Goal: Task Accomplishment & Management: Manage account settings

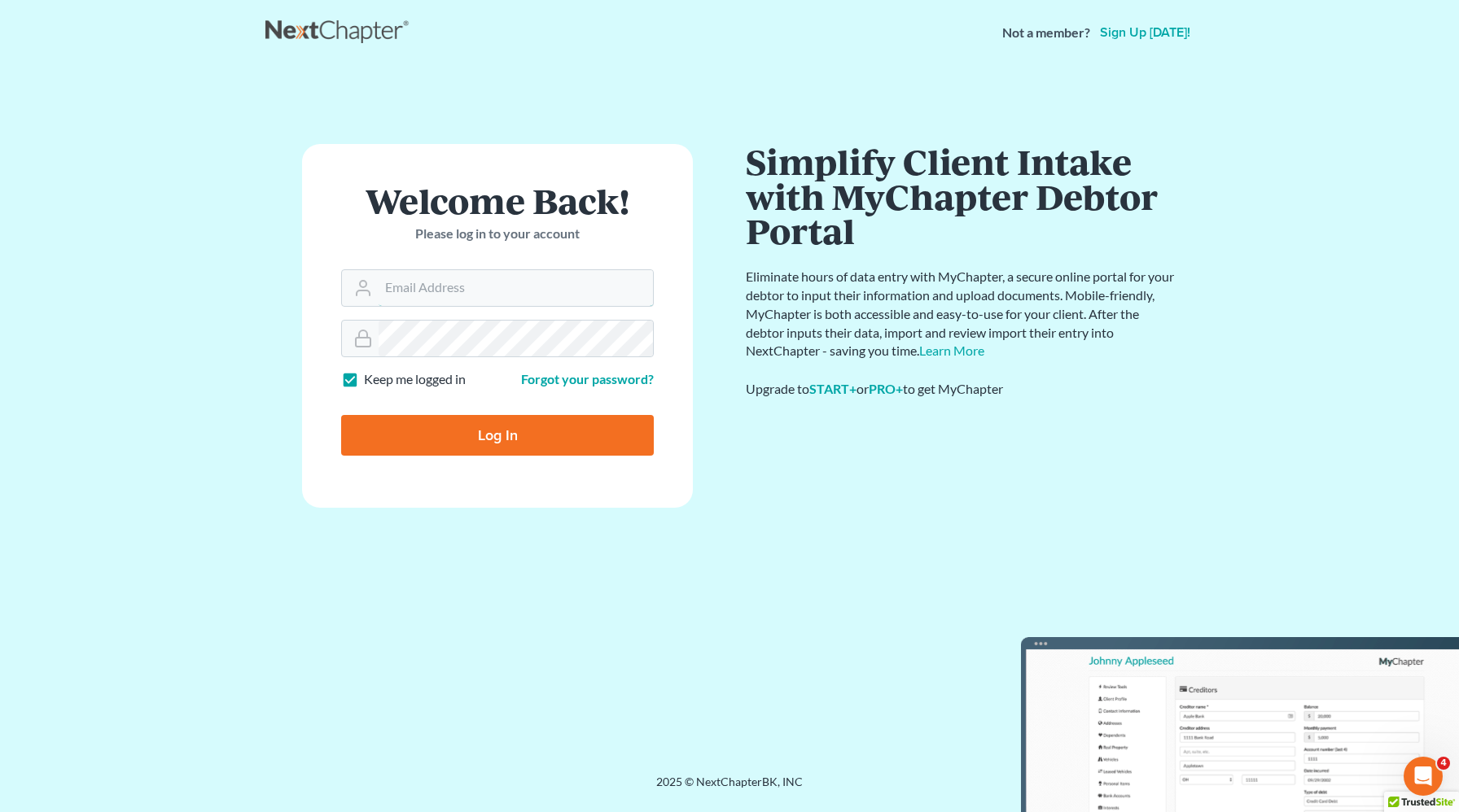
type input "[PERSON_NAME][EMAIL_ADDRESS][DOMAIN_NAME]"
click at [432, 446] on input "Log In" at bounding box center [497, 435] width 313 height 41
type input "Thinking..."
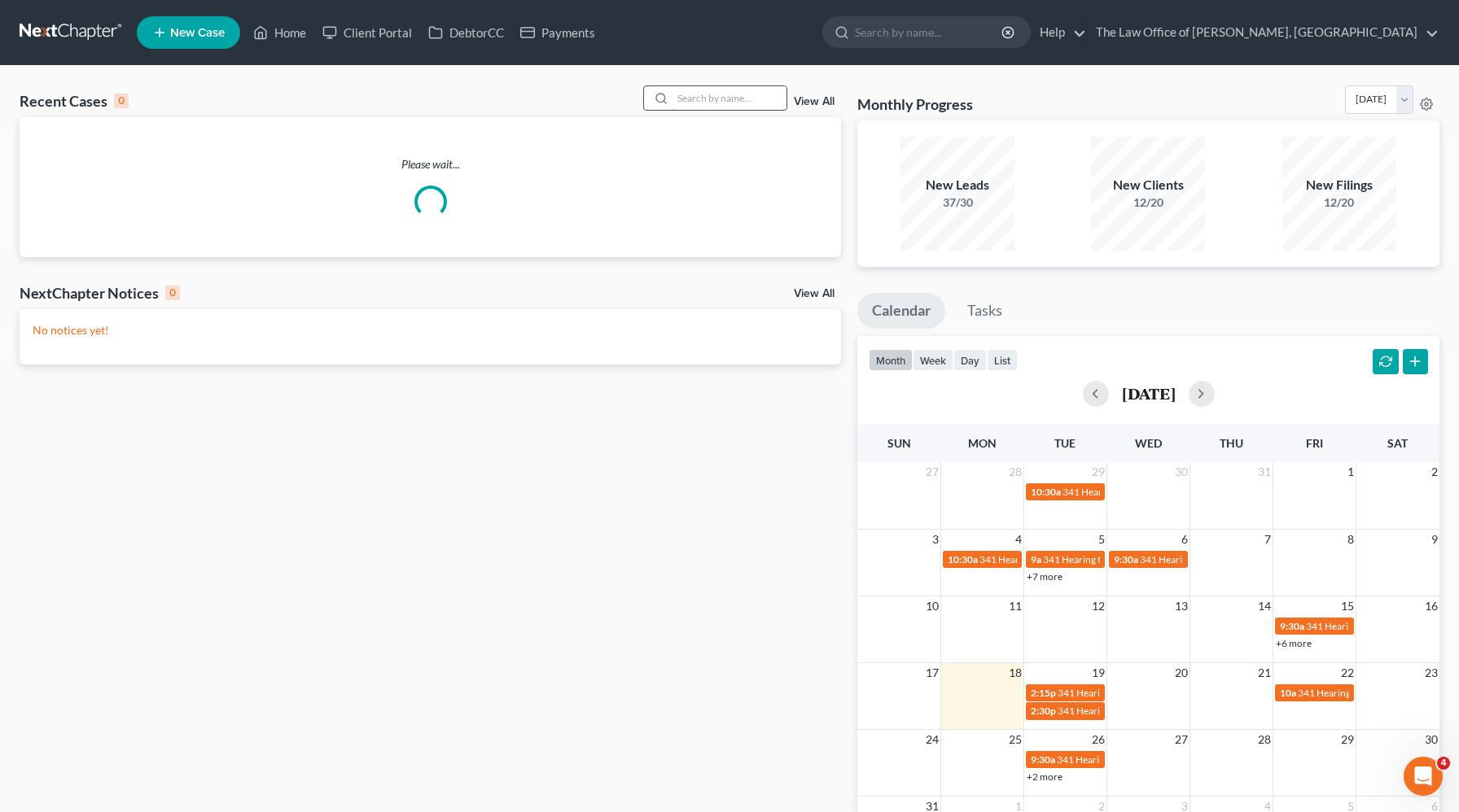
click at [724, 100] on input "search" at bounding box center [729, 99] width 114 height 24
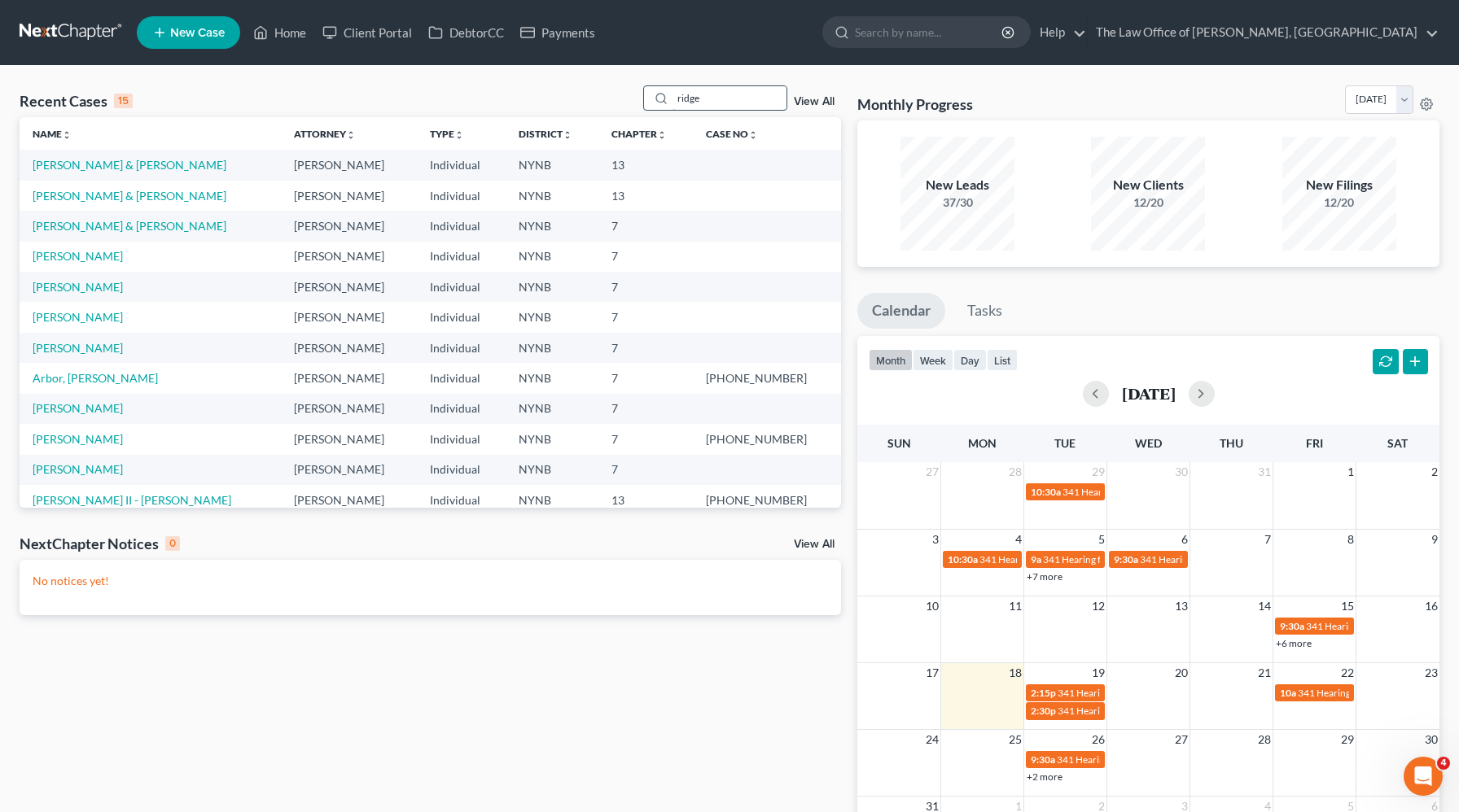
type input "ridge"
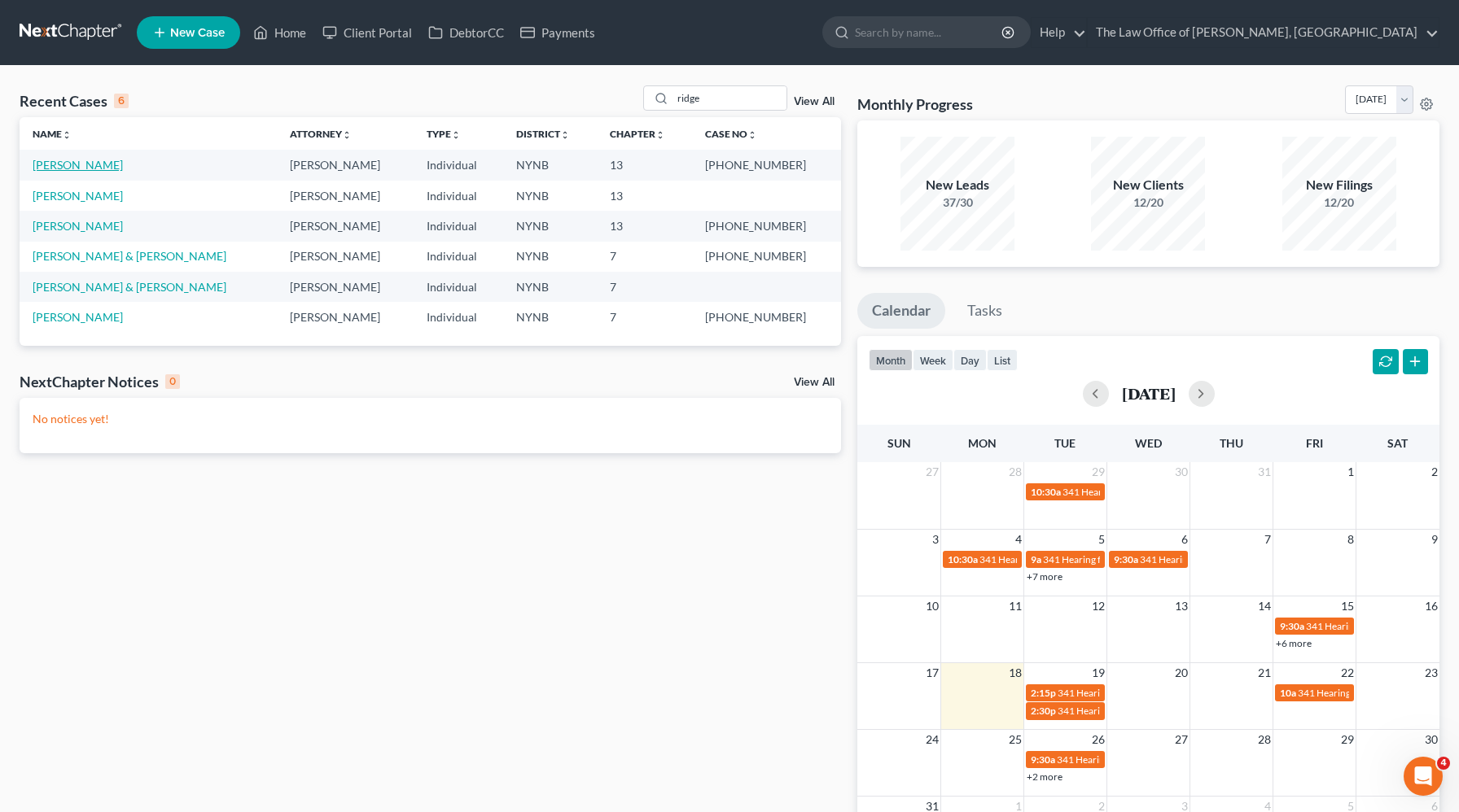
click at [72, 166] on link "[PERSON_NAME]" at bounding box center [78, 164] width 90 height 14
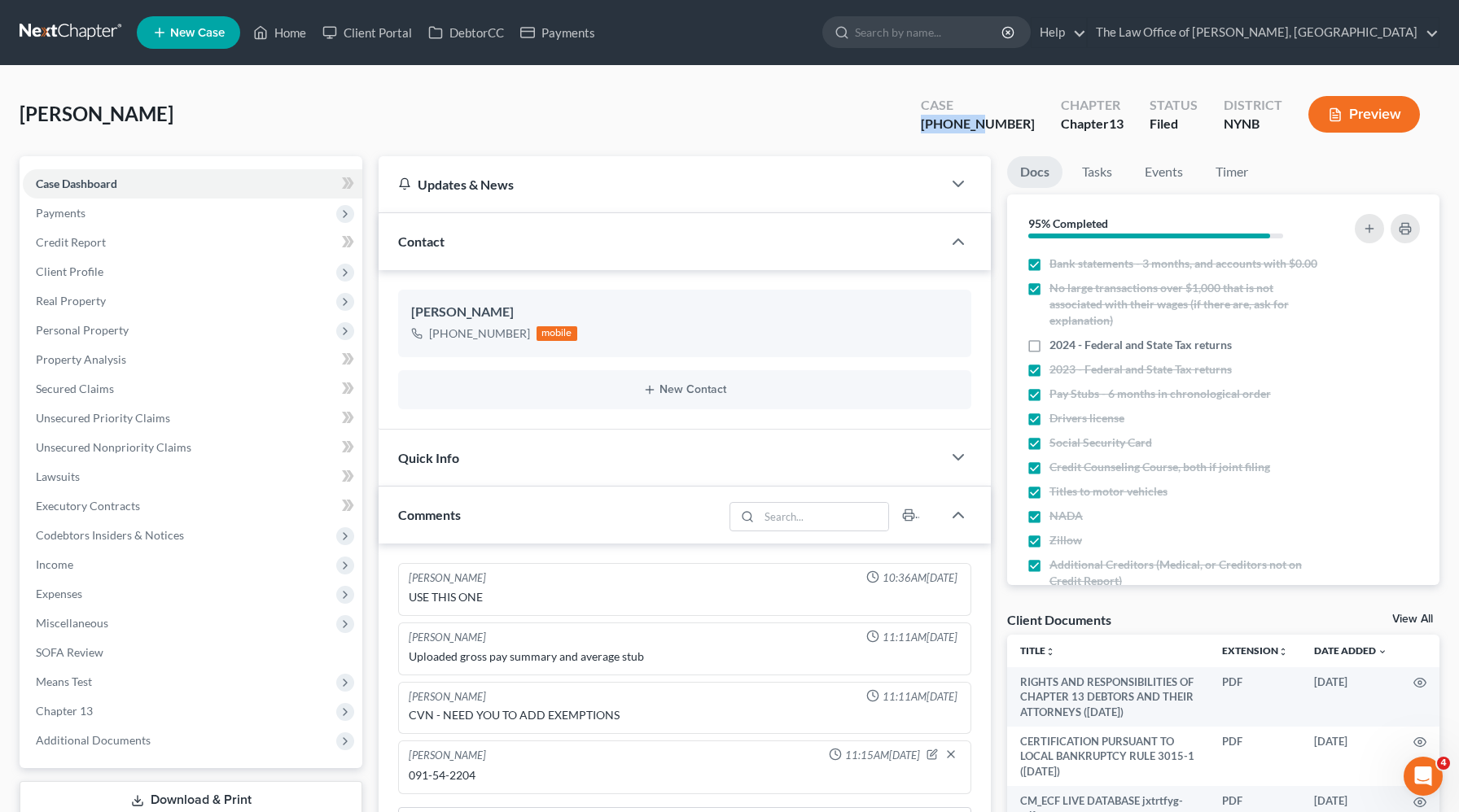
drag, startPoint x: 1024, startPoint y: 125, endPoint x: 959, endPoint y: 126, distance: 65.0
click at [959, 126] on div "Case 25-60751-6" at bounding box center [977, 116] width 140 height 48
copy div "25-60751"
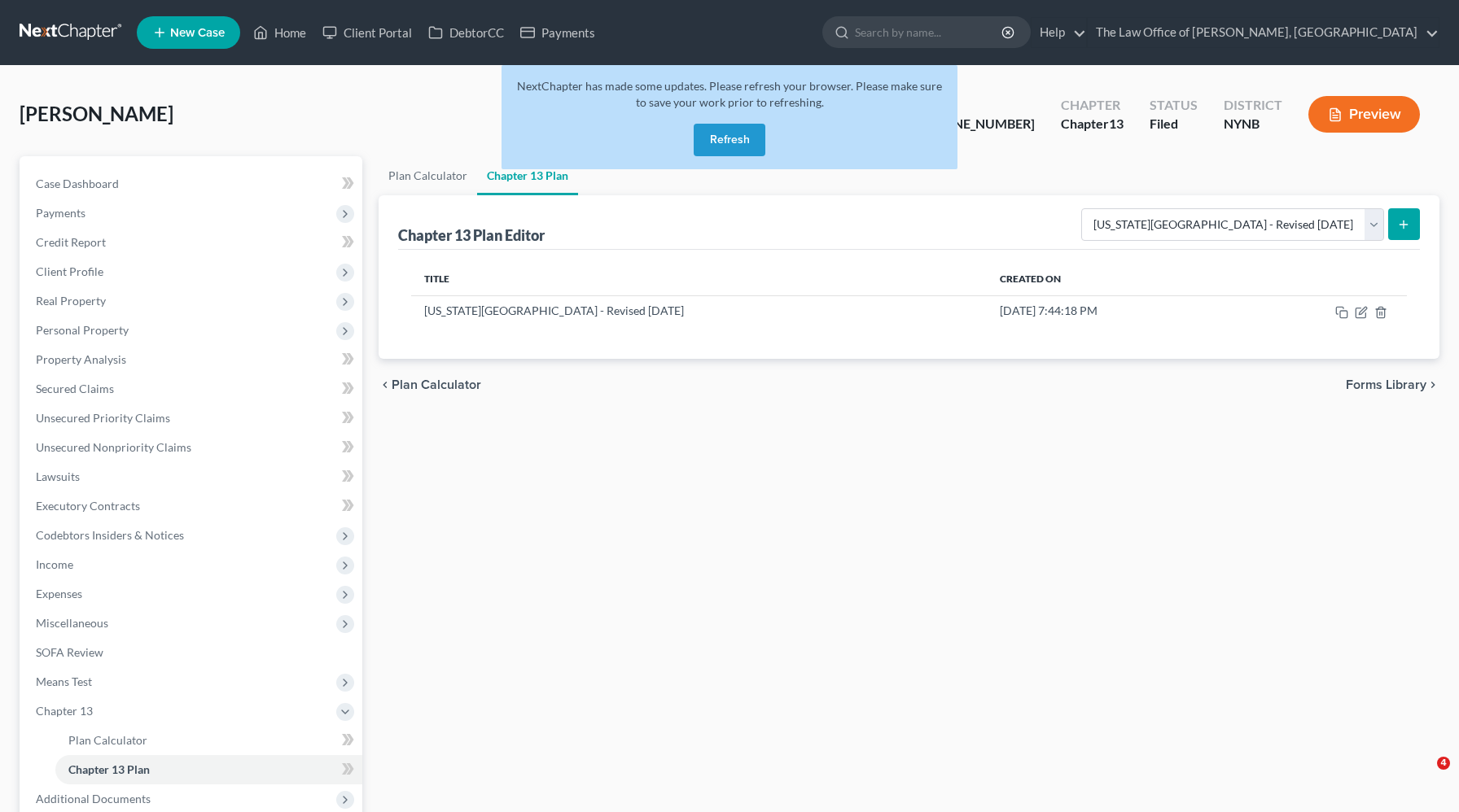
select select "2"
click at [714, 131] on button "Refresh" at bounding box center [729, 141] width 72 height 33
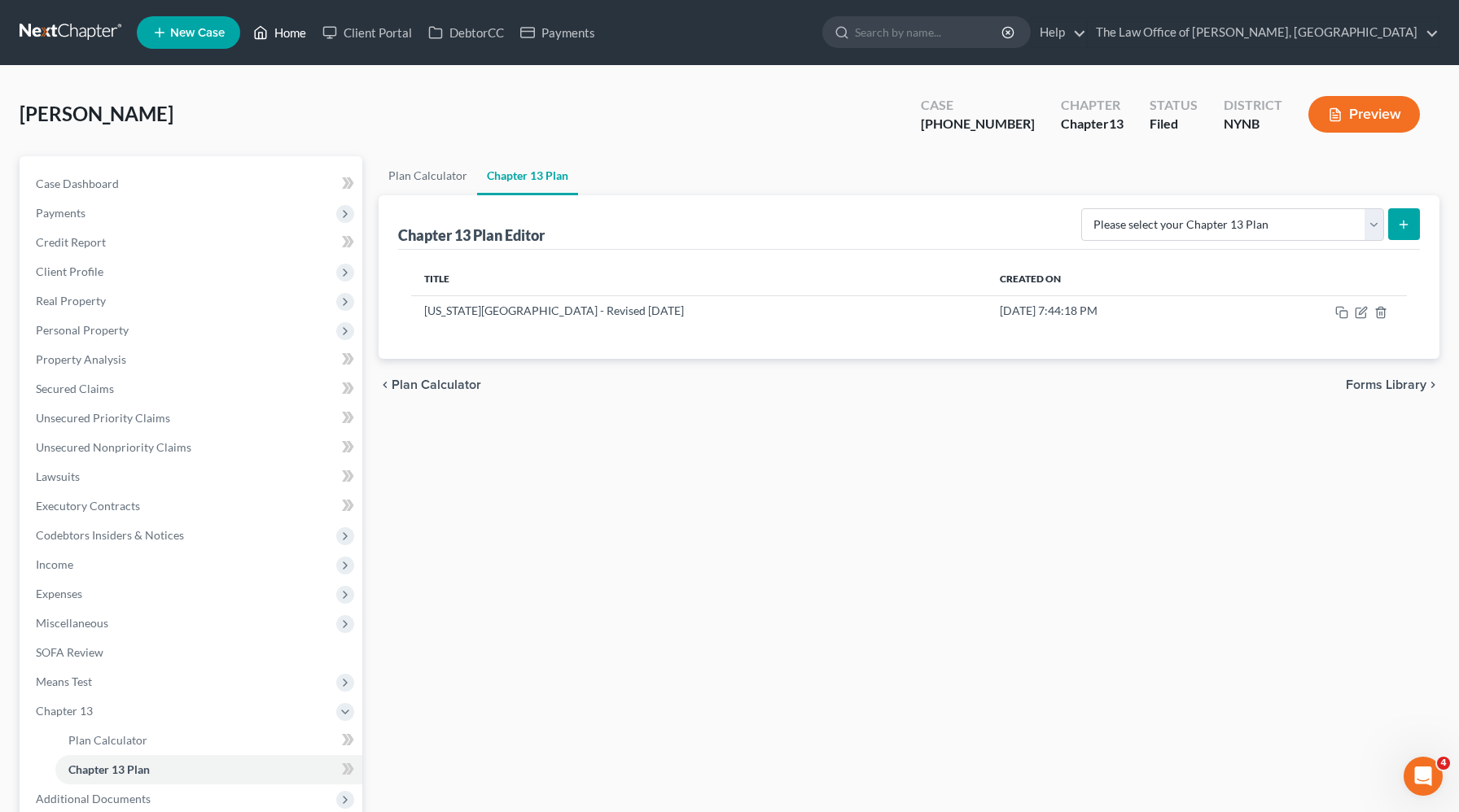
click at [304, 44] on link "Home" at bounding box center [280, 33] width 69 height 29
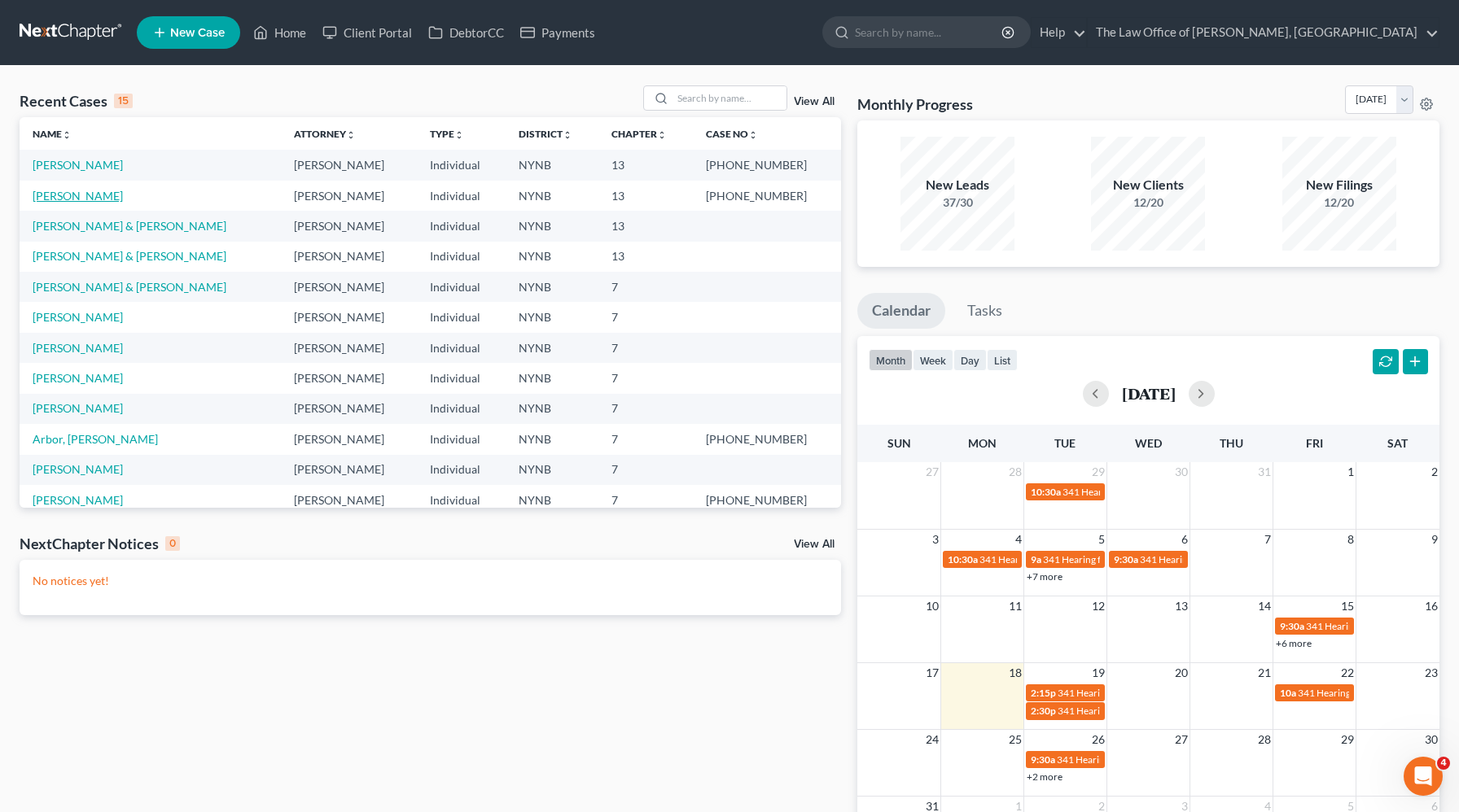
click at [84, 191] on link "[PERSON_NAME]" at bounding box center [78, 195] width 90 height 14
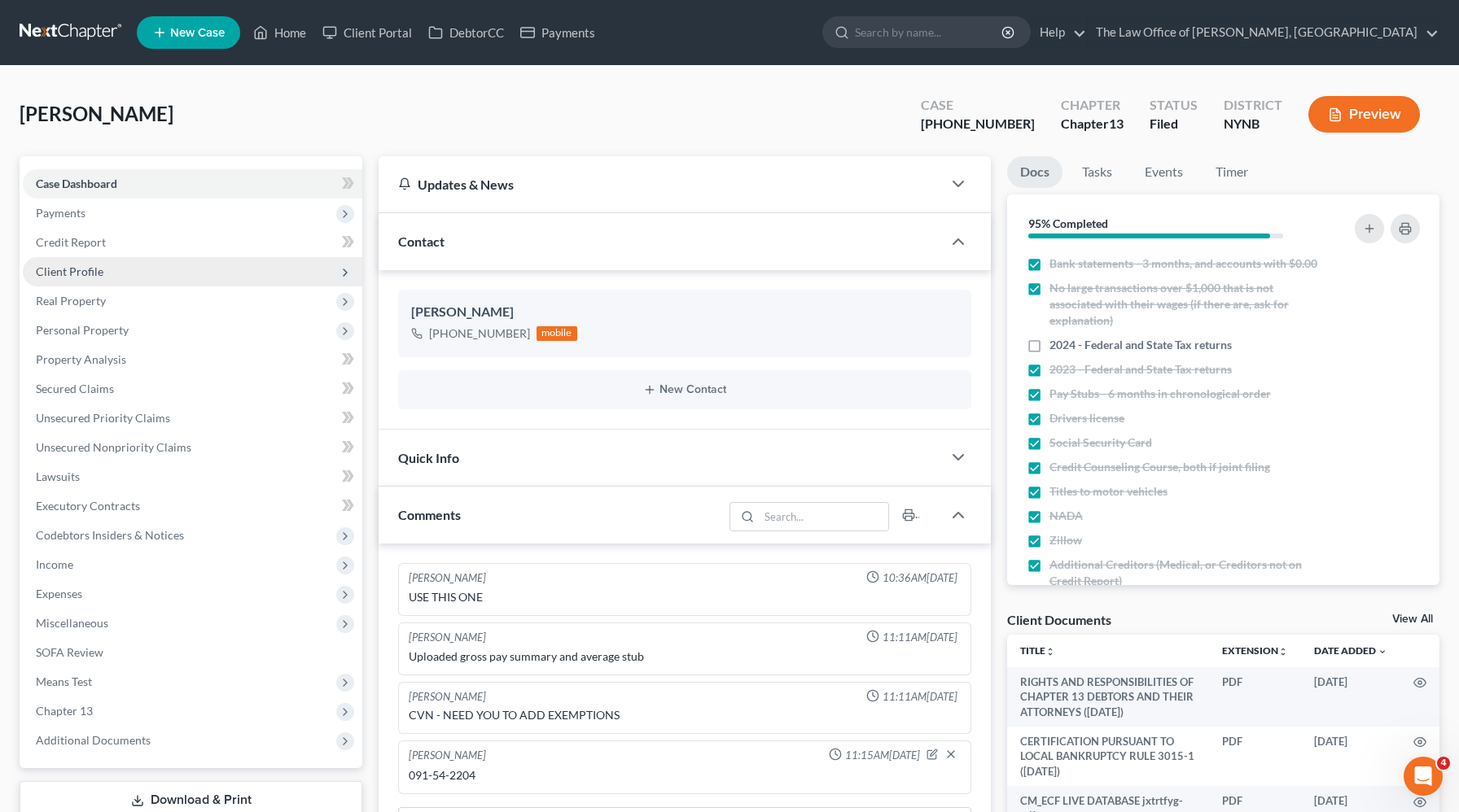
scroll to position [412, 0]
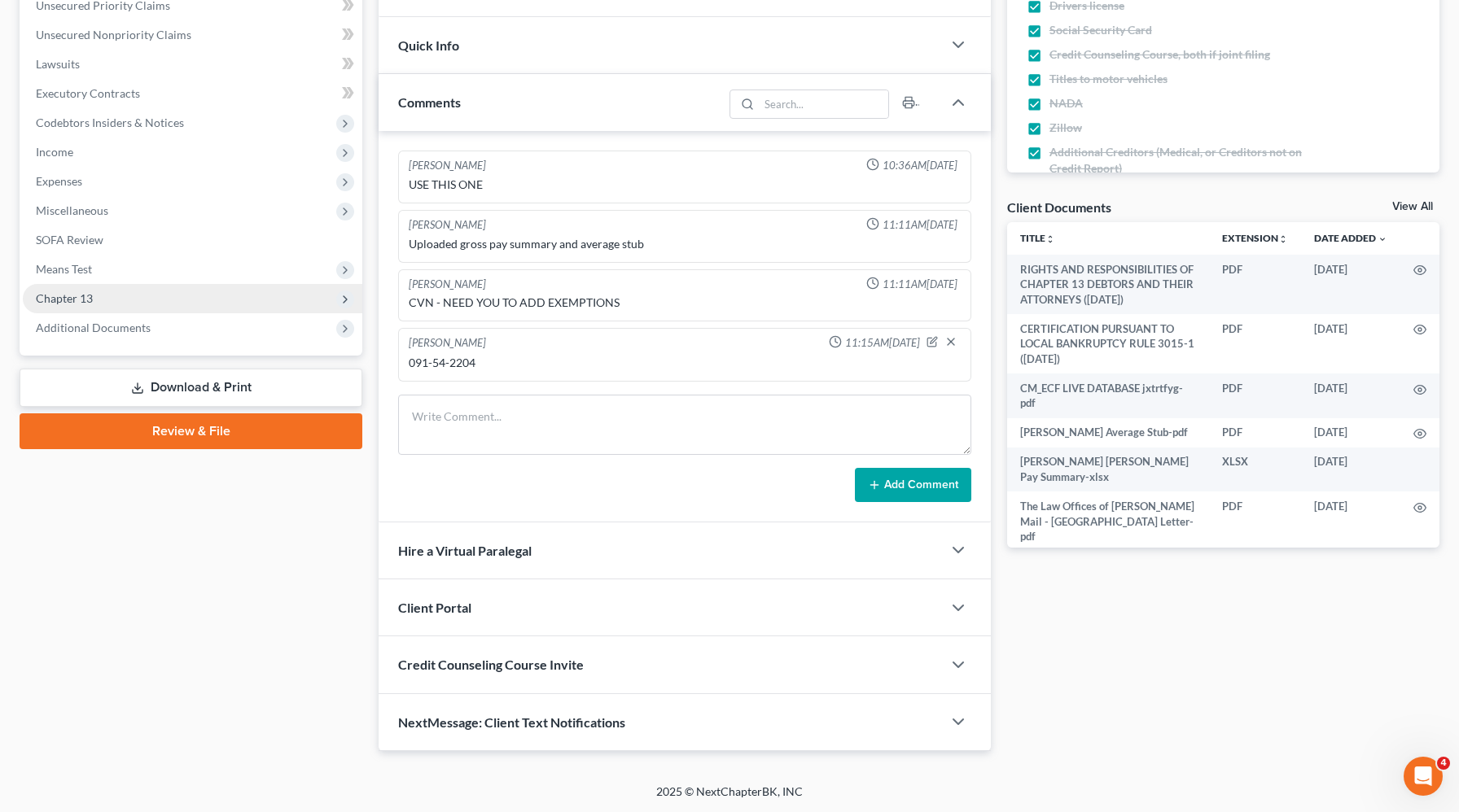
click at [92, 297] on span "Chapter 13" at bounding box center [193, 298] width 339 height 29
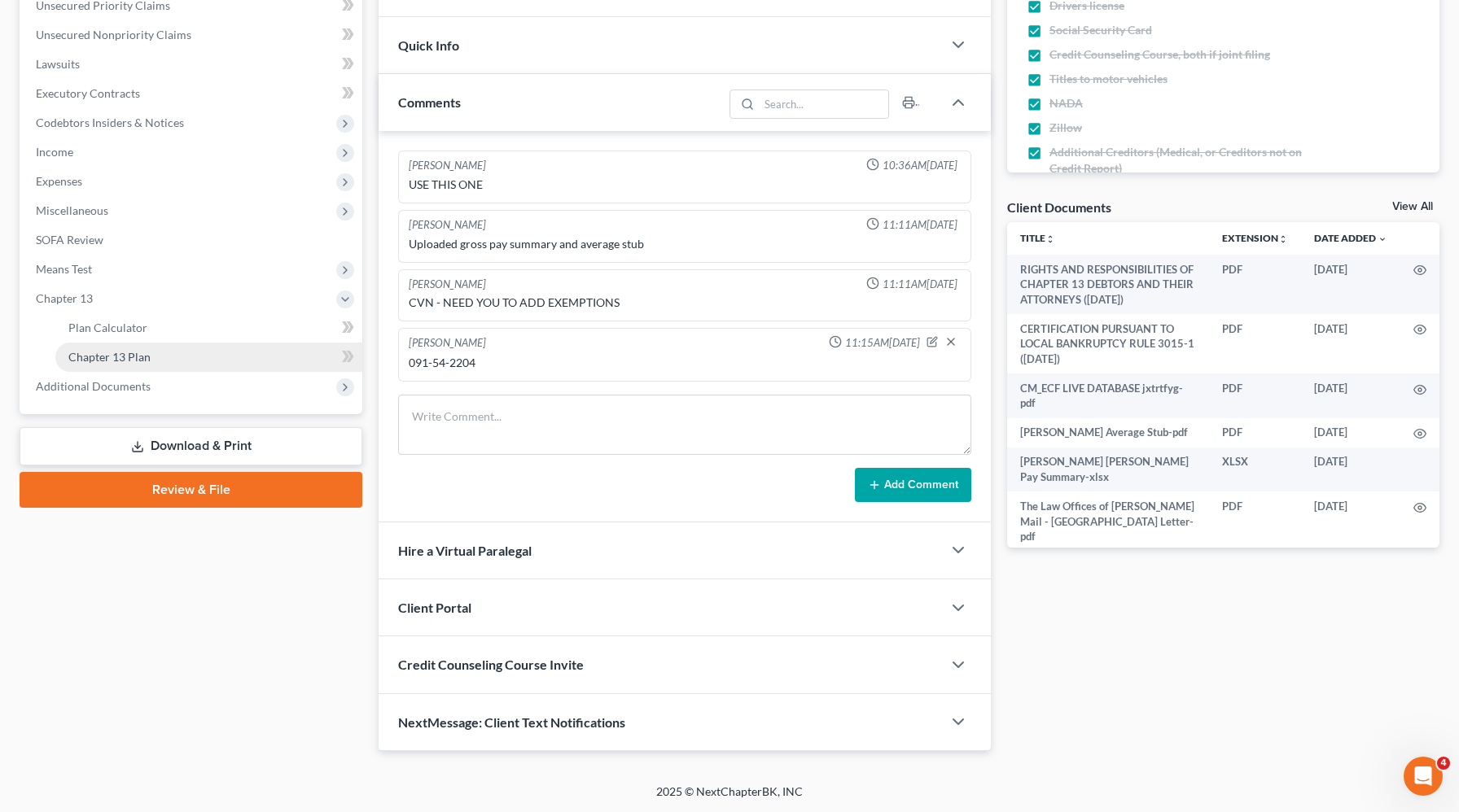
click at [111, 348] on link "Chapter 13 Plan" at bounding box center [209, 358] width 307 height 29
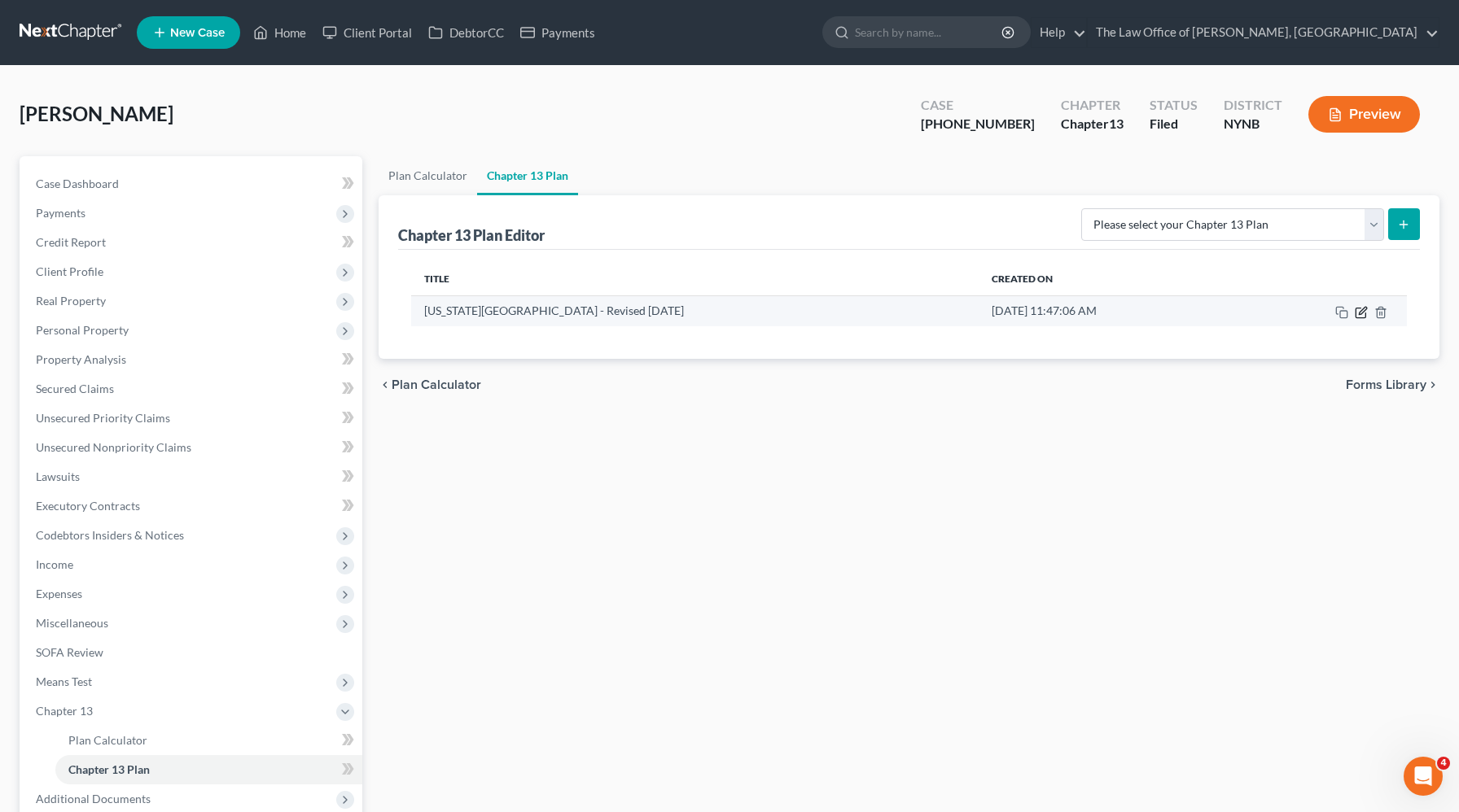
click at [1364, 309] on icon "button" at bounding box center [1361, 312] width 13 height 13
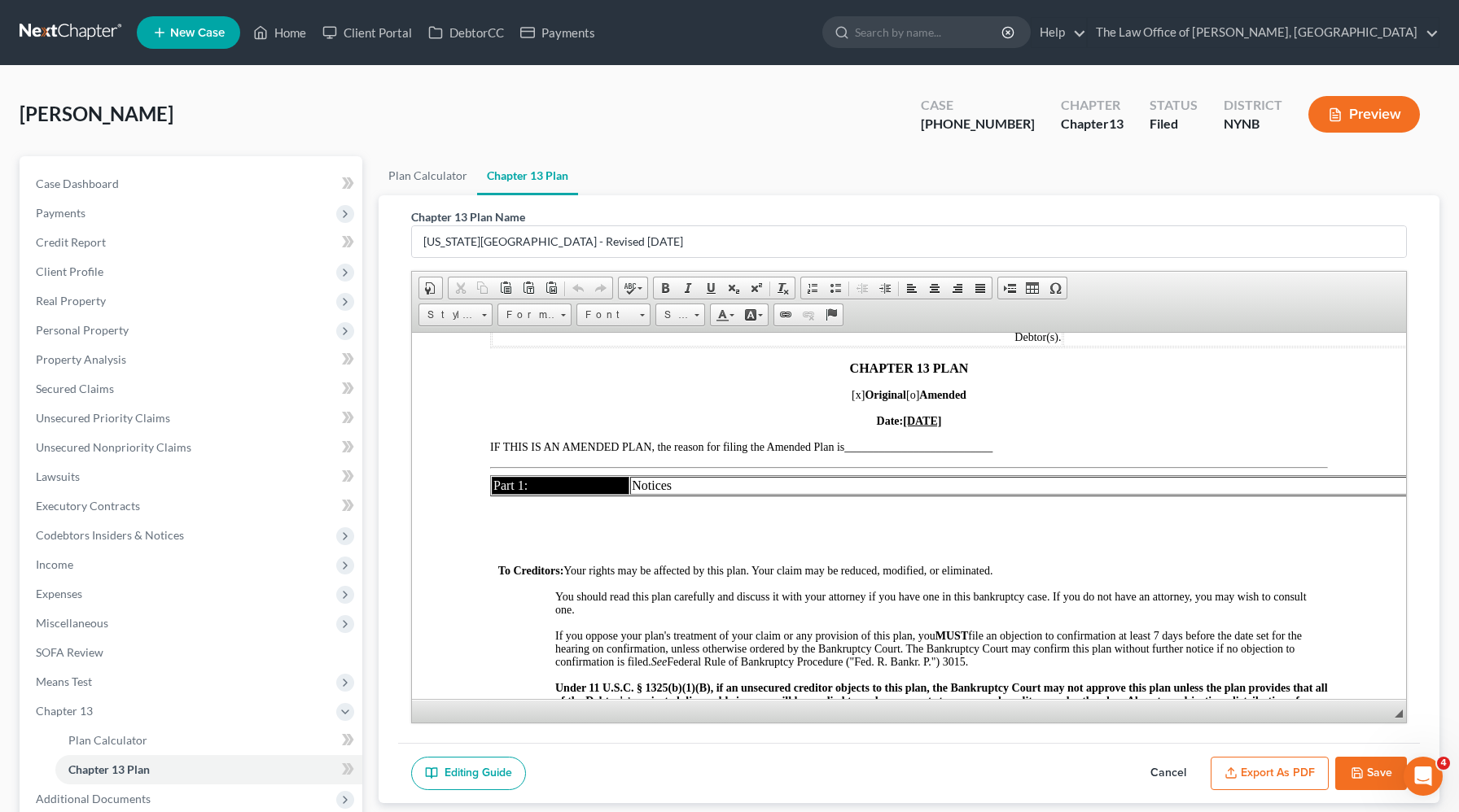
scroll to position [177, 0]
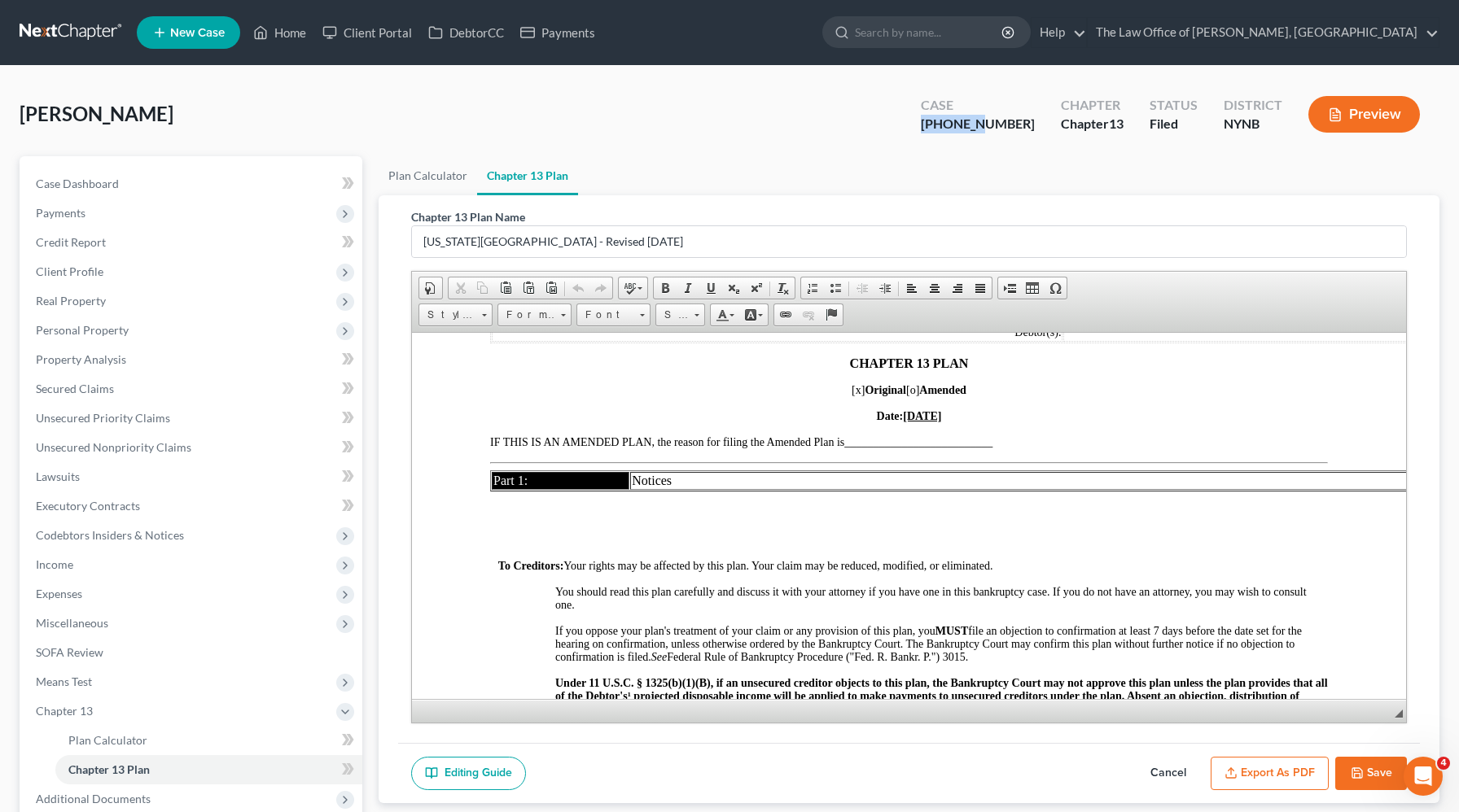
drag, startPoint x: 1022, startPoint y: 125, endPoint x: 964, endPoint y: 126, distance: 58.0
click at [964, 126] on div "25-60751-6" at bounding box center [977, 124] width 114 height 19
copy div "25-60751"
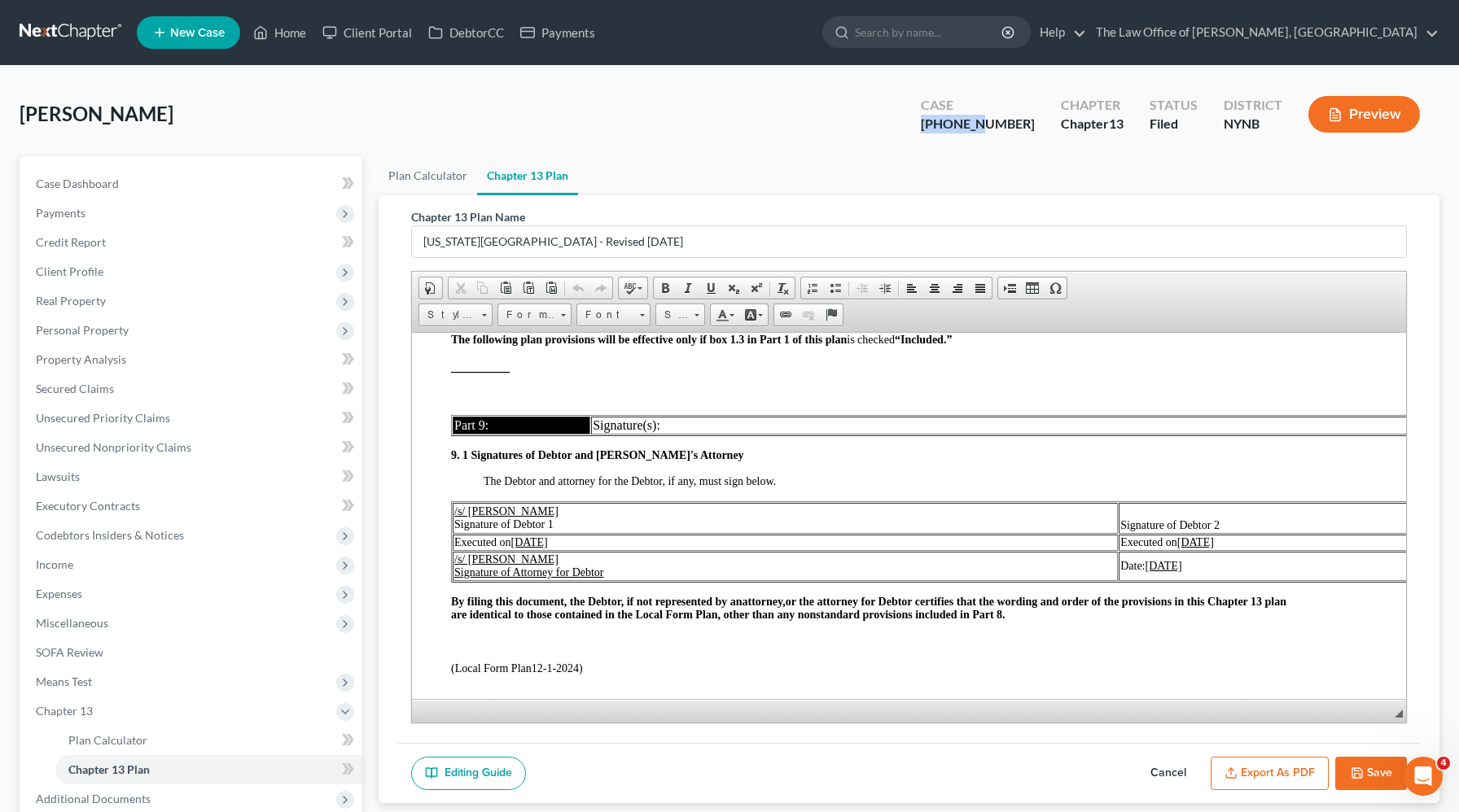
scroll to position [4883, 39]
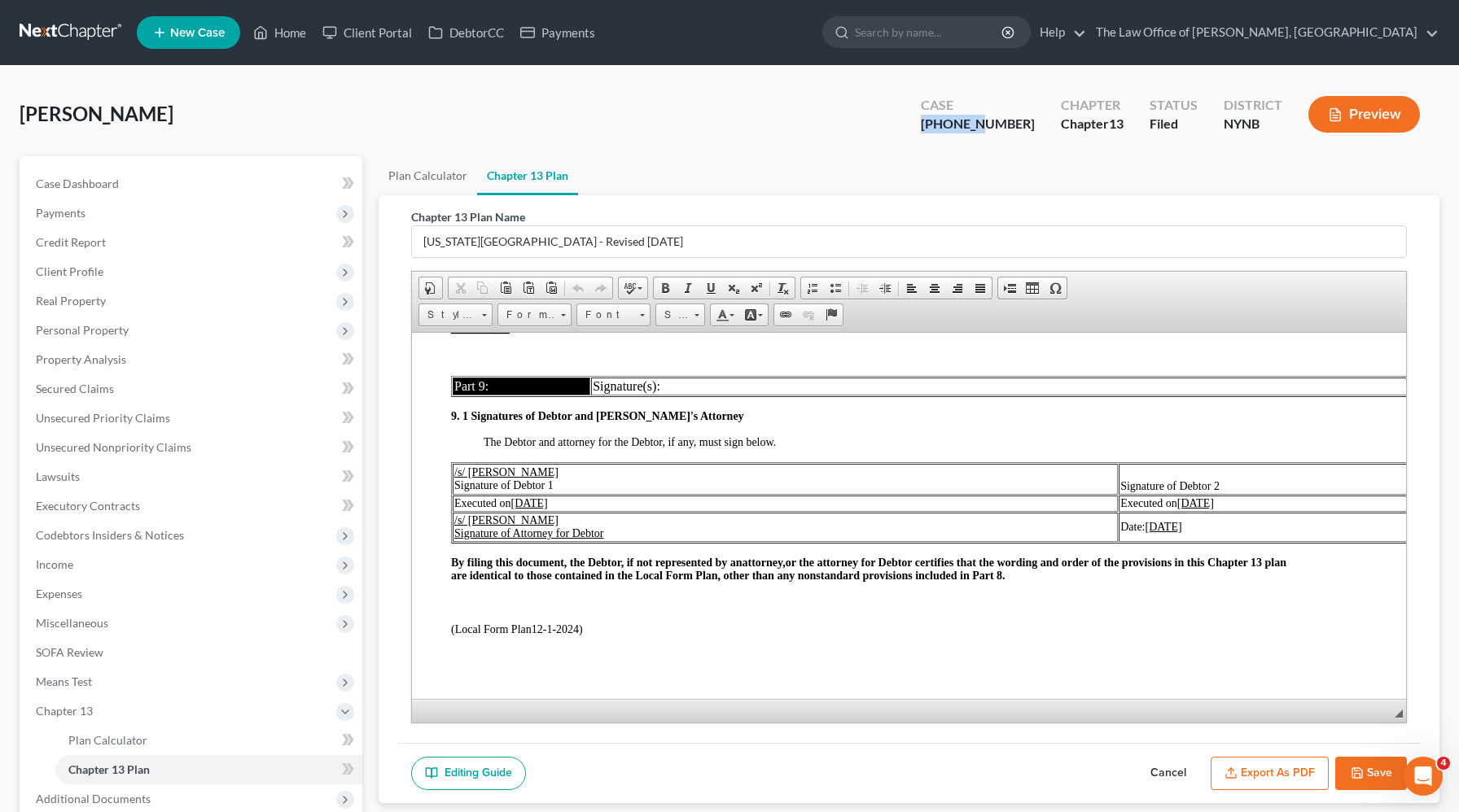
click at [1255, 775] on button "Export as PDF" at bounding box center [1269, 774] width 118 height 34
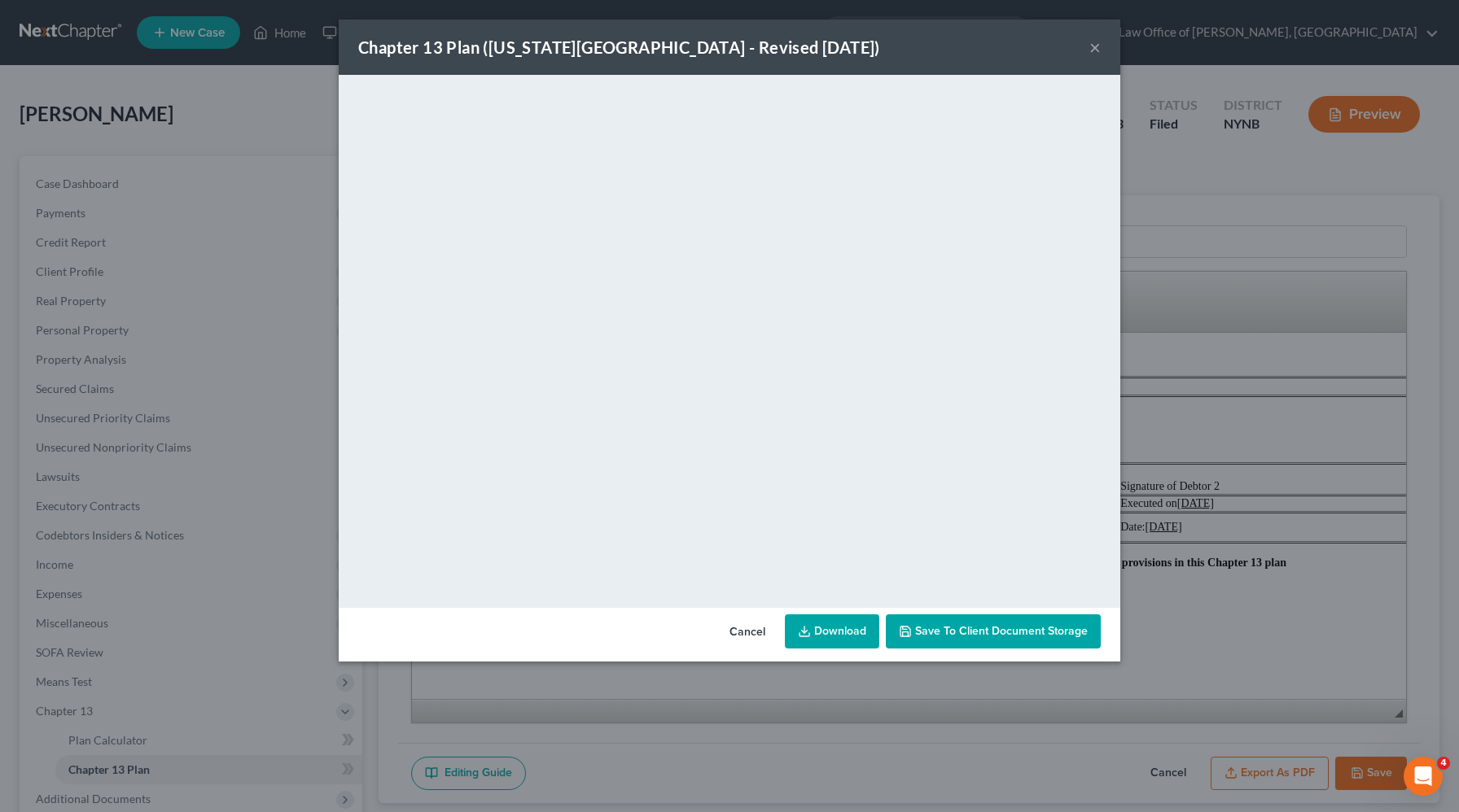
click at [1098, 48] on button "×" at bounding box center [1095, 47] width 11 height 19
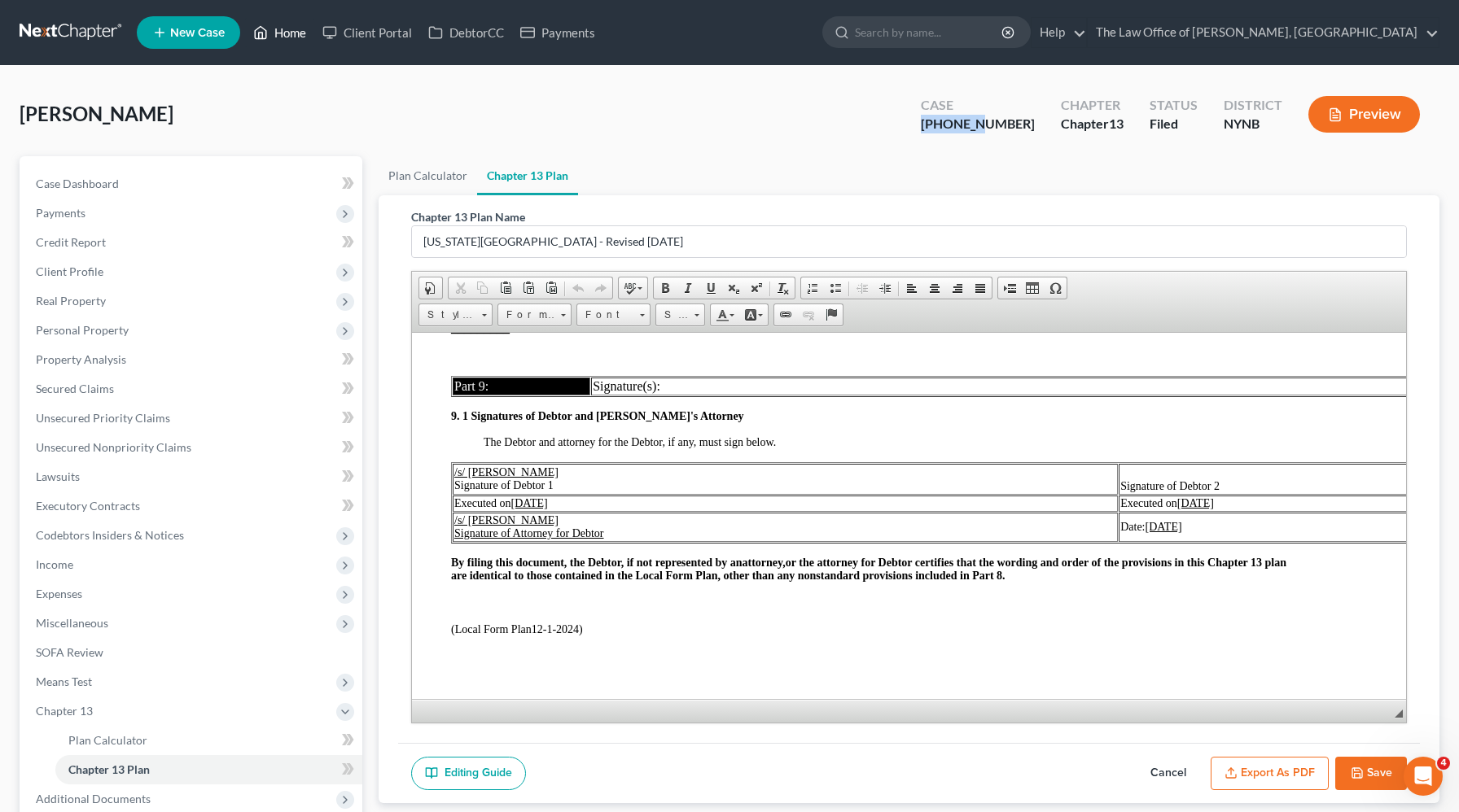
click at [291, 38] on link "Home" at bounding box center [280, 33] width 69 height 29
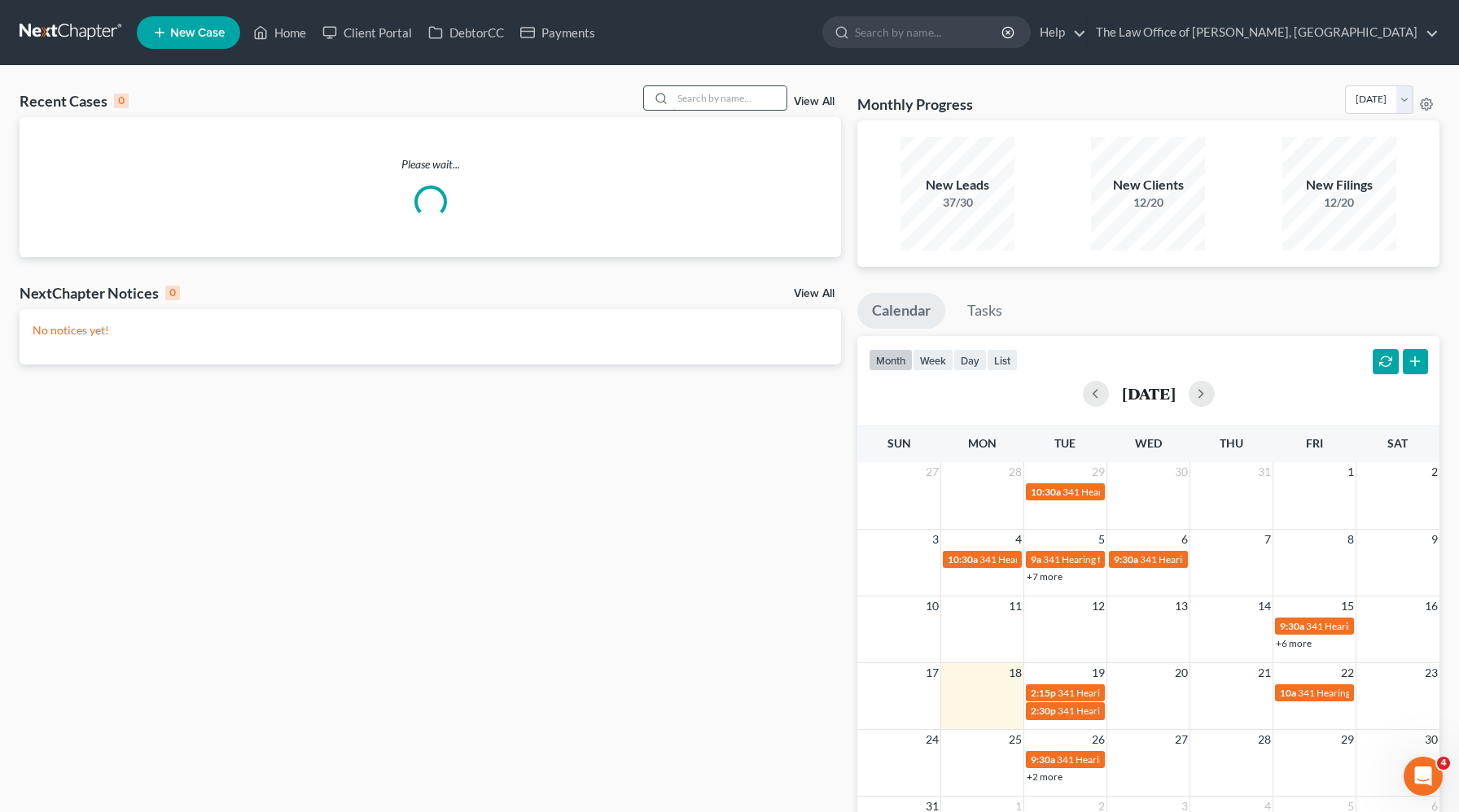
click at [737, 105] on input "search" at bounding box center [729, 99] width 114 height 24
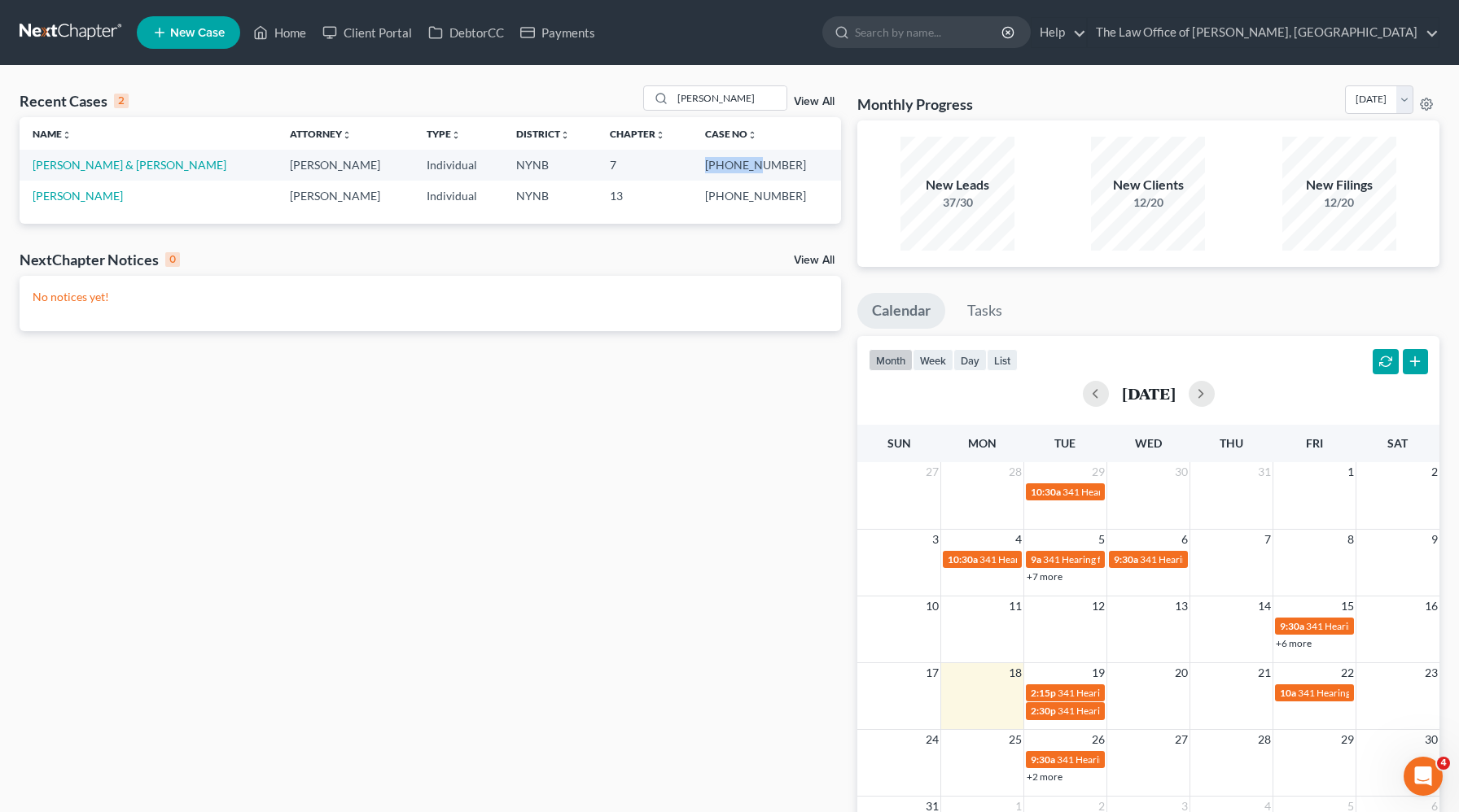
drag, startPoint x: 789, startPoint y: 168, endPoint x: 718, endPoint y: 167, distance: 71.0
click at [718, 167] on tr "Frasier, Tucker & Amelia Christiaan VanNiekerk Individual NYNB 7 25-60511-6" at bounding box center [430, 164] width 821 height 30
copy tr "25-60511"
drag, startPoint x: 754, startPoint y: 109, endPoint x: 655, endPoint y: 99, distance: 99.5
click at [653, 99] on div "frasier" at bounding box center [715, 99] width 145 height 26
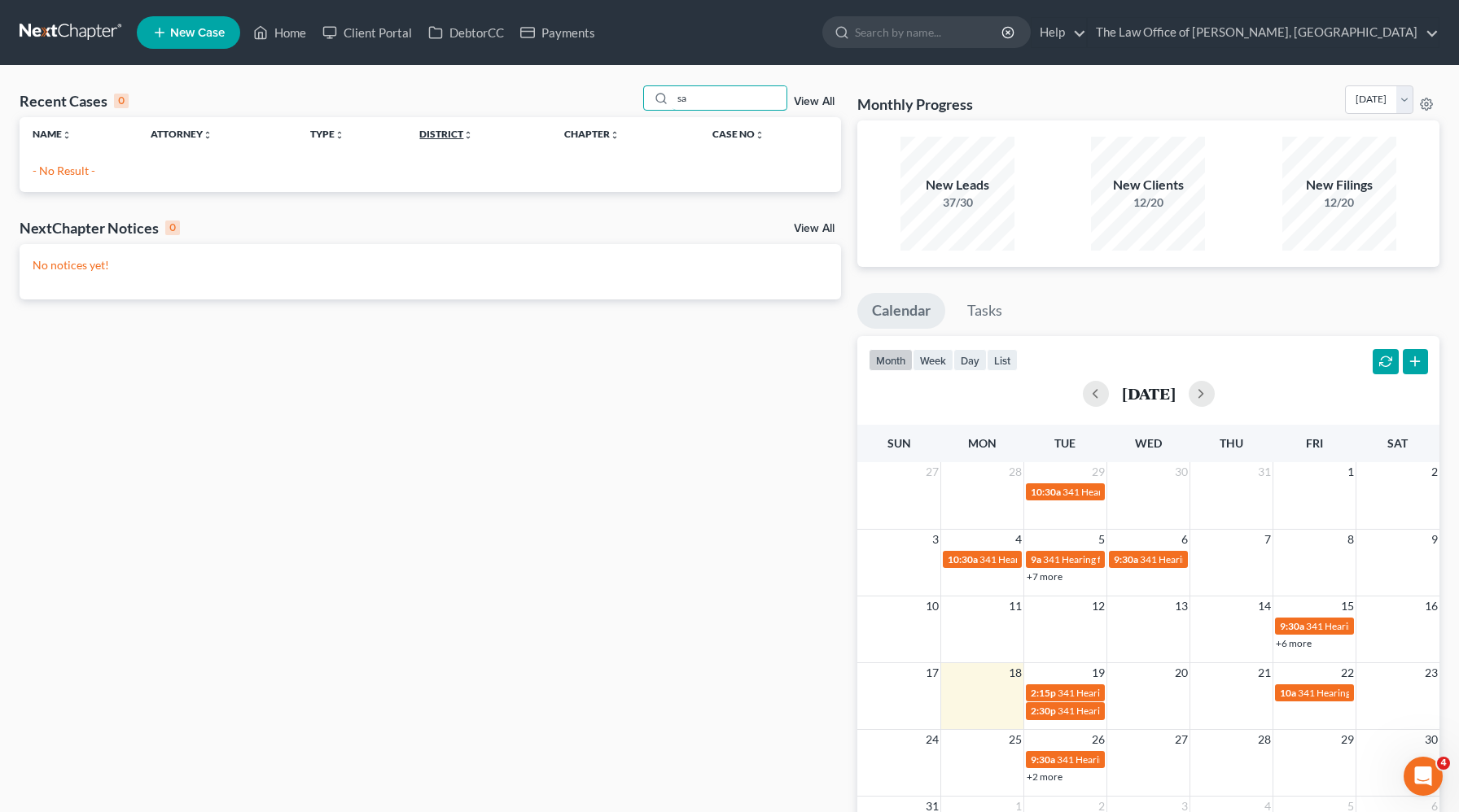
type input "s"
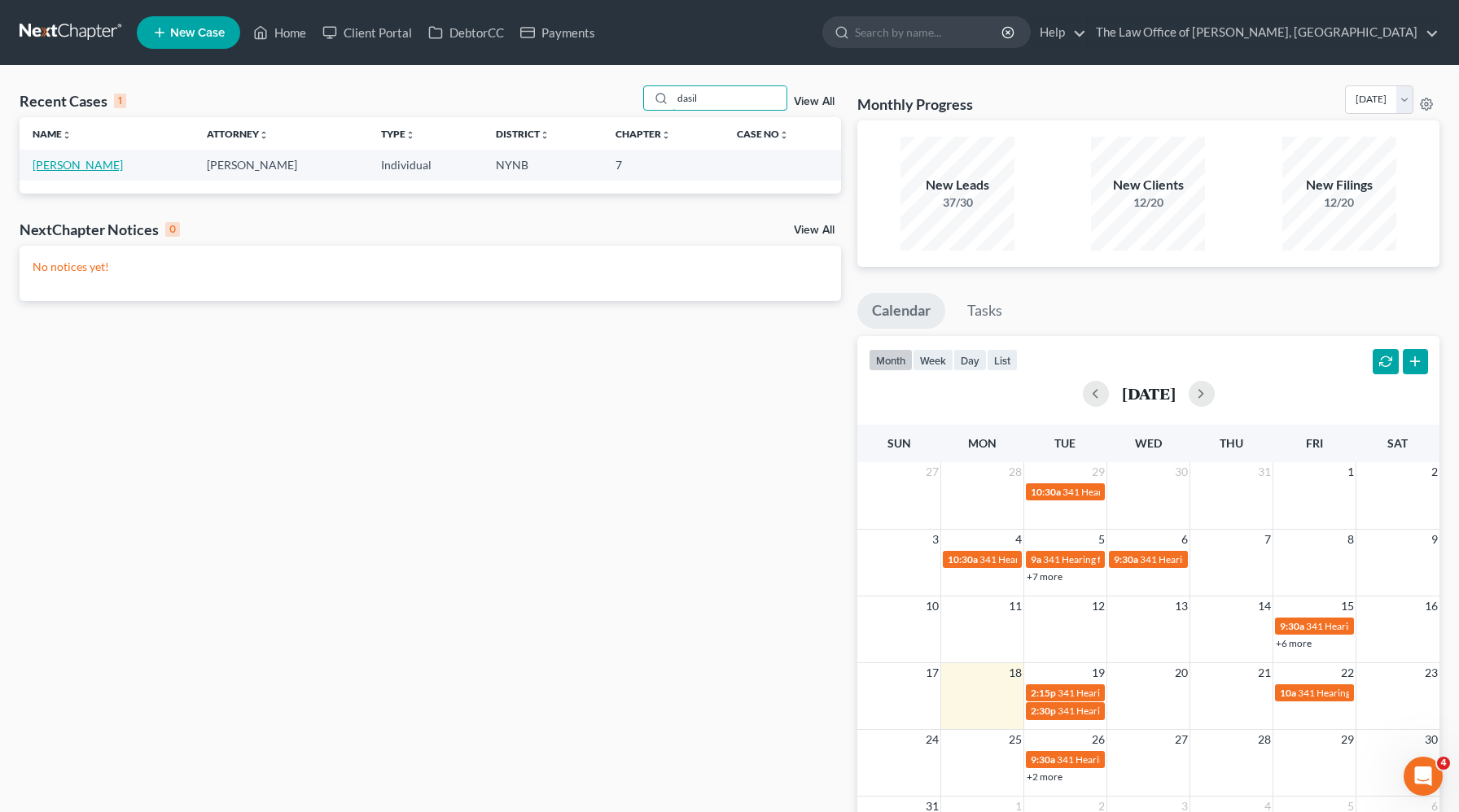
type input "dasil"
click at [73, 164] on link "Dasilva, Joey" at bounding box center [78, 164] width 90 height 14
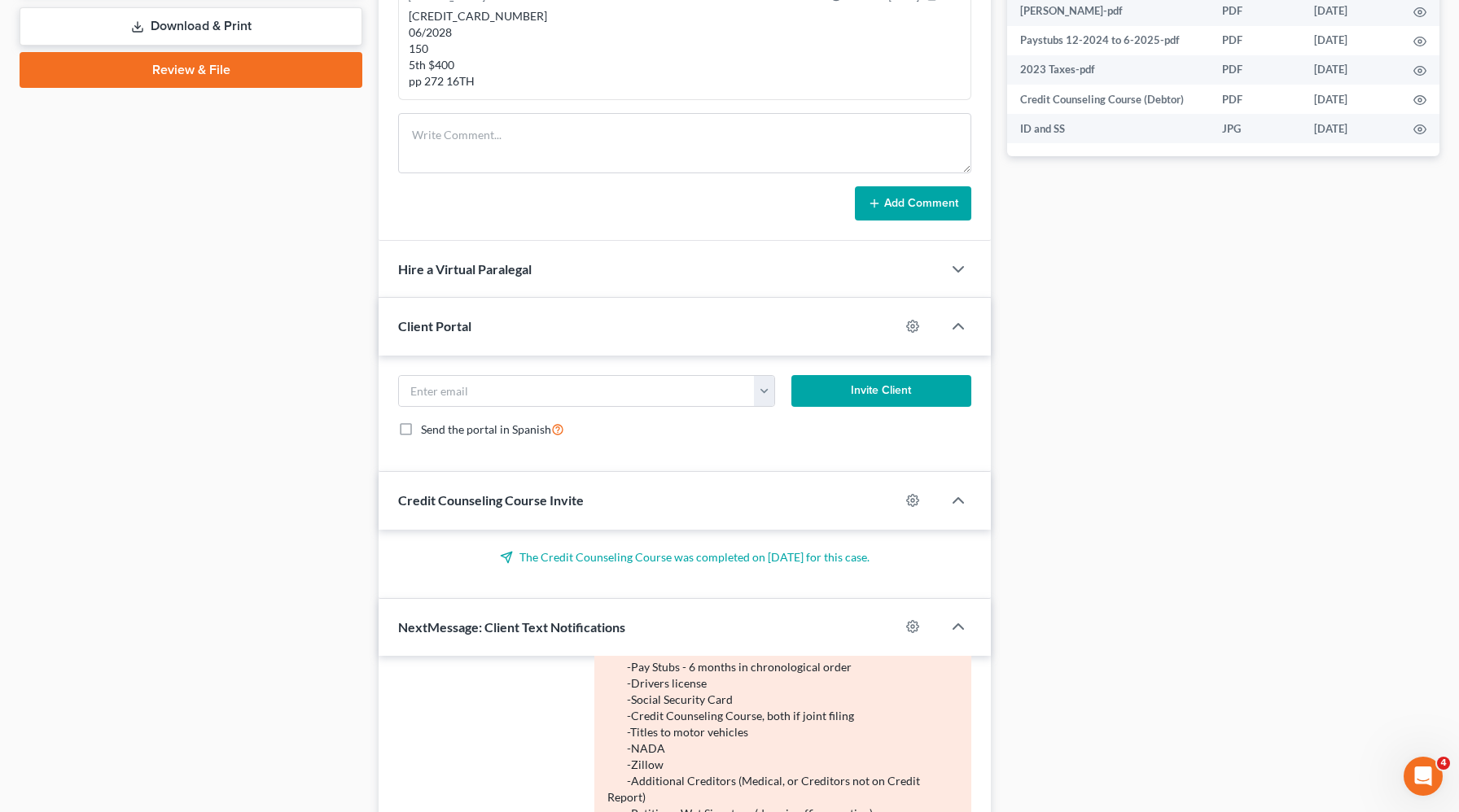
scroll to position [712, 0]
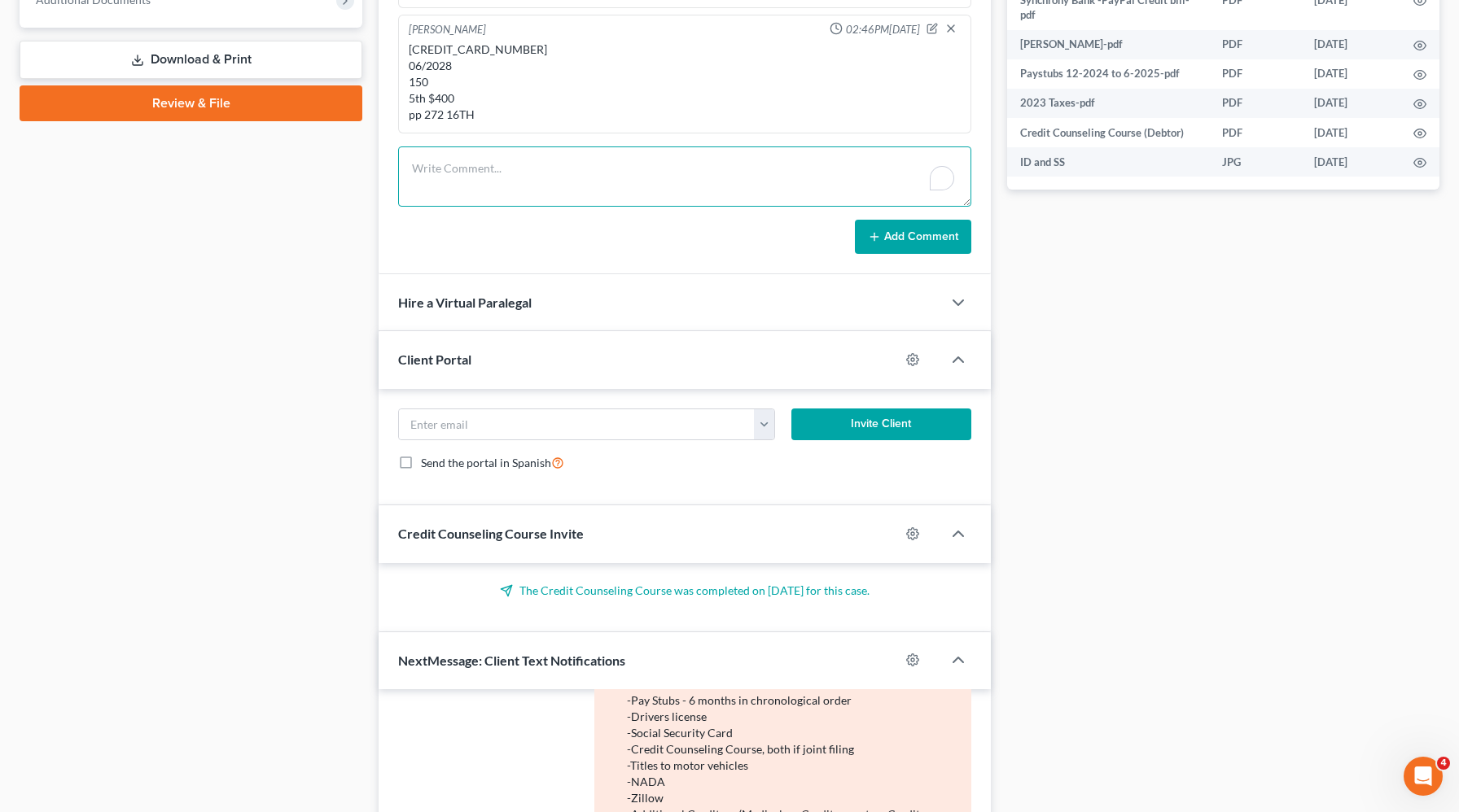
click at [486, 181] on textarea "To enrich screen reader interactions, please activate Accessibility in Grammarl…" at bounding box center [684, 177] width 573 height 60
paste textarea "4130220014896475. Expire date 08/28. Ccv number 287. My new card and if you can…"
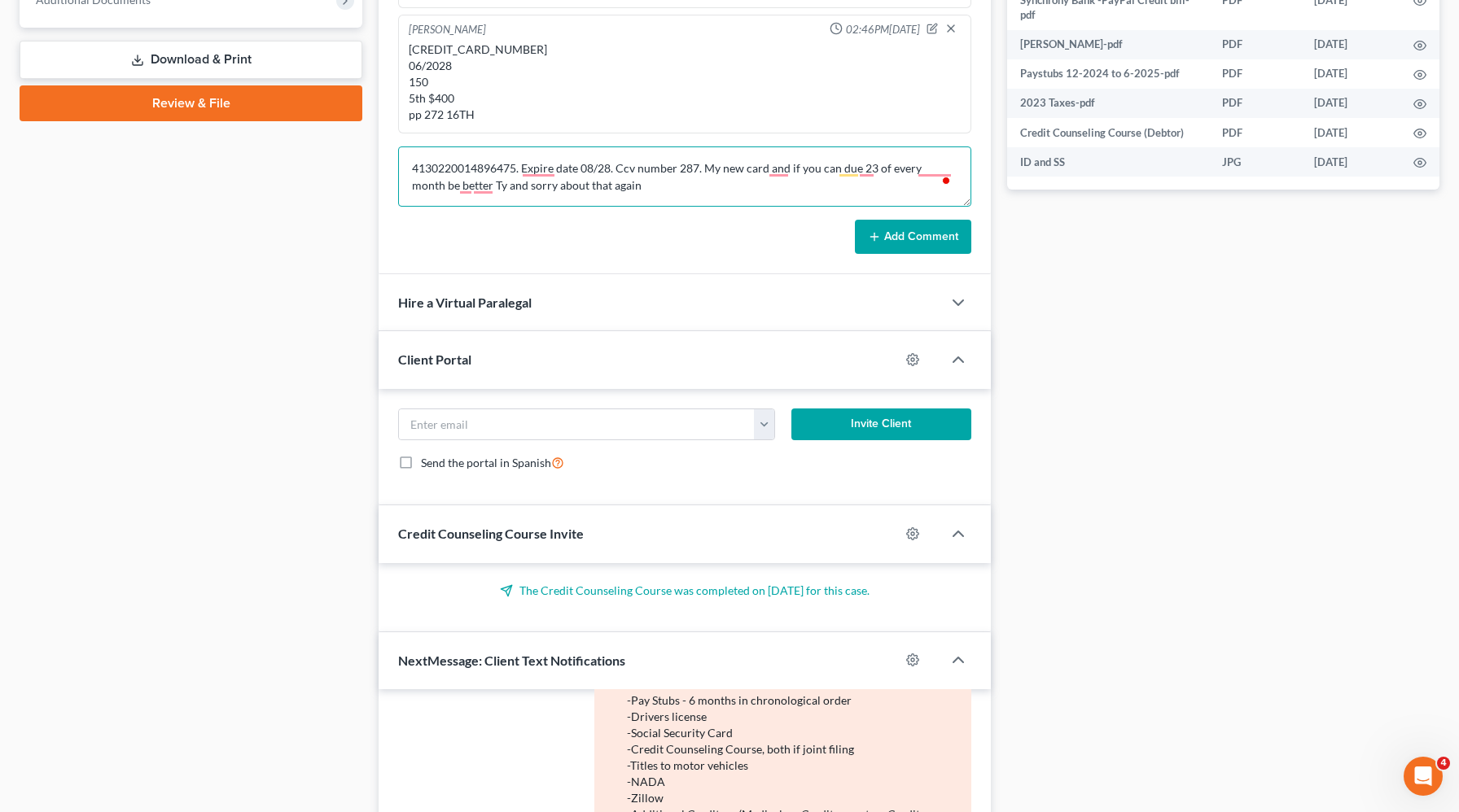
type textarea "4130220014896475. Expire date 08/28. Ccv number 287. My new card and if you can…"
click at [889, 241] on button "Add Comment" at bounding box center [913, 236] width 117 height 34
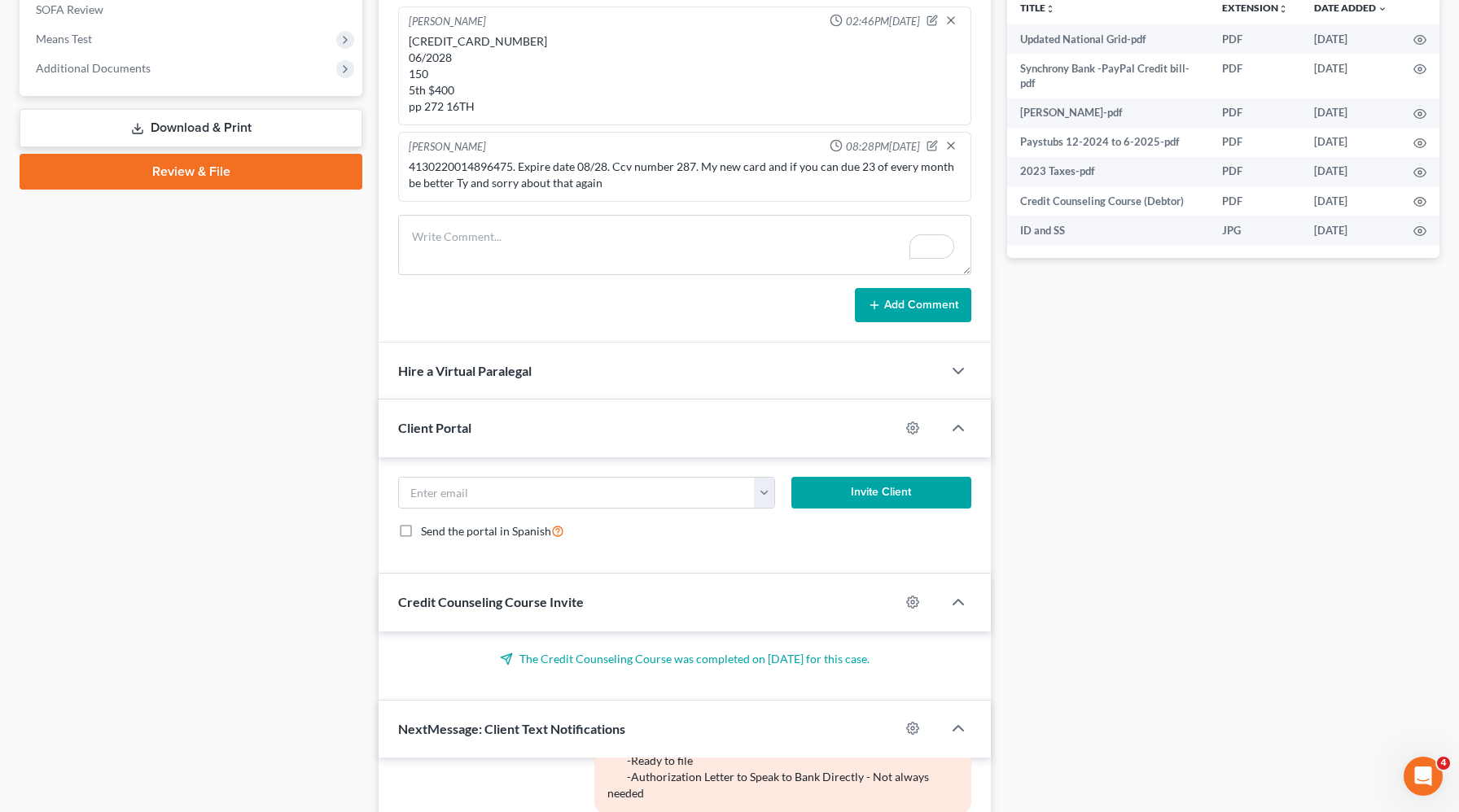
scroll to position [520, 0]
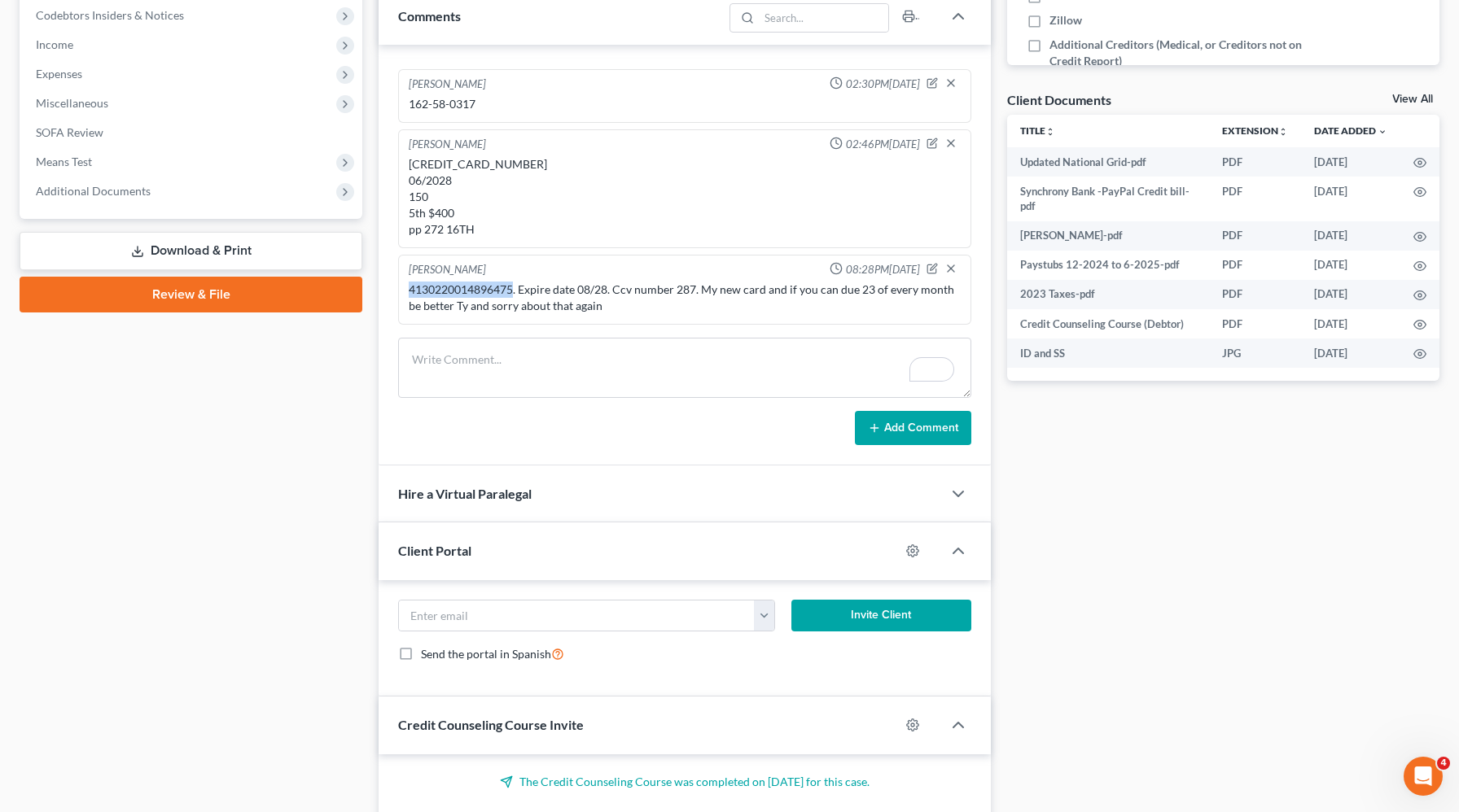
drag, startPoint x: 514, startPoint y: 291, endPoint x: 406, endPoint y: 293, distance: 108.0
click at [406, 293] on div "4130220014896475. Expire date 08/28. Ccv number 287. My new card and if you can…" at bounding box center [684, 297] width 558 height 39
copy div "4130220014896475"
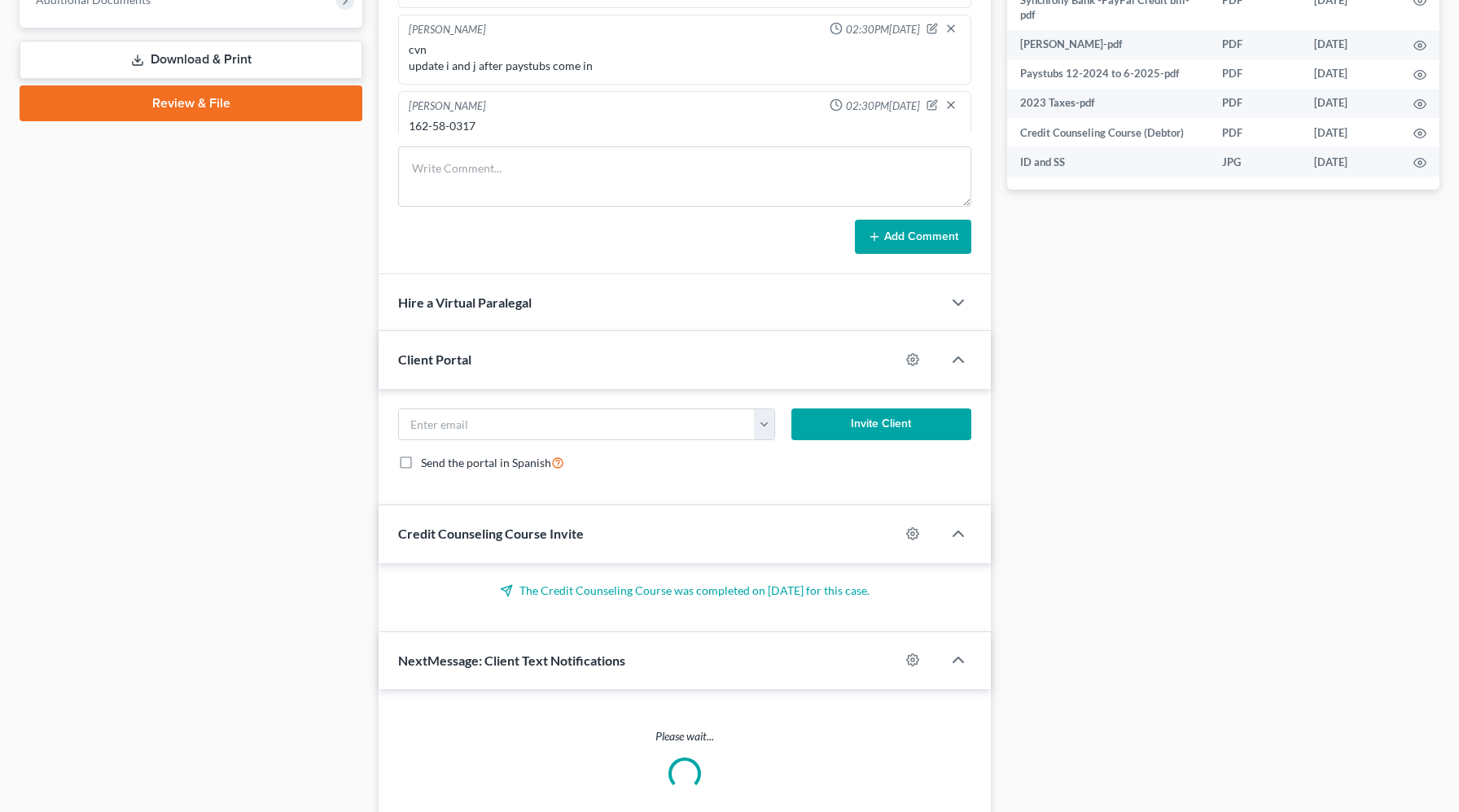
click at [142, 219] on div "Case Dashboard Payments Invoices Payments Payments Credit Report Client Profile" at bounding box center [190, 137] width 359 height 1386
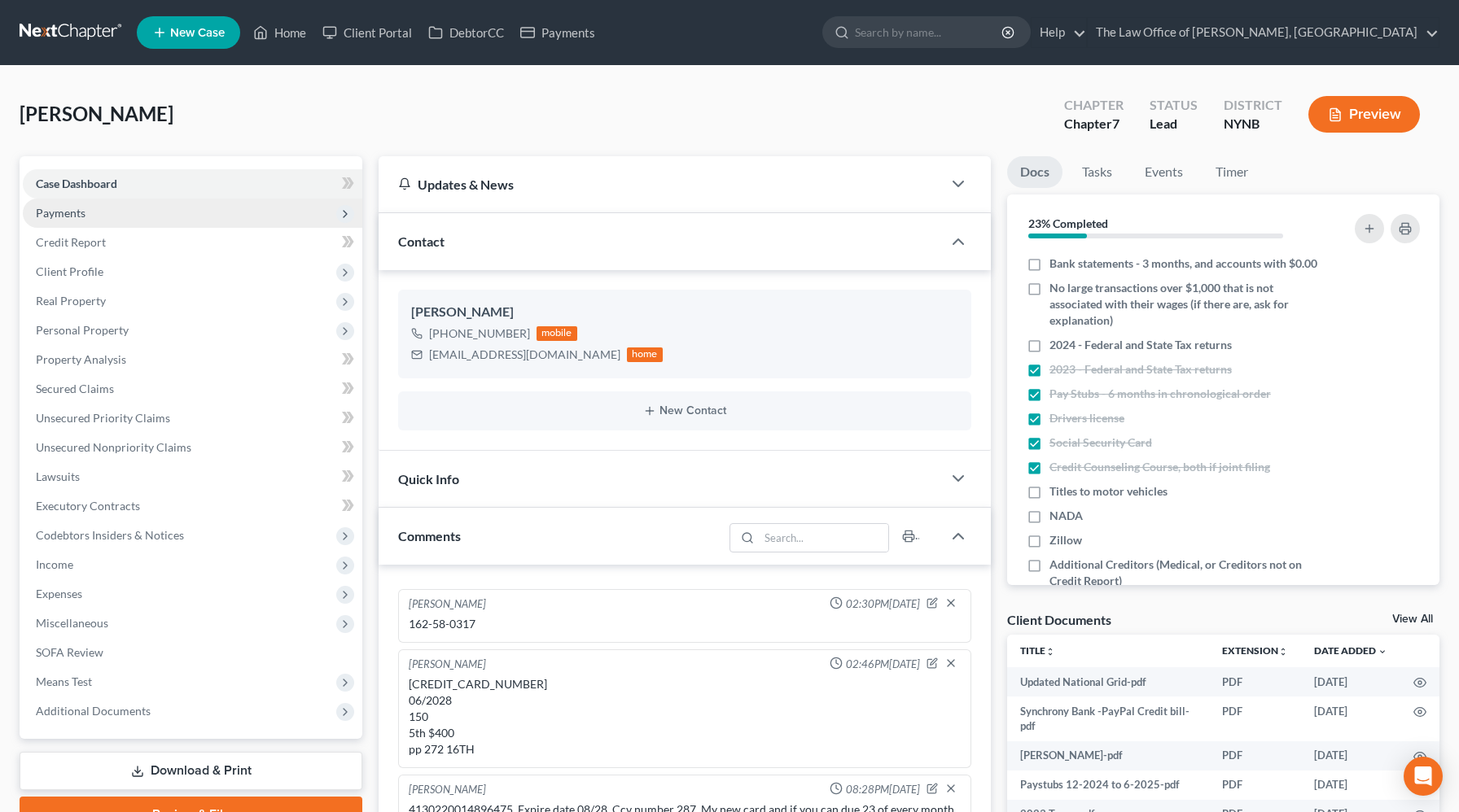
click at [129, 212] on span "Payments" at bounding box center [193, 213] width 339 height 29
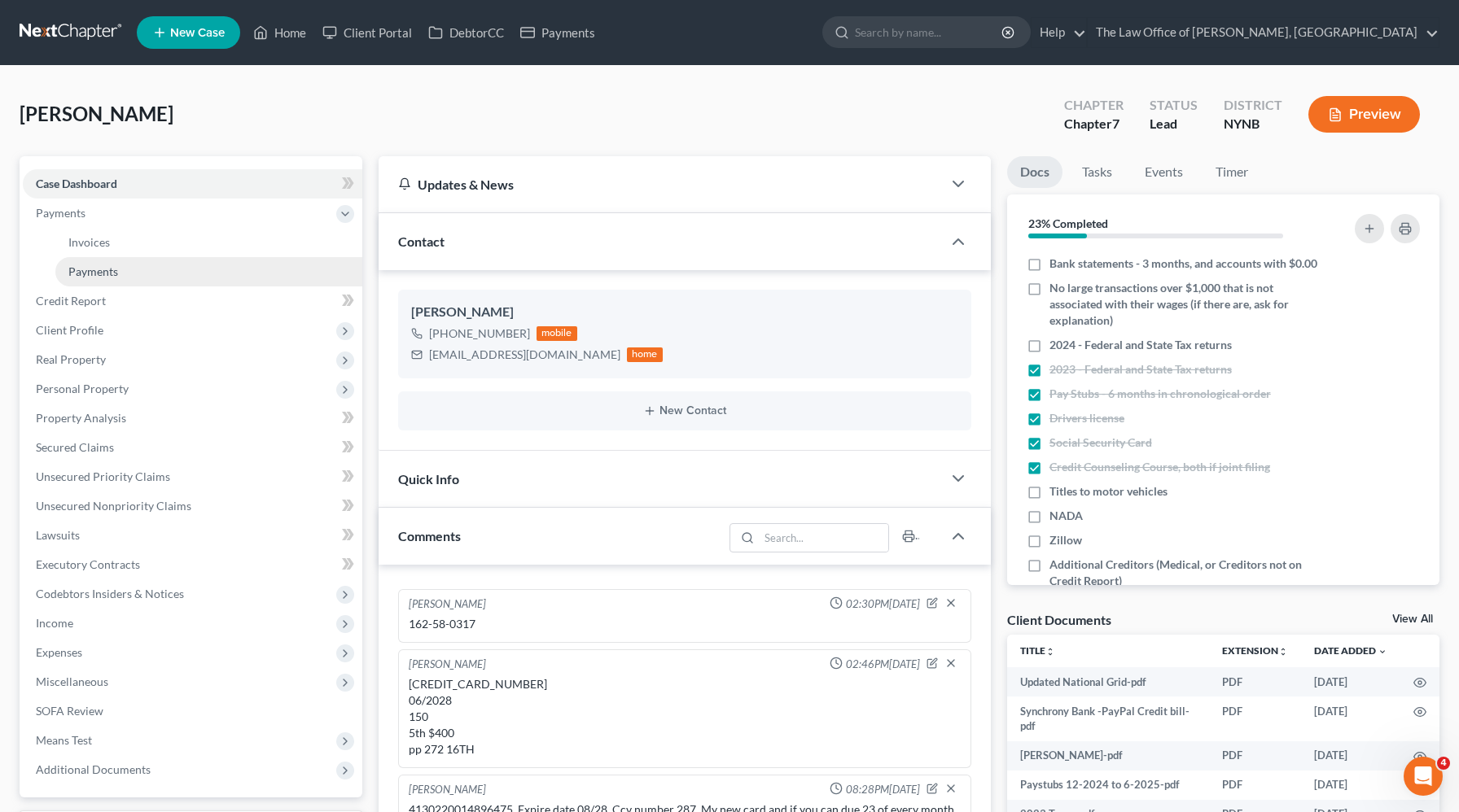
click at [202, 272] on link "Payments" at bounding box center [209, 272] width 307 height 29
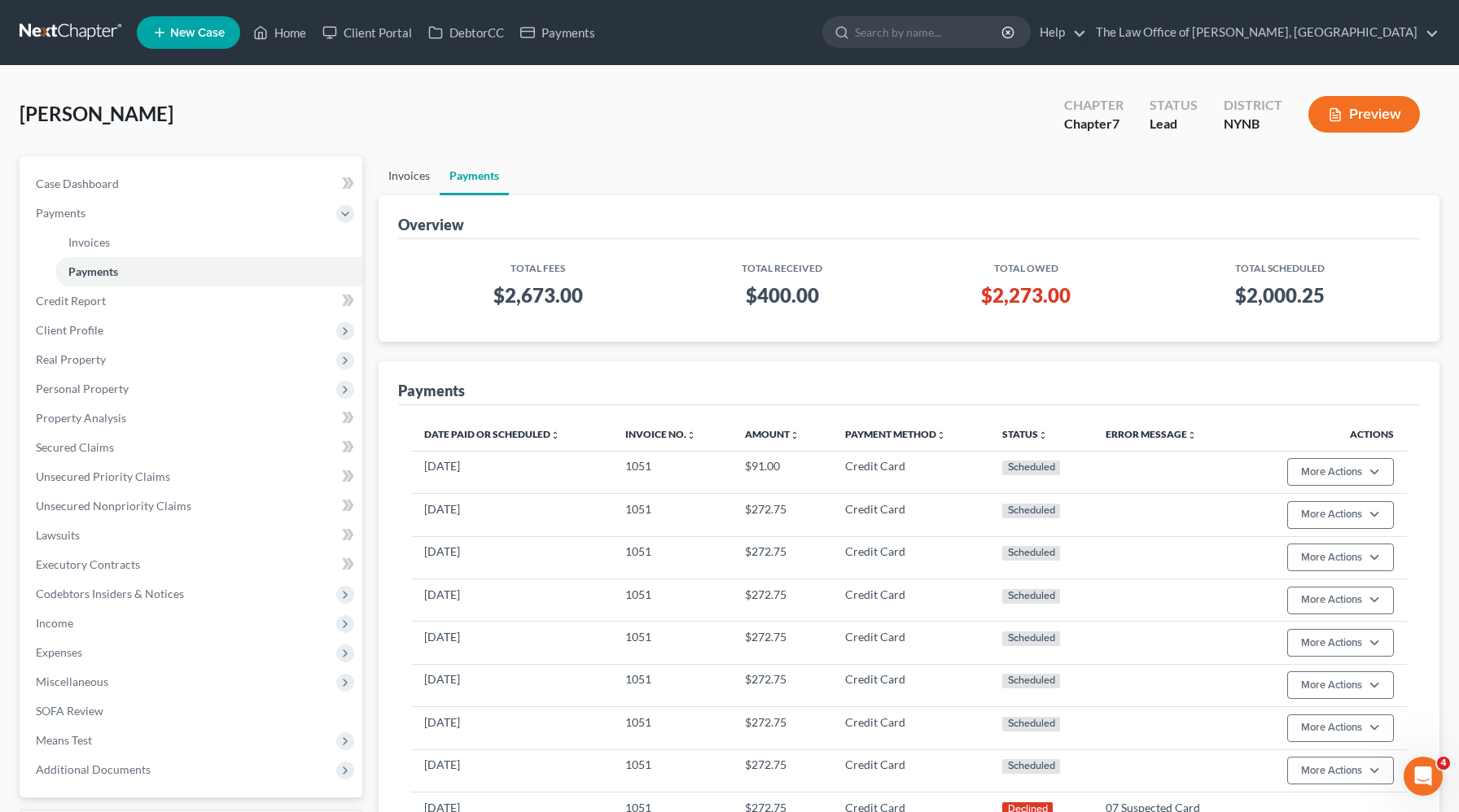
click at [427, 181] on link "Invoices" at bounding box center [409, 175] width 61 height 39
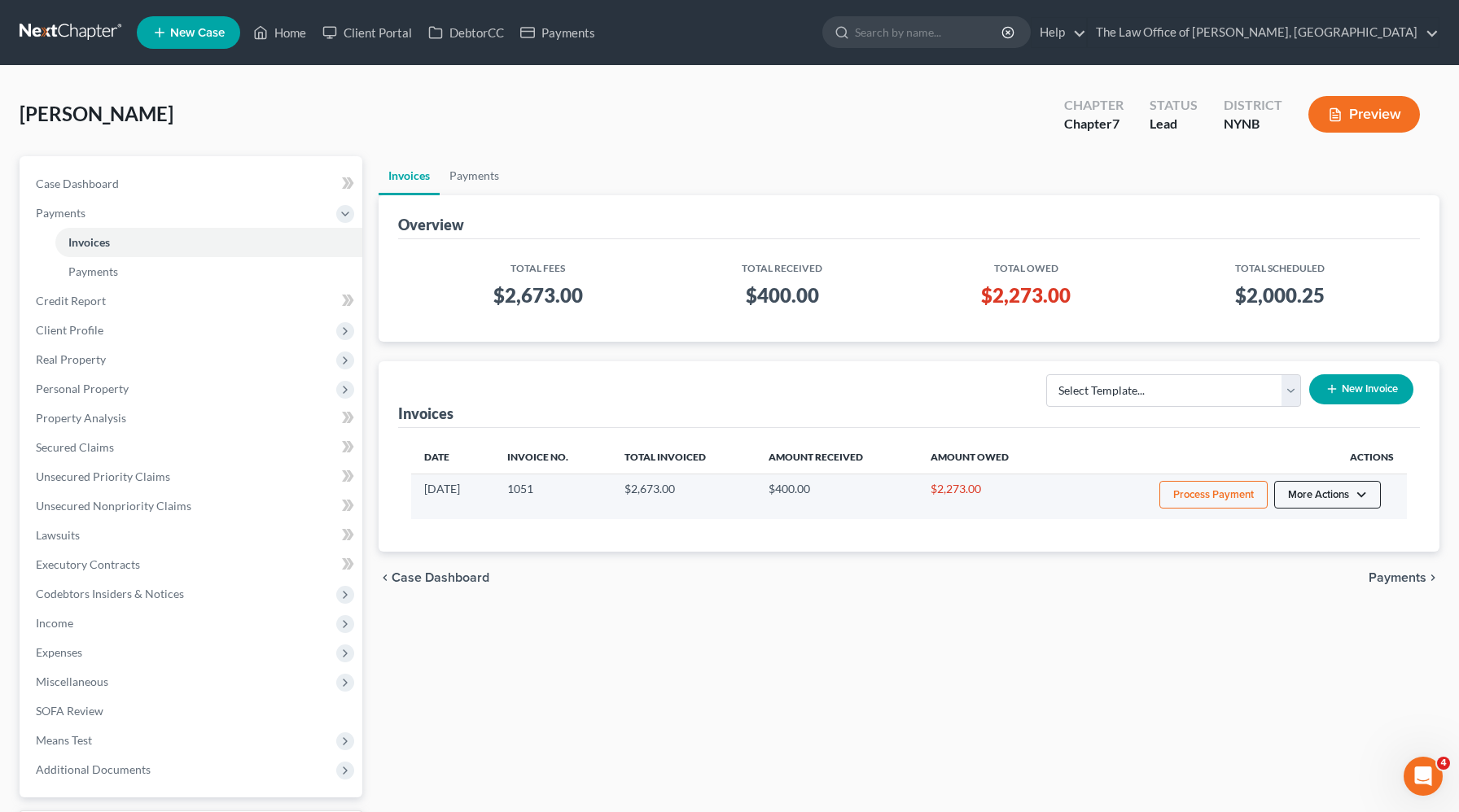
click at [1368, 495] on button "More Actions" at bounding box center [1327, 494] width 107 height 27
click at [1316, 537] on link "View/Edit" at bounding box center [1350, 529] width 191 height 27
select select "0"
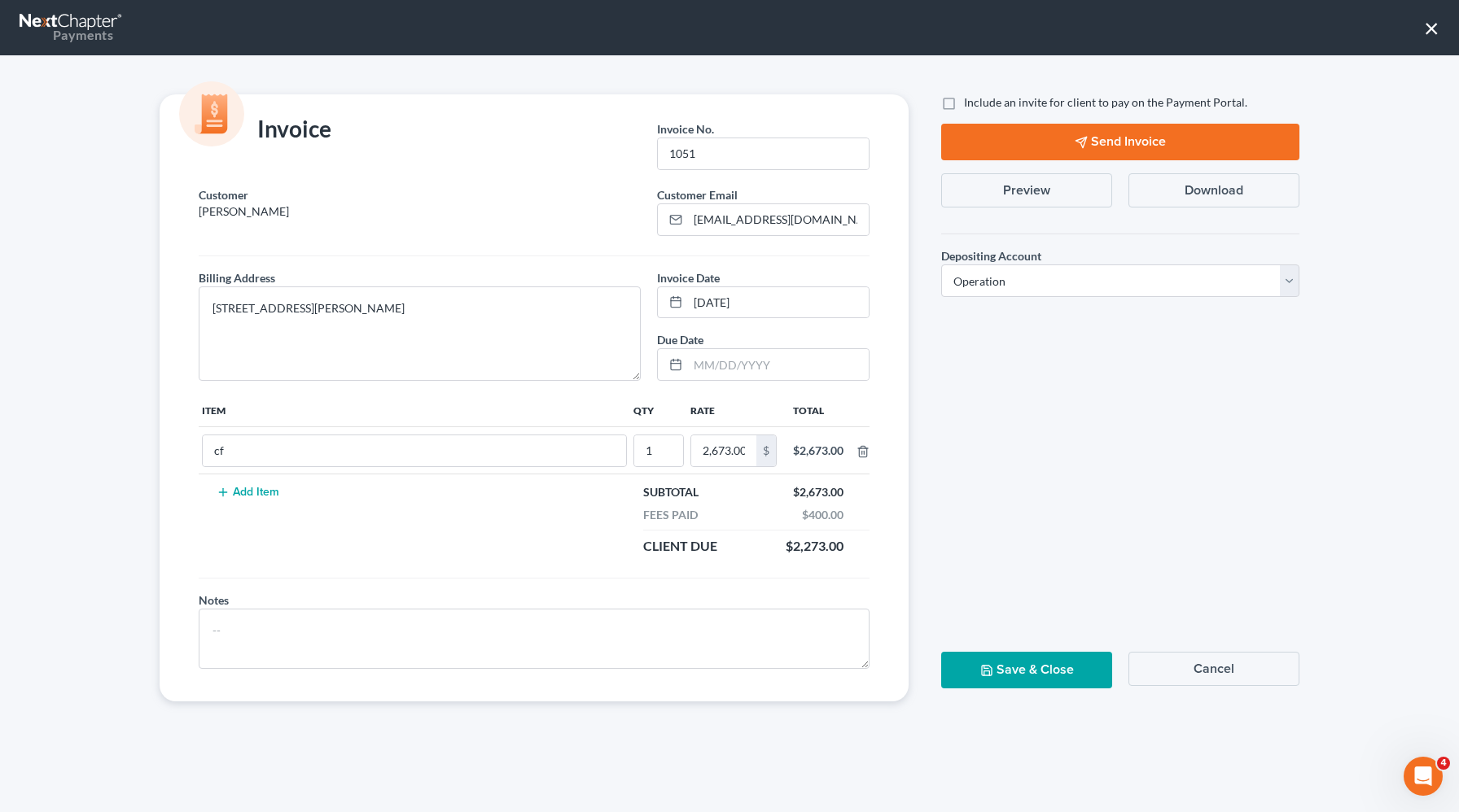
click at [1427, 31] on button "×" at bounding box center [1432, 27] width 16 height 26
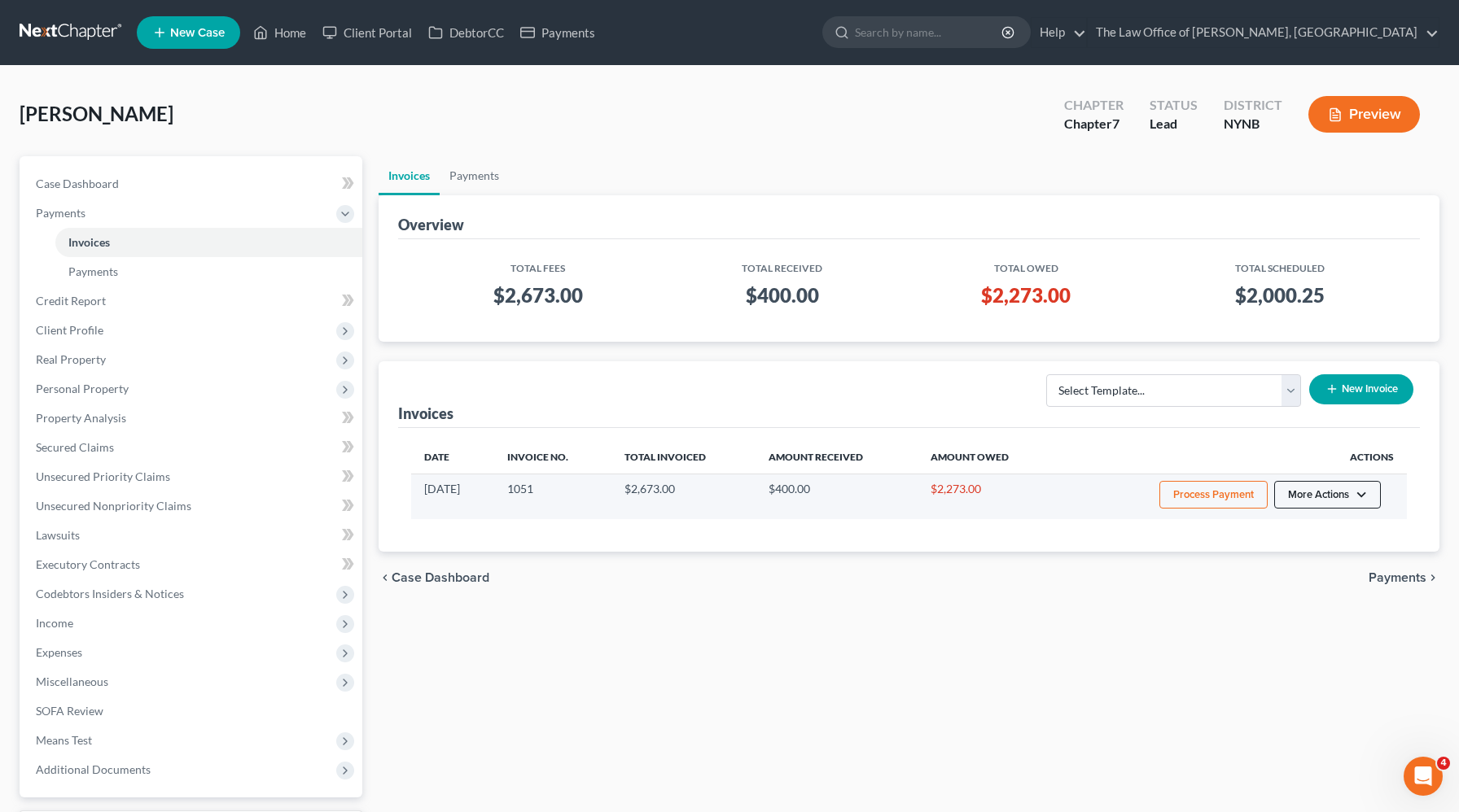
click at [1364, 498] on button "More Actions" at bounding box center [1327, 494] width 107 height 27
click at [1318, 586] on link "Edit Payment Plan" at bounding box center [1350, 584] width 191 height 27
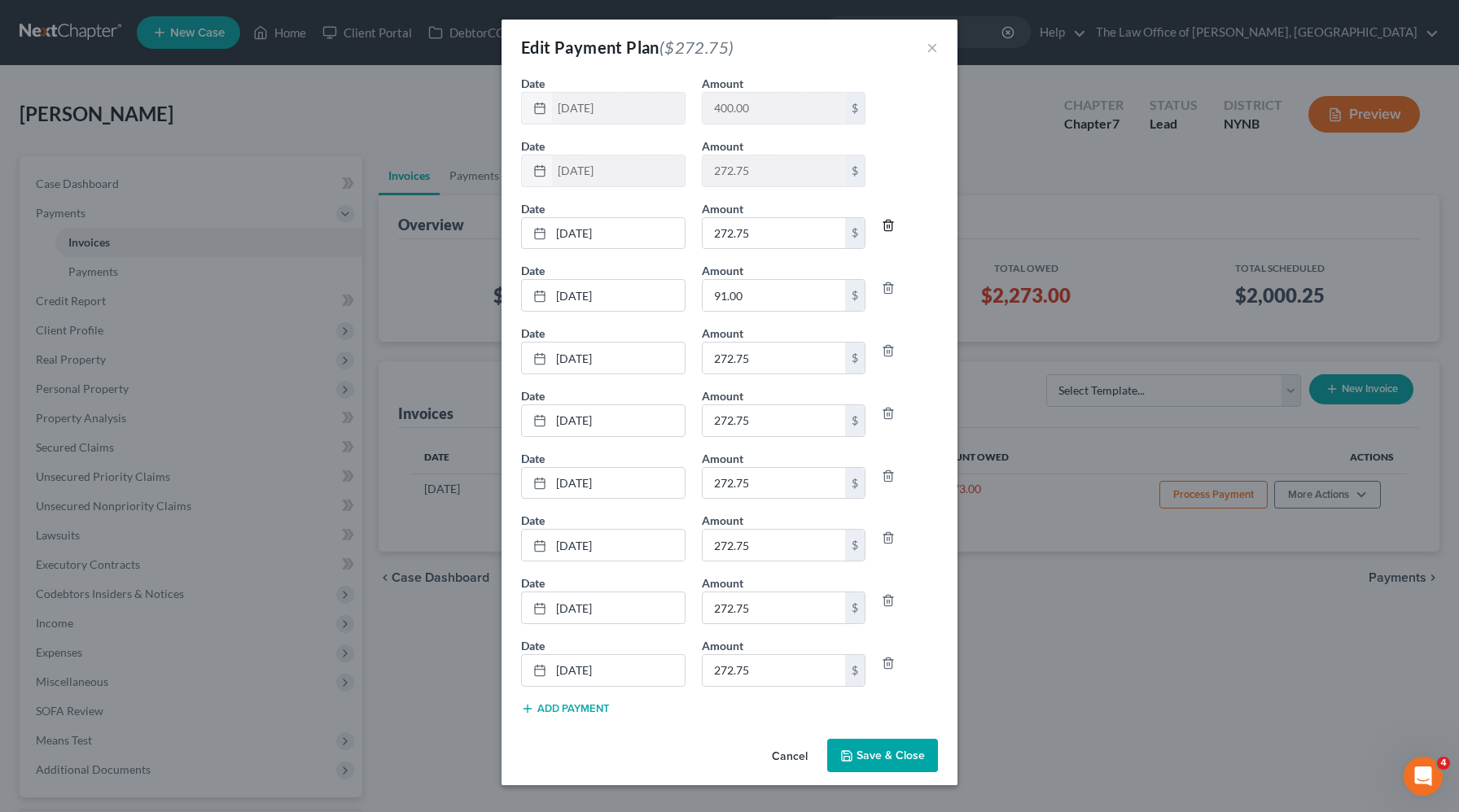
click at [891, 230] on icon "button" at bounding box center [888, 225] width 13 height 13
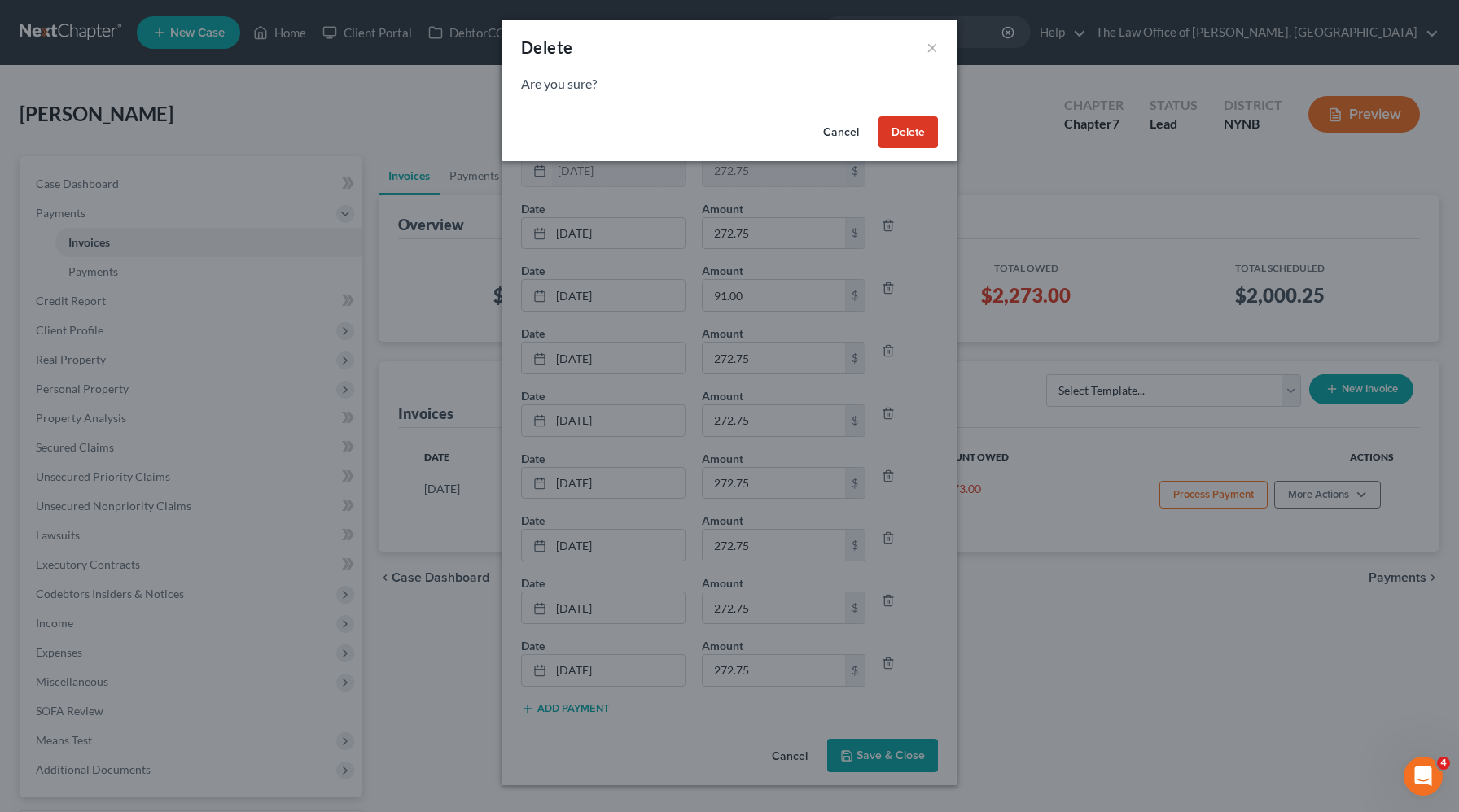
click at [917, 142] on button "Delete" at bounding box center [908, 133] width 59 height 33
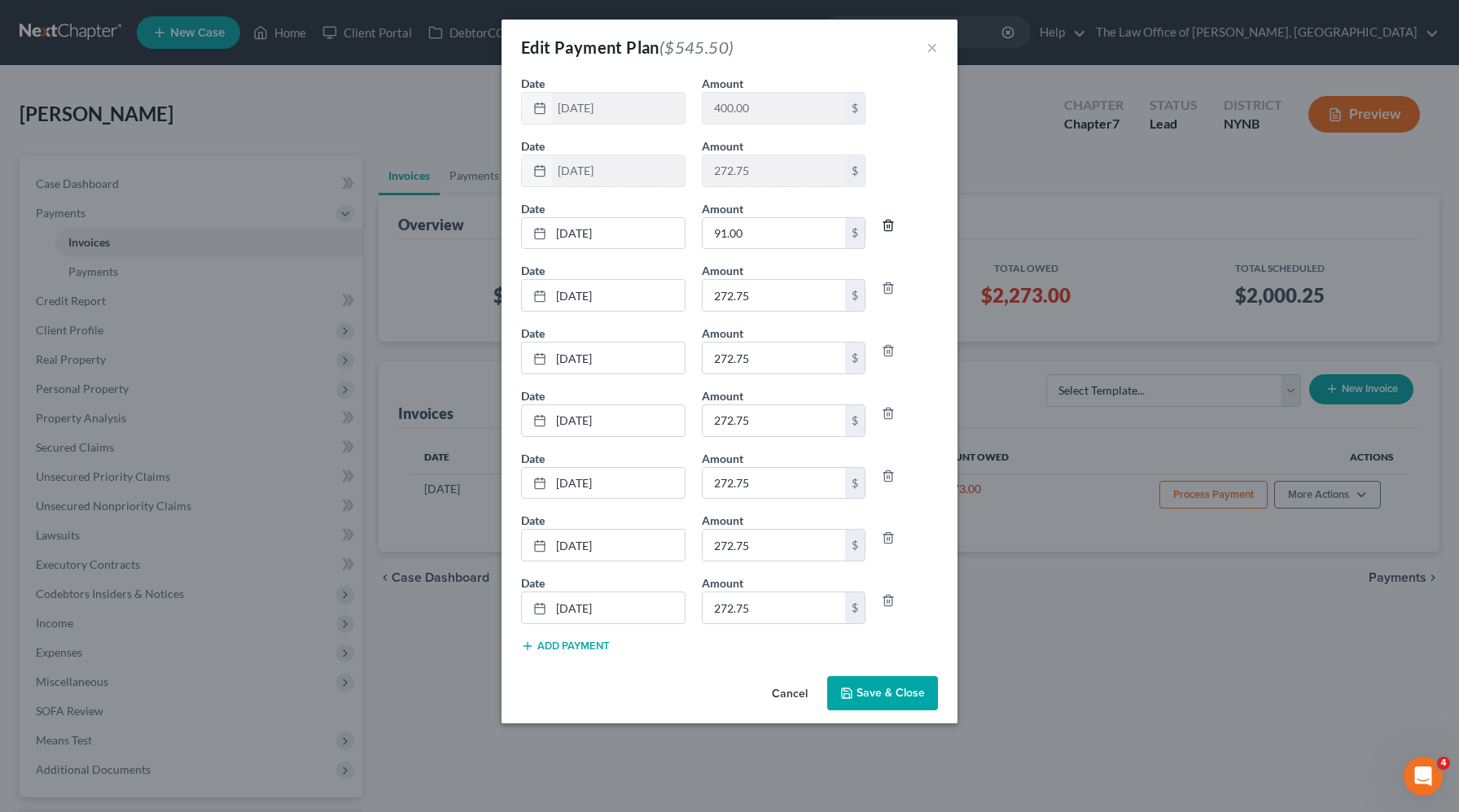
click at [888, 223] on icon "button" at bounding box center [888, 225] width 13 height 13
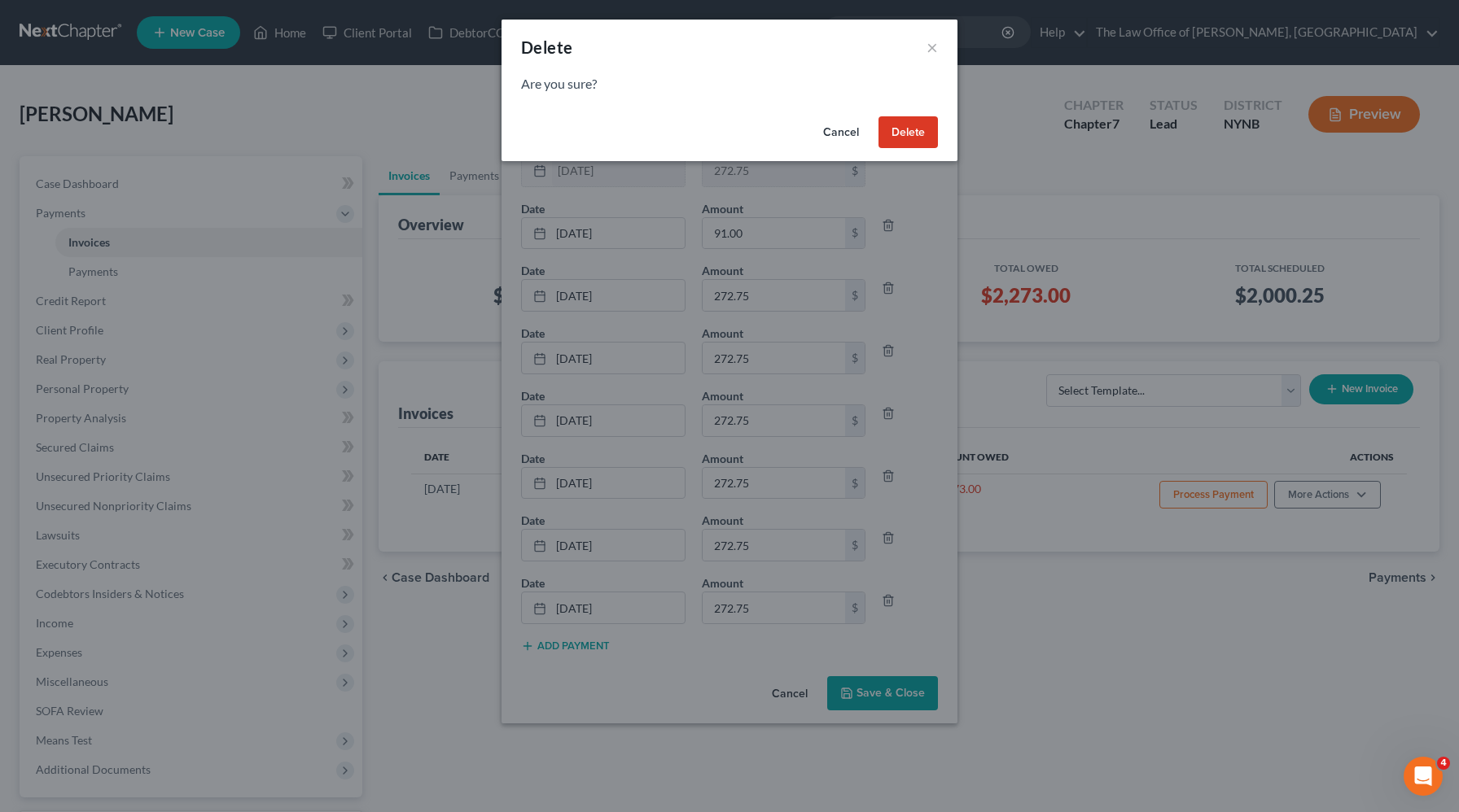
click at [905, 138] on button "Delete" at bounding box center [908, 133] width 59 height 33
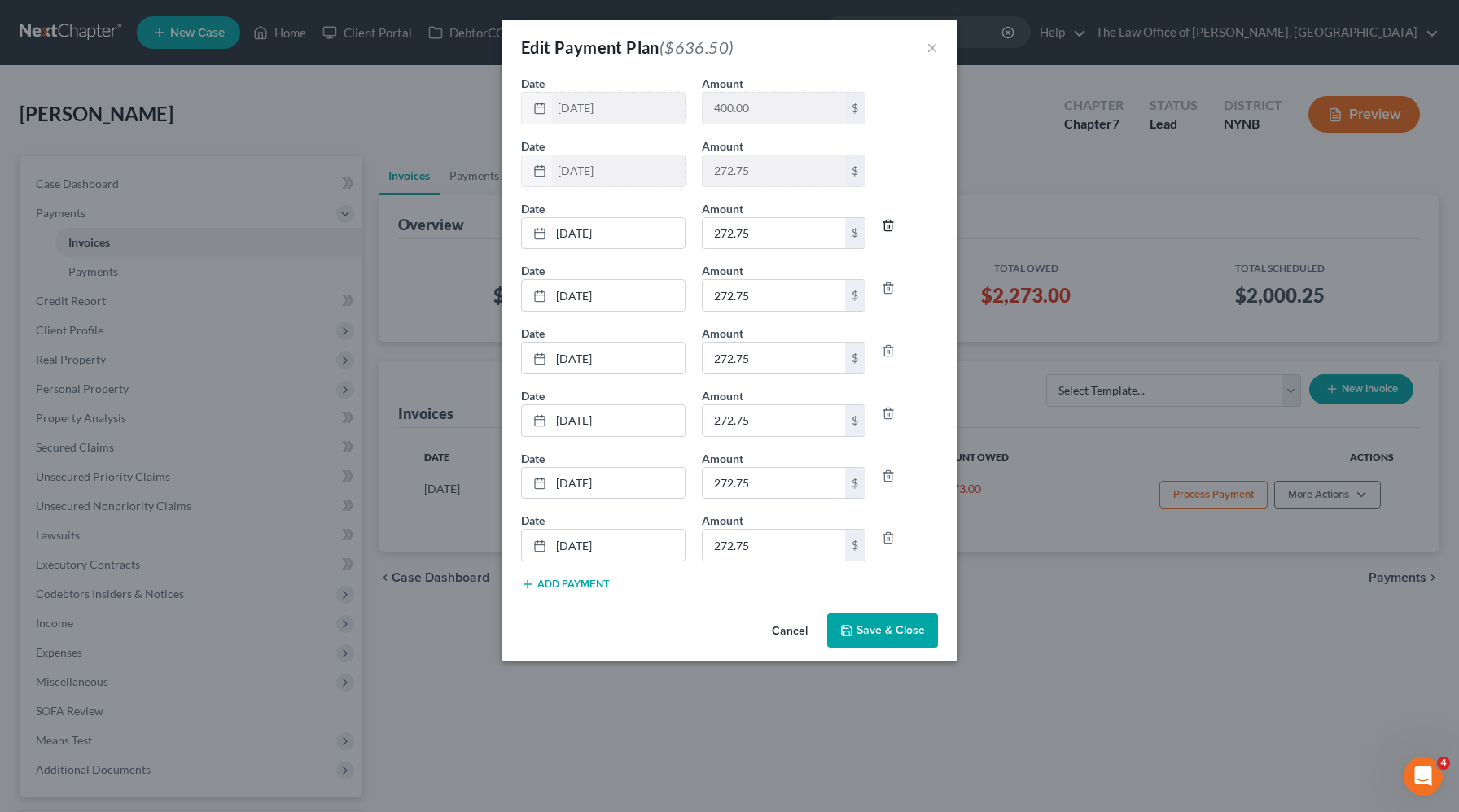
click at [887, 223] on polyline "button" at bounding box center [888, 223] width 10 height 0
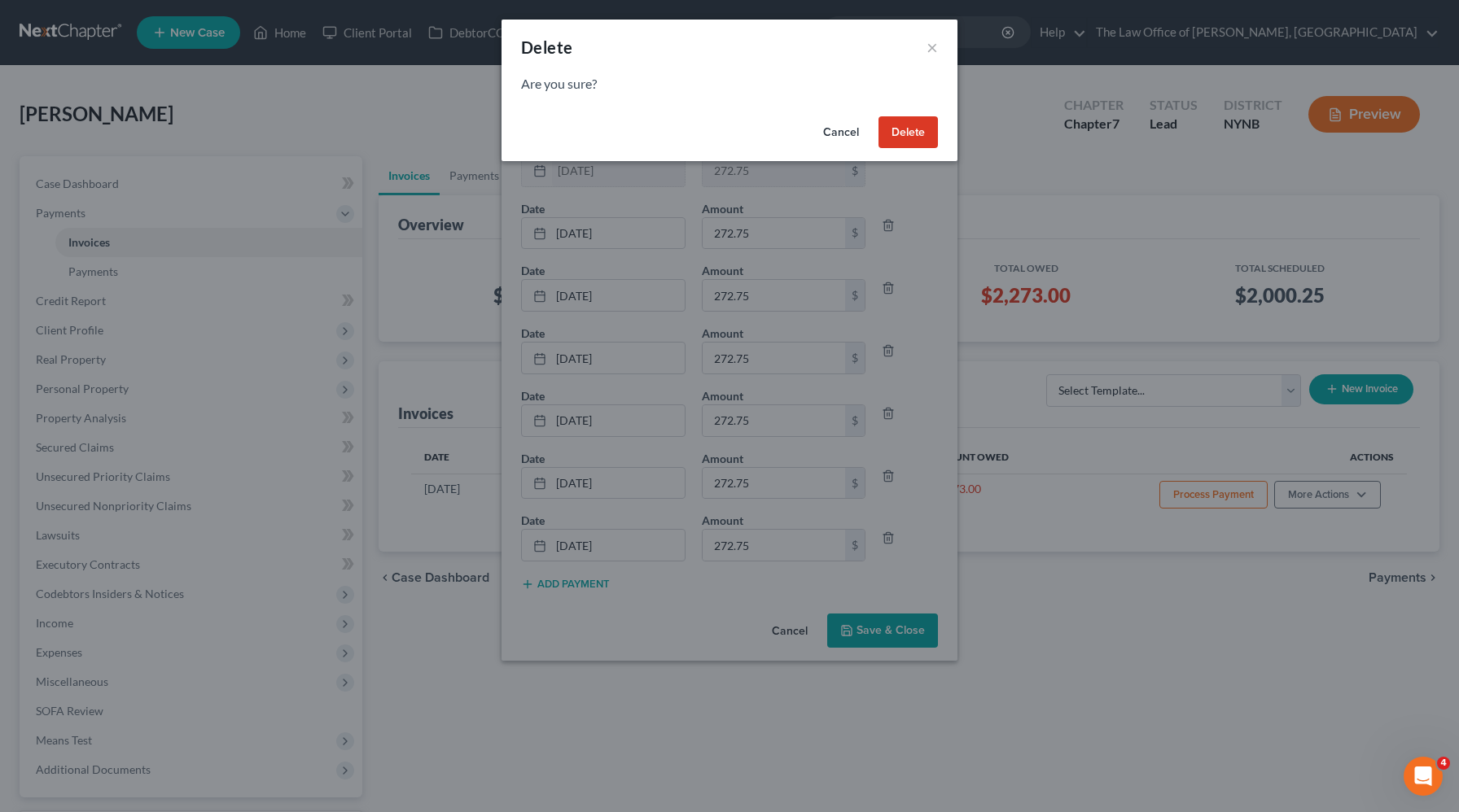
click at [907, 135] on button "Delete" at bounding box center [908, 133] width 59 height 33
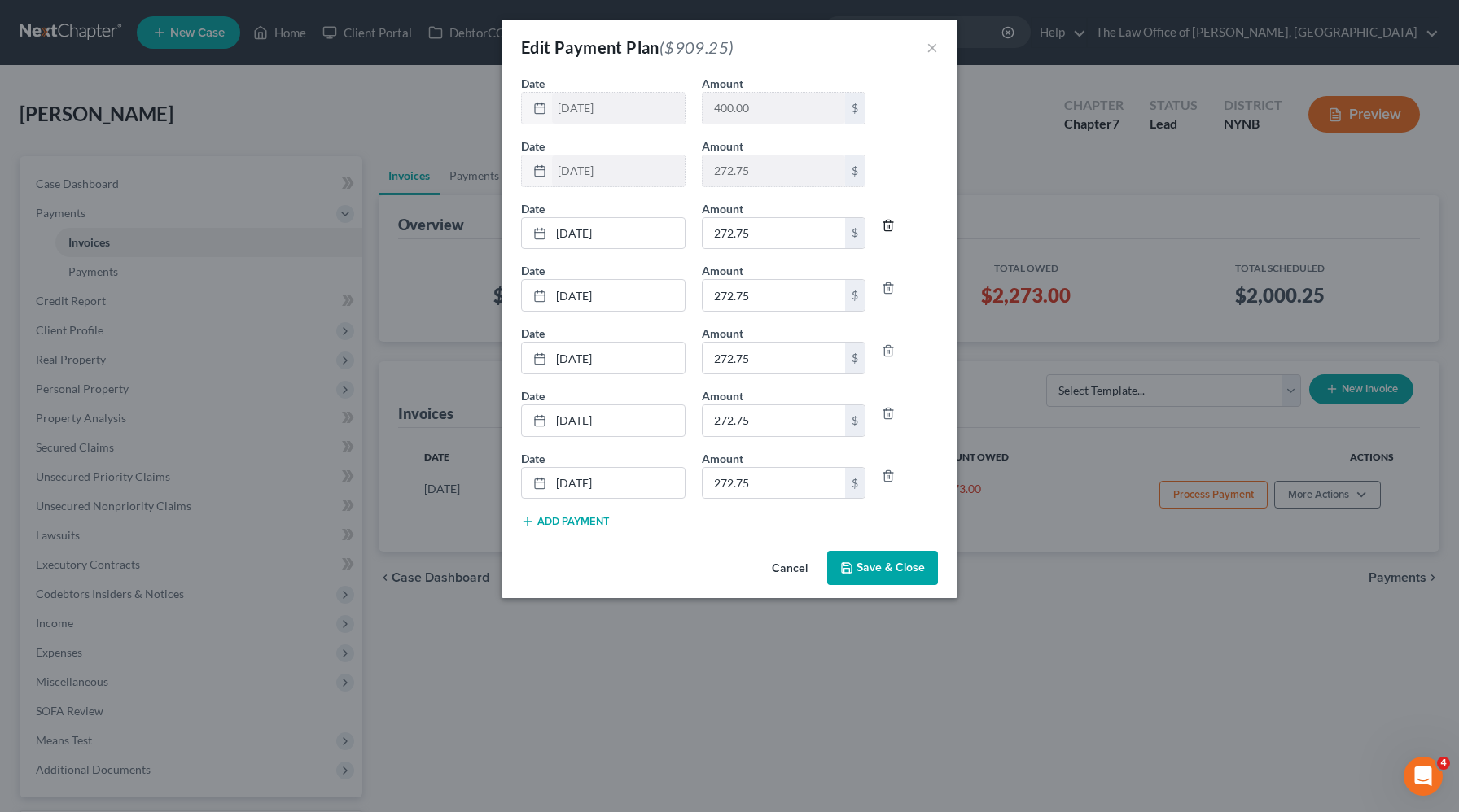
click at [888, 225] on line "button" at bounding box center [888, 227] width 0 height 4
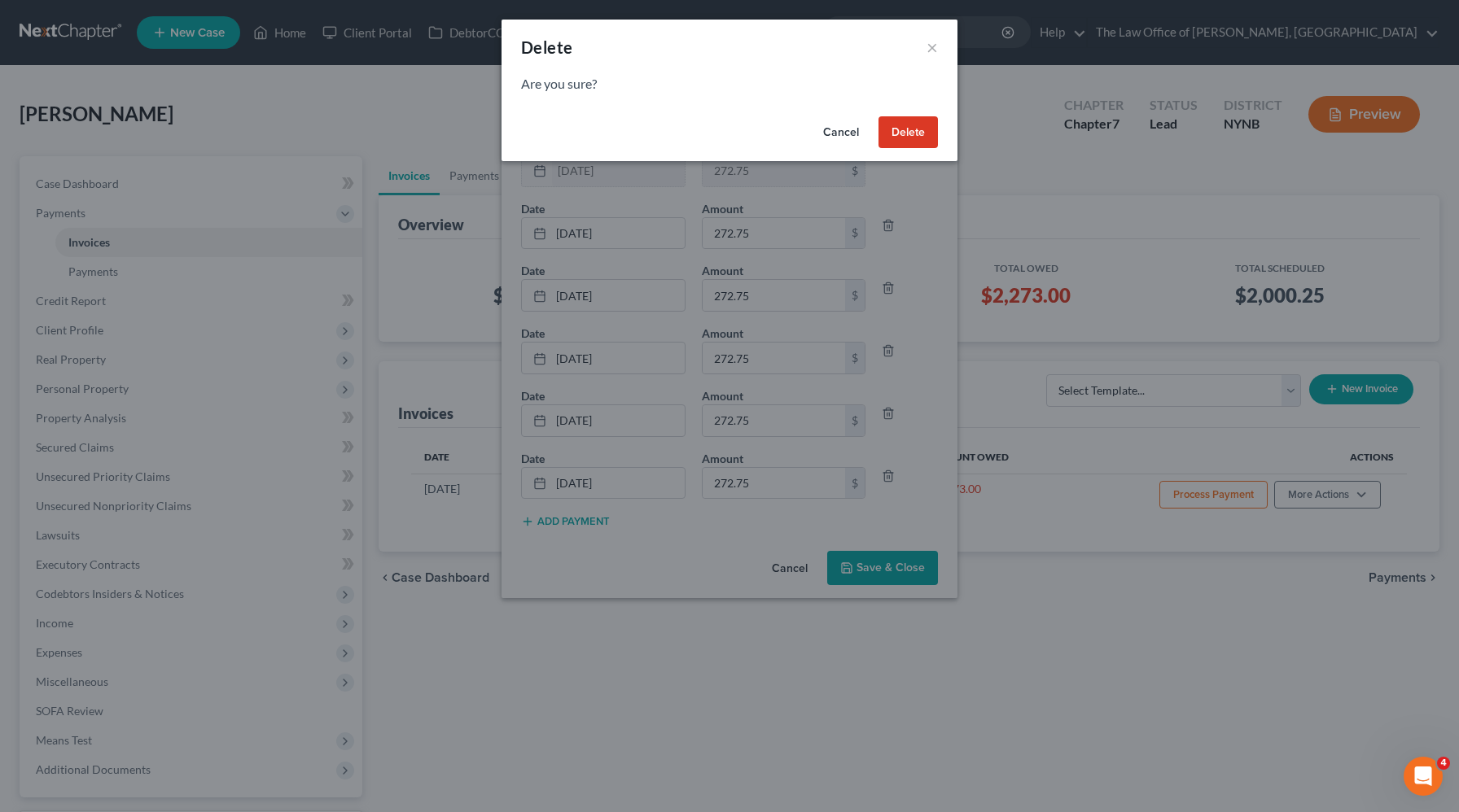
click at [912, 145] on button "Delete" at bounding box center [908, 133] width 59 height 33
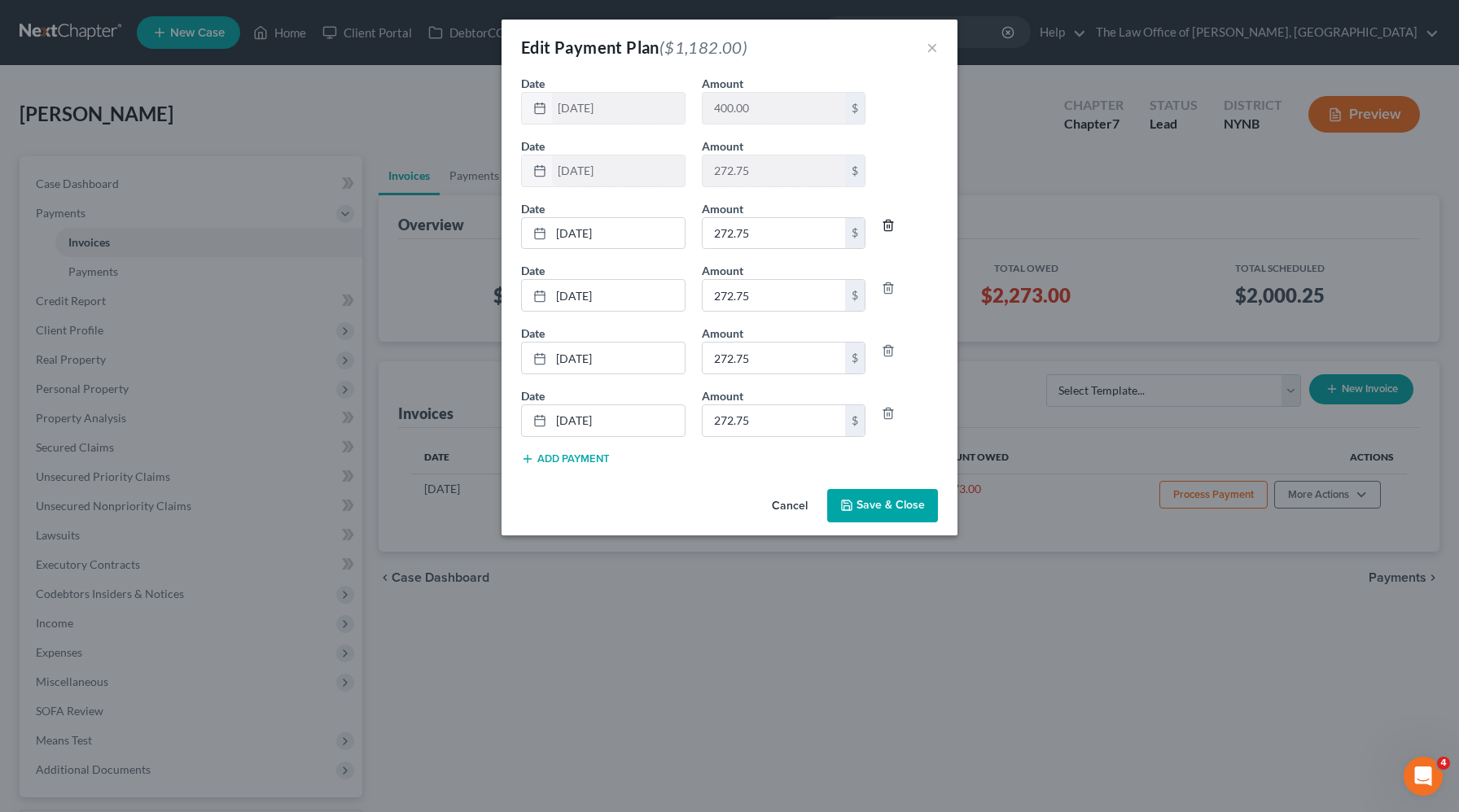
click at [881, 228] on icon "button" at bounding box center [888, 225] width 13 height 13
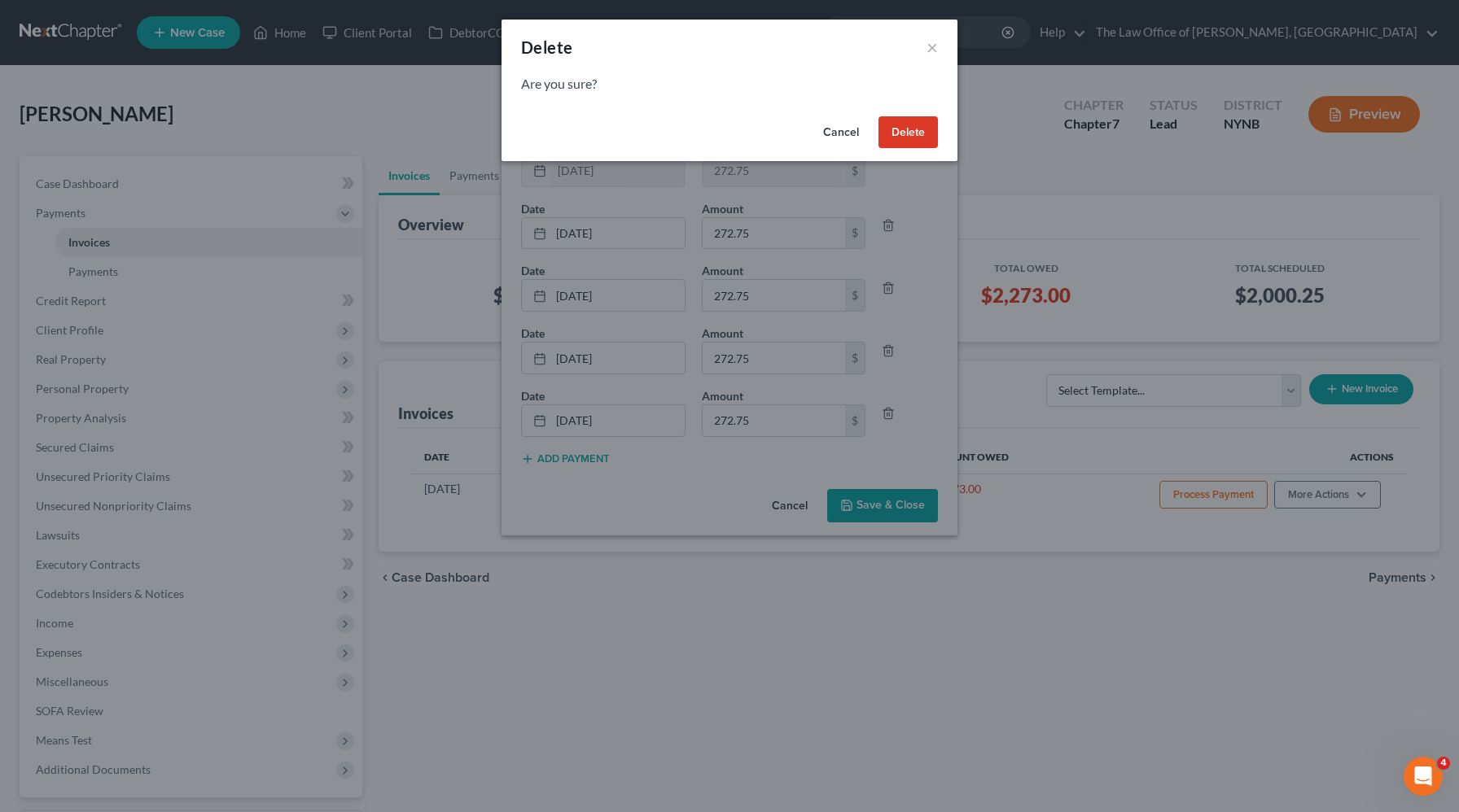
click at [906, 138] on button "Delete" at bounding box center [908, 133] width 59 height 33
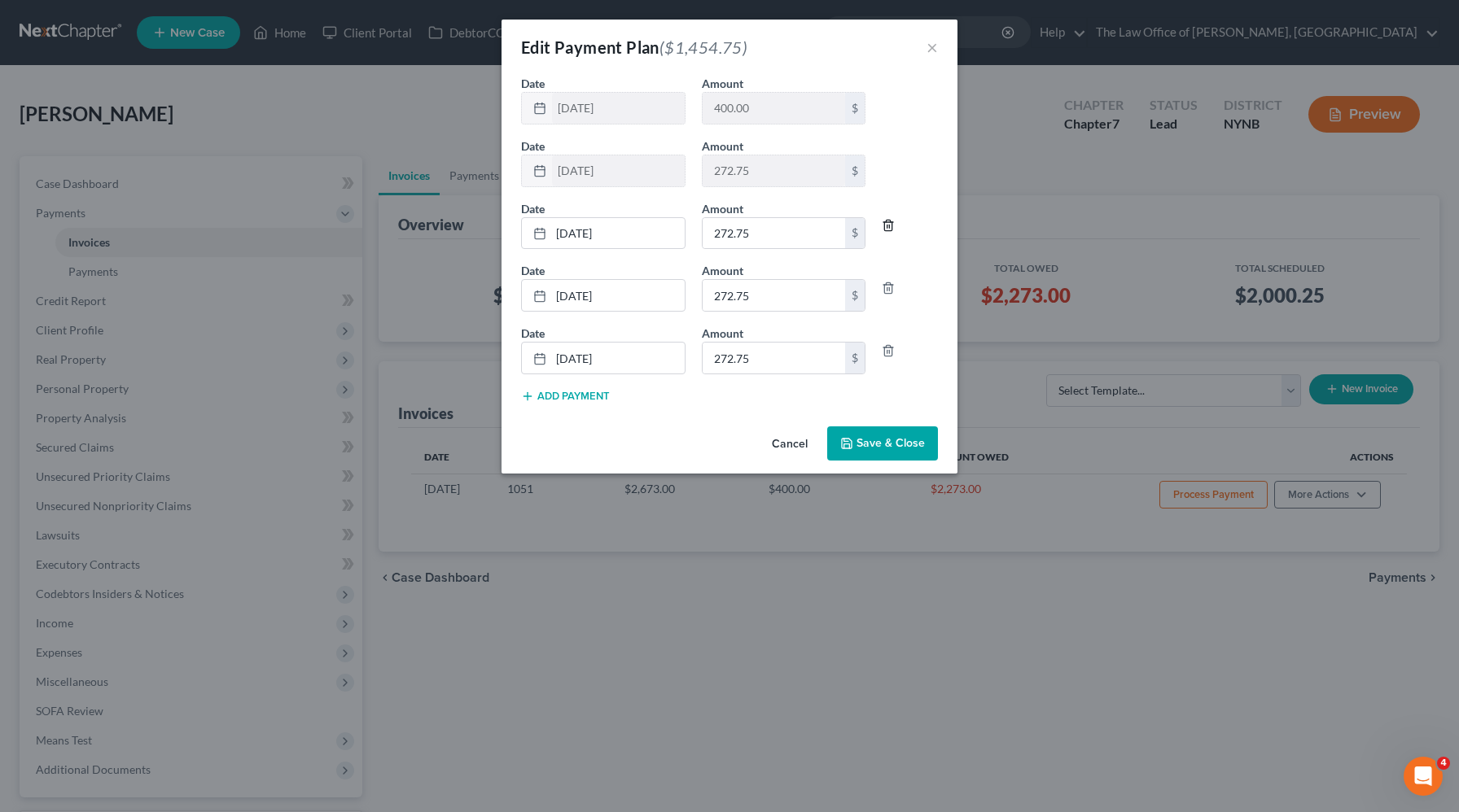
click at [887, 221] on icon "button" at bounding box center [889, 226] width 7 height 11
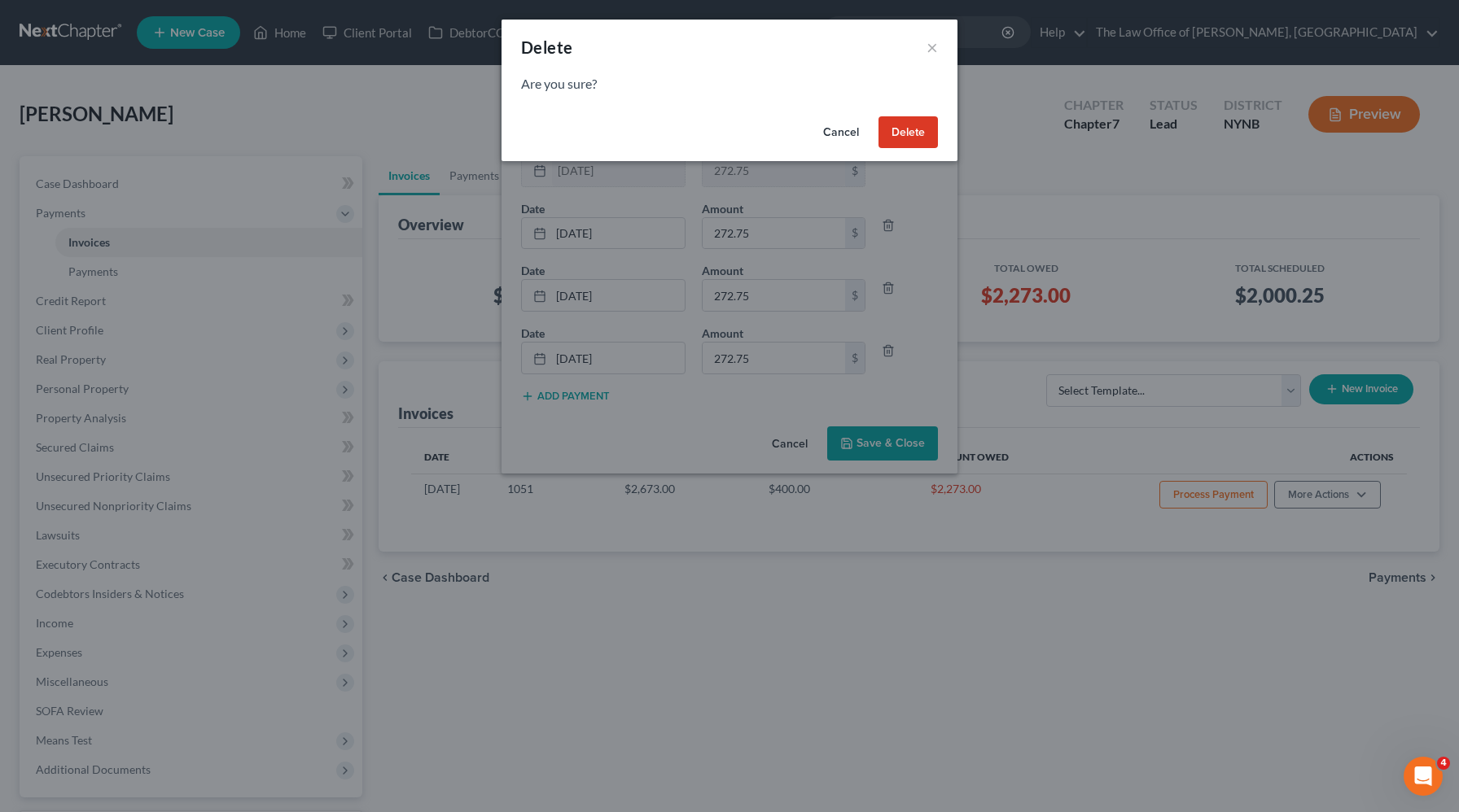
click at [901, 141] on button "Delete" at bounding box center [908, 133] width 59 height 33
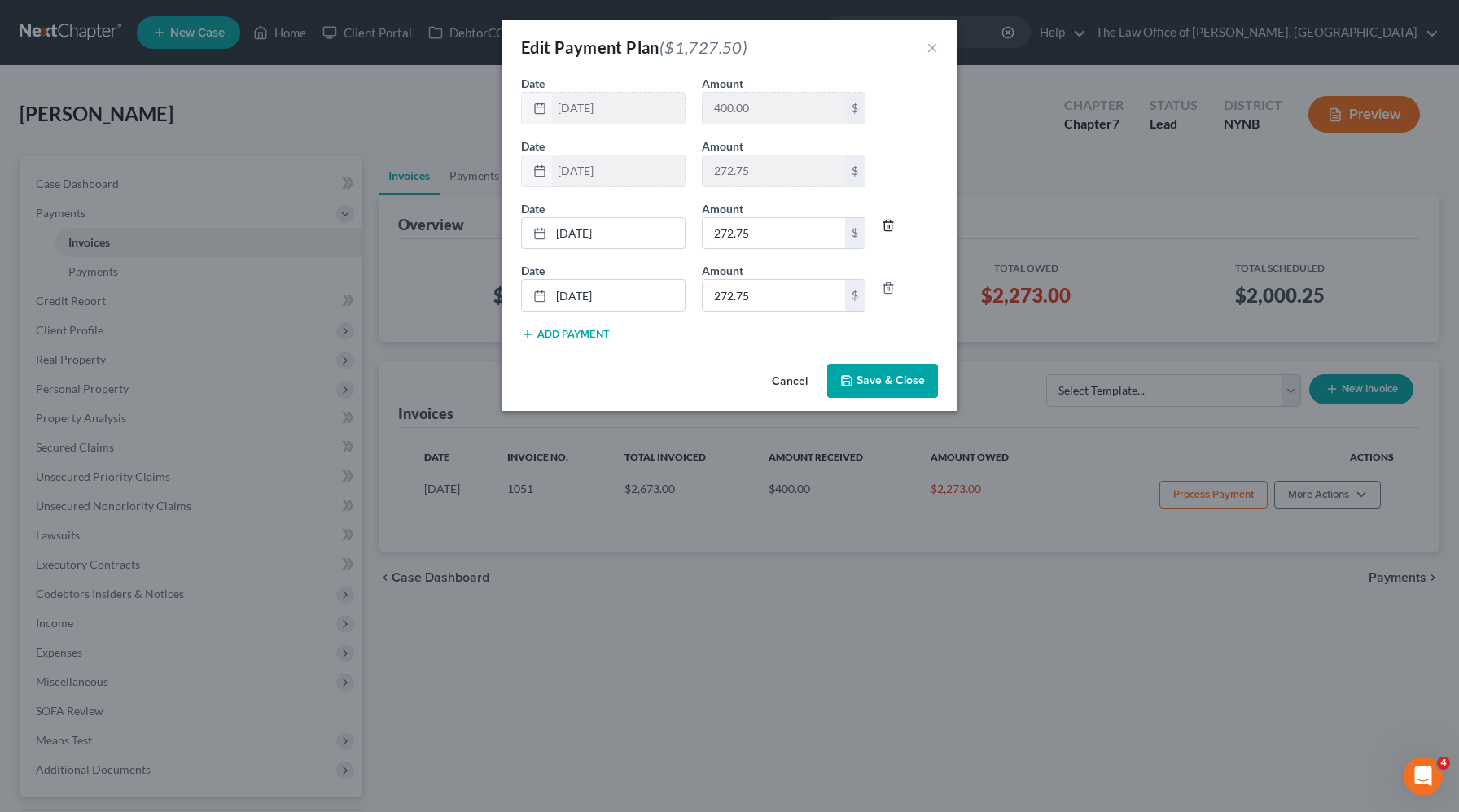
click at [889, 224] on icon "button" at bounding box center [888, 225] width 13 height 13
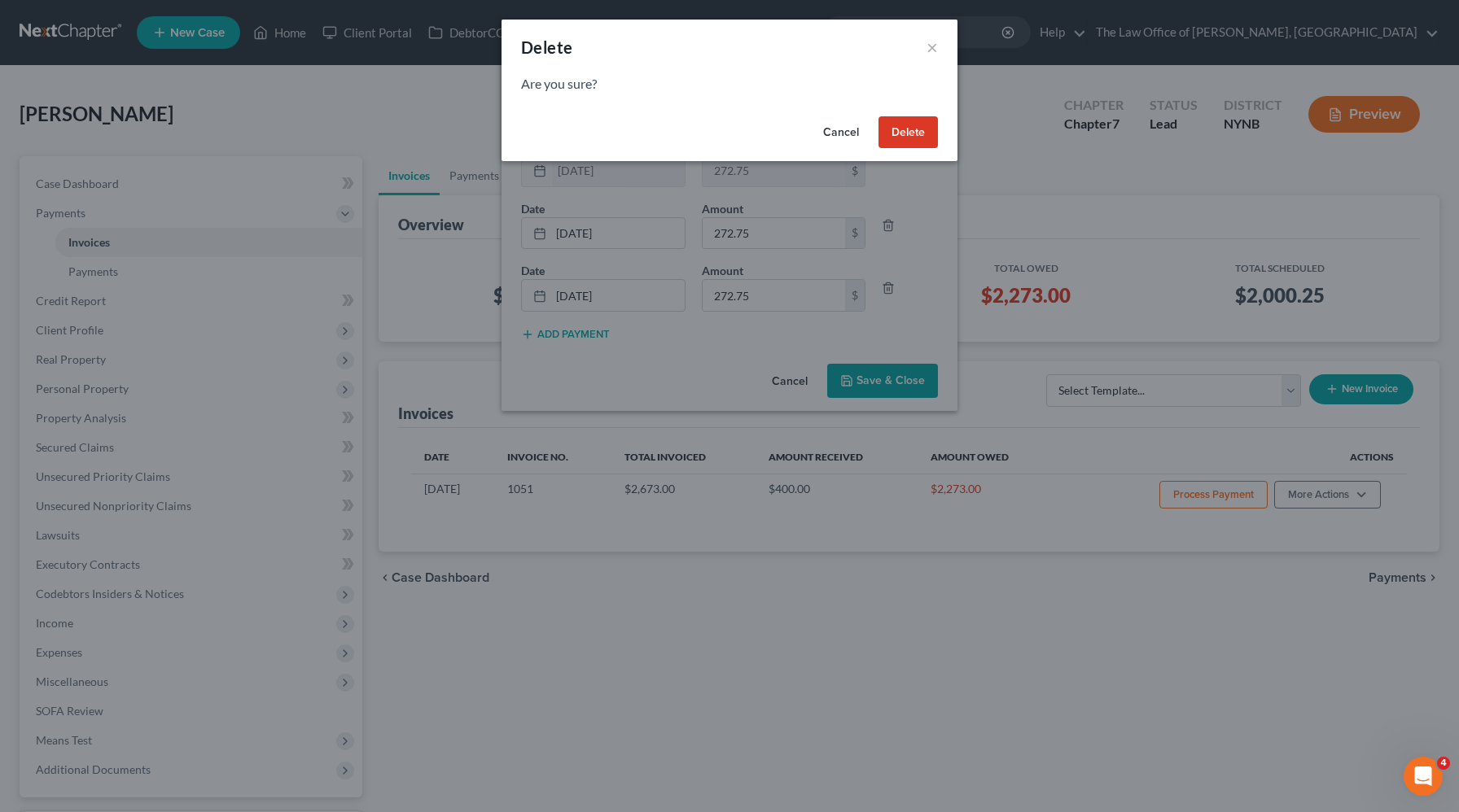
click at [901, 138] on button "Delete" at bounding box center [908, 133] width 59 height 33
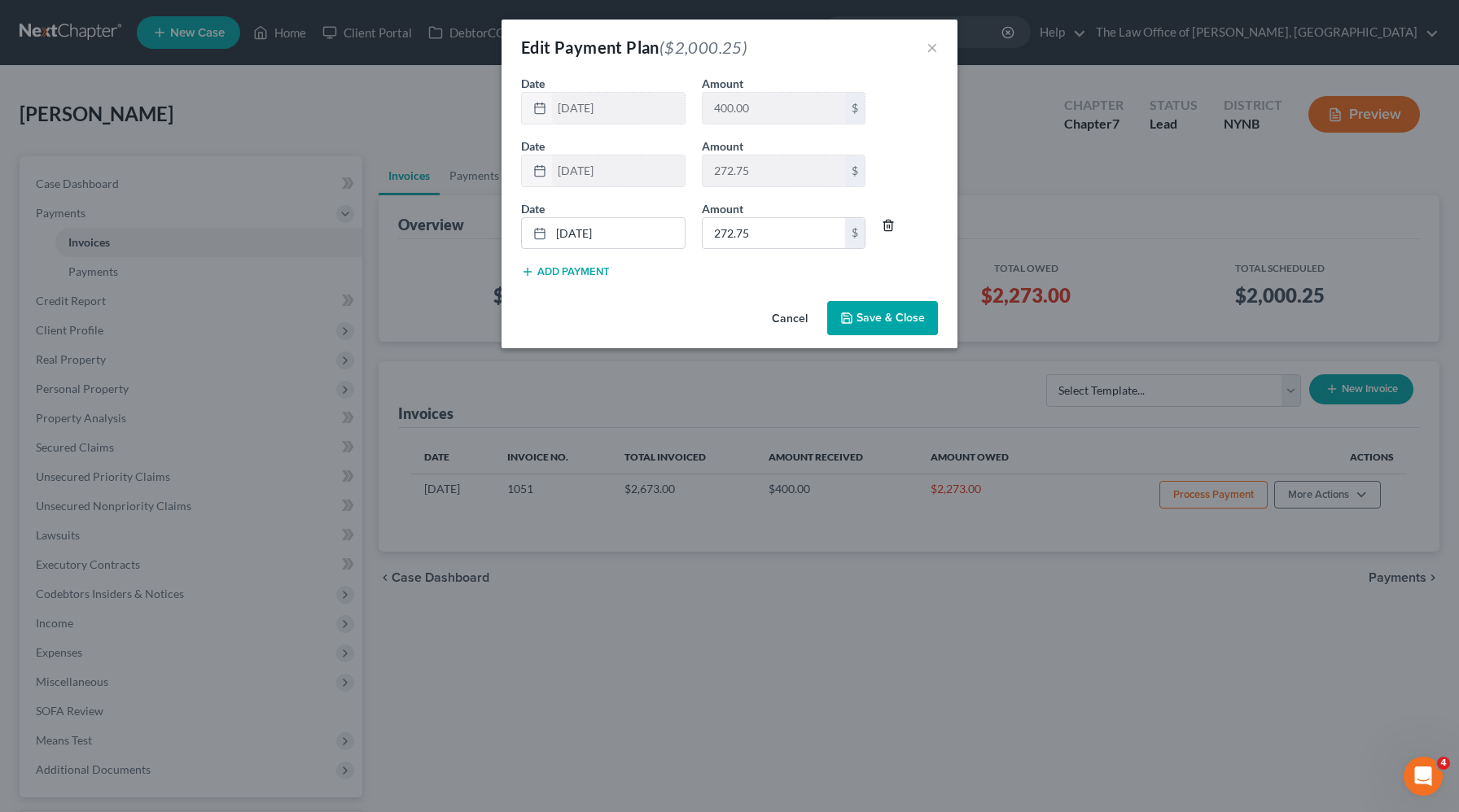
click at [888, 226] on line "button" at bounding box center [888, 227] width 0 height 4
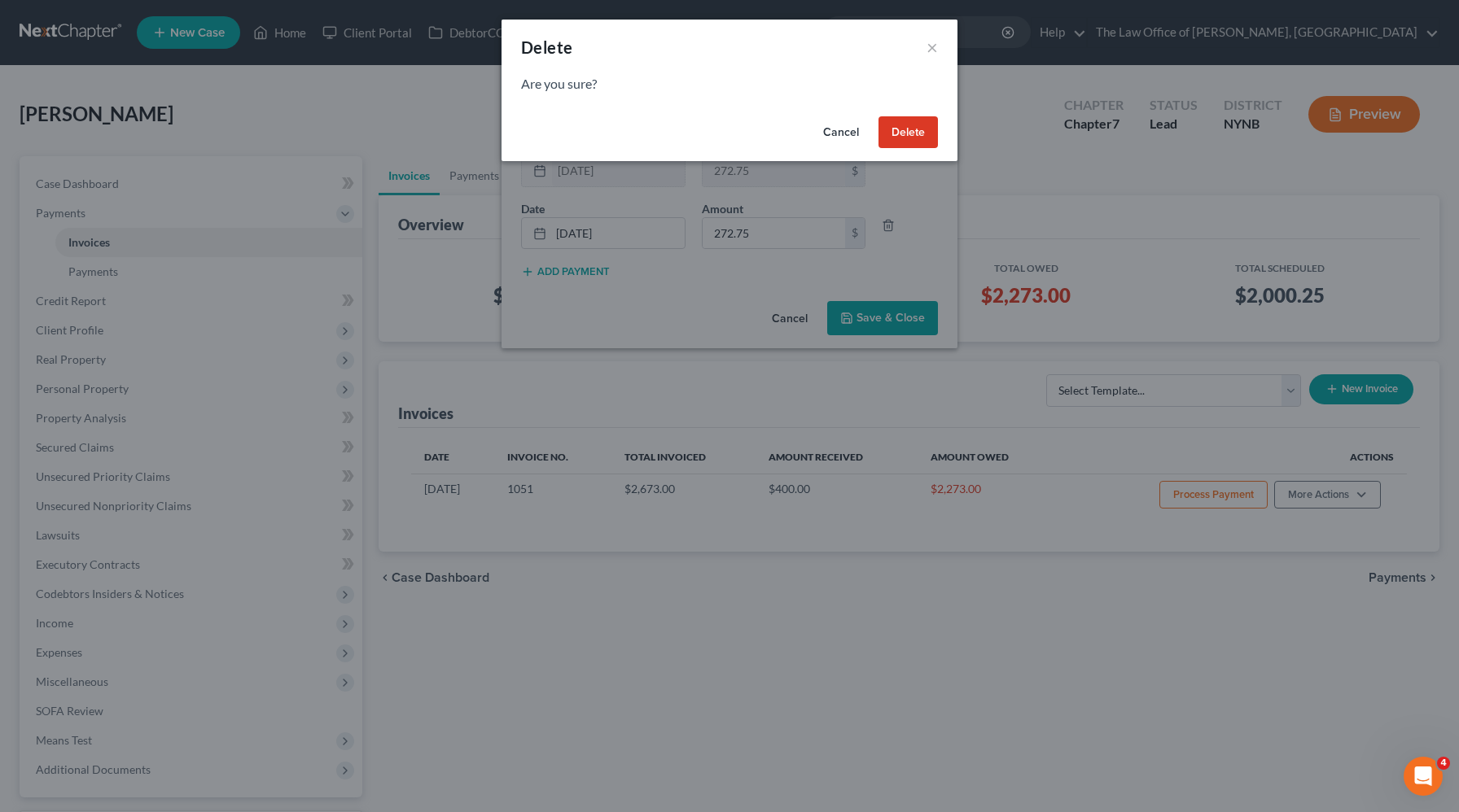
click at [896, 146] on button "Delete" at bounding box center [908, 133] width 59 height 33
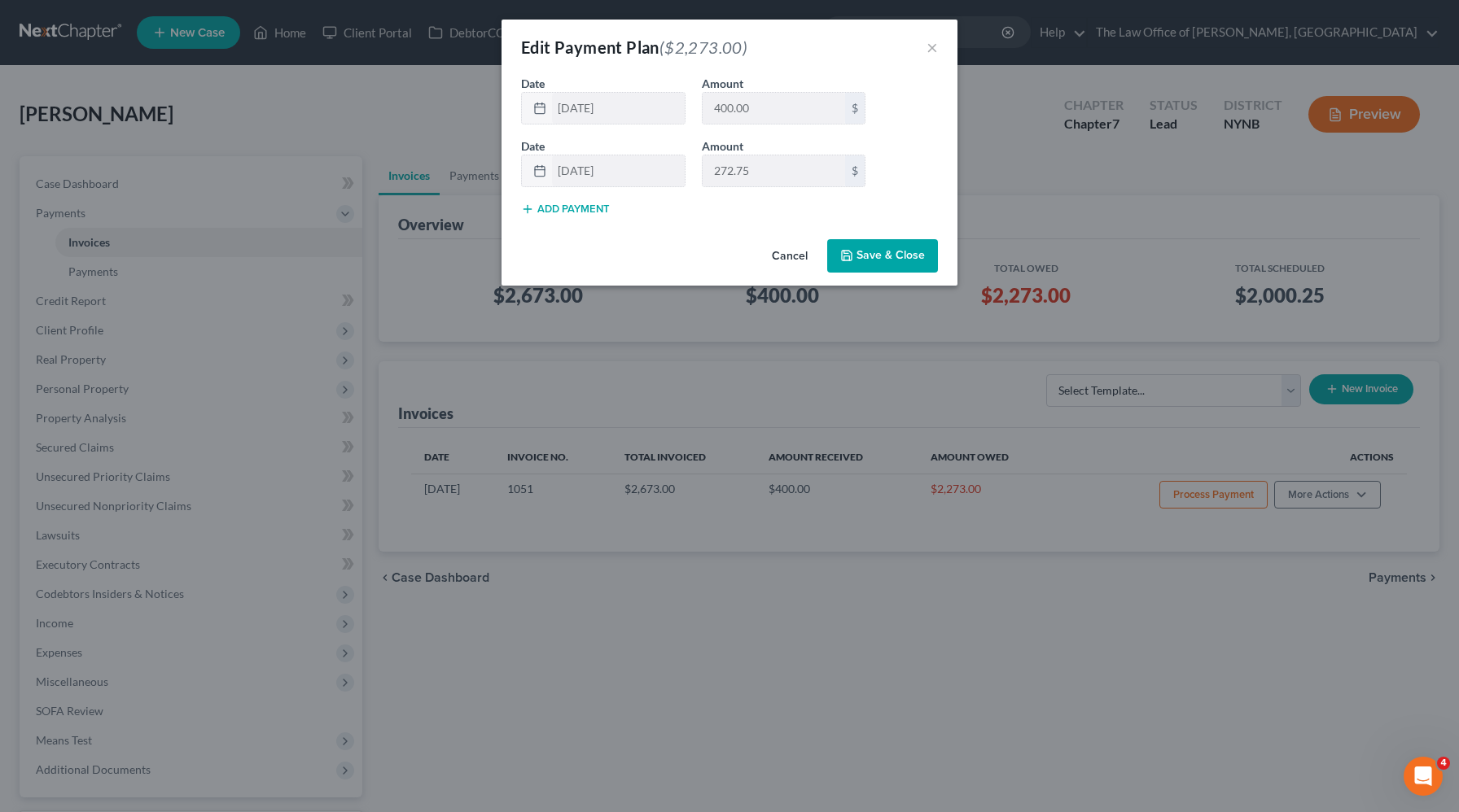
click at [895, 268] on button "Save & Close" at bounding box center [882, 255] width 110 height 34
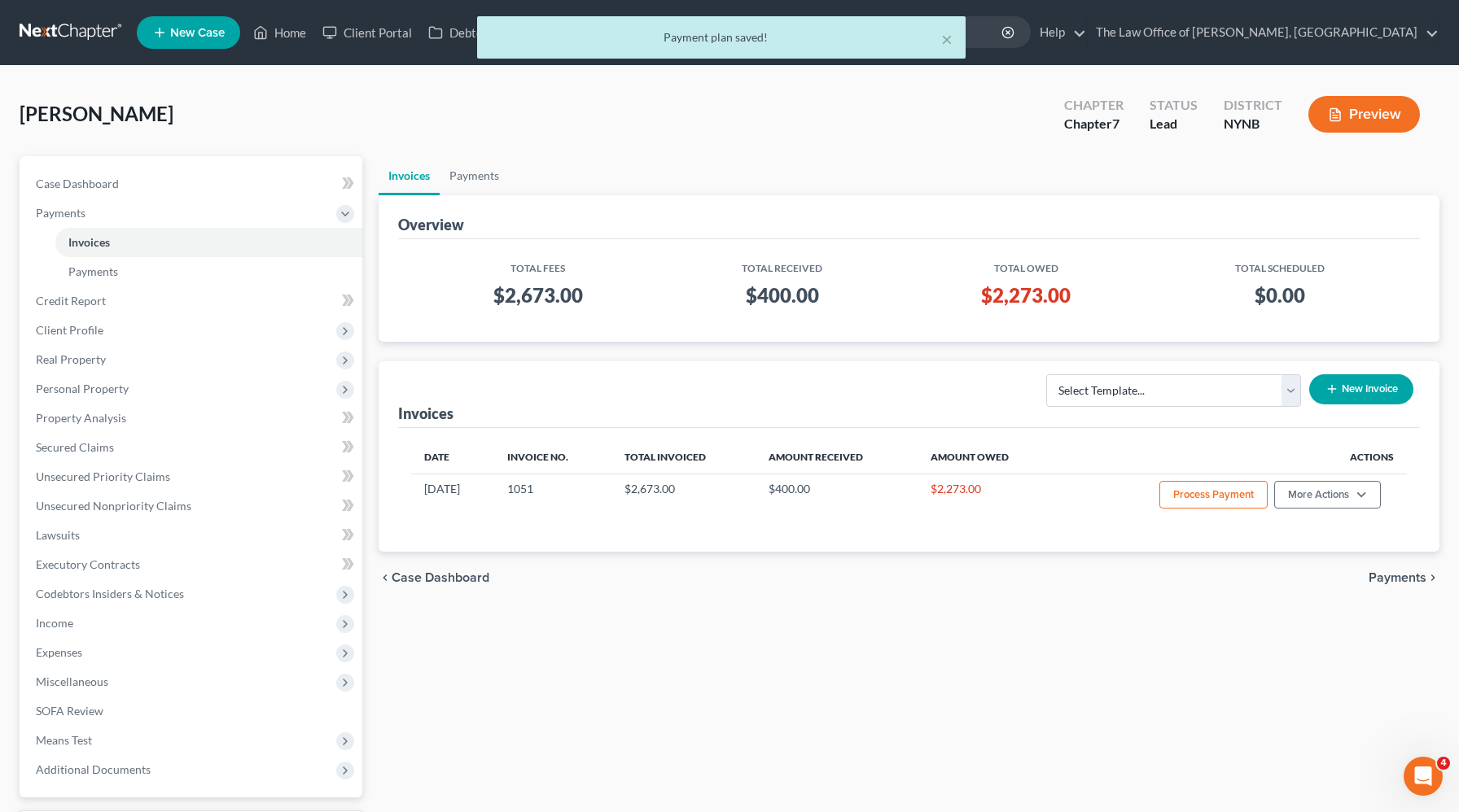
click at [1356, 394] on button "New Invoice" at bounding box center [1361, 389] width 104 height 30
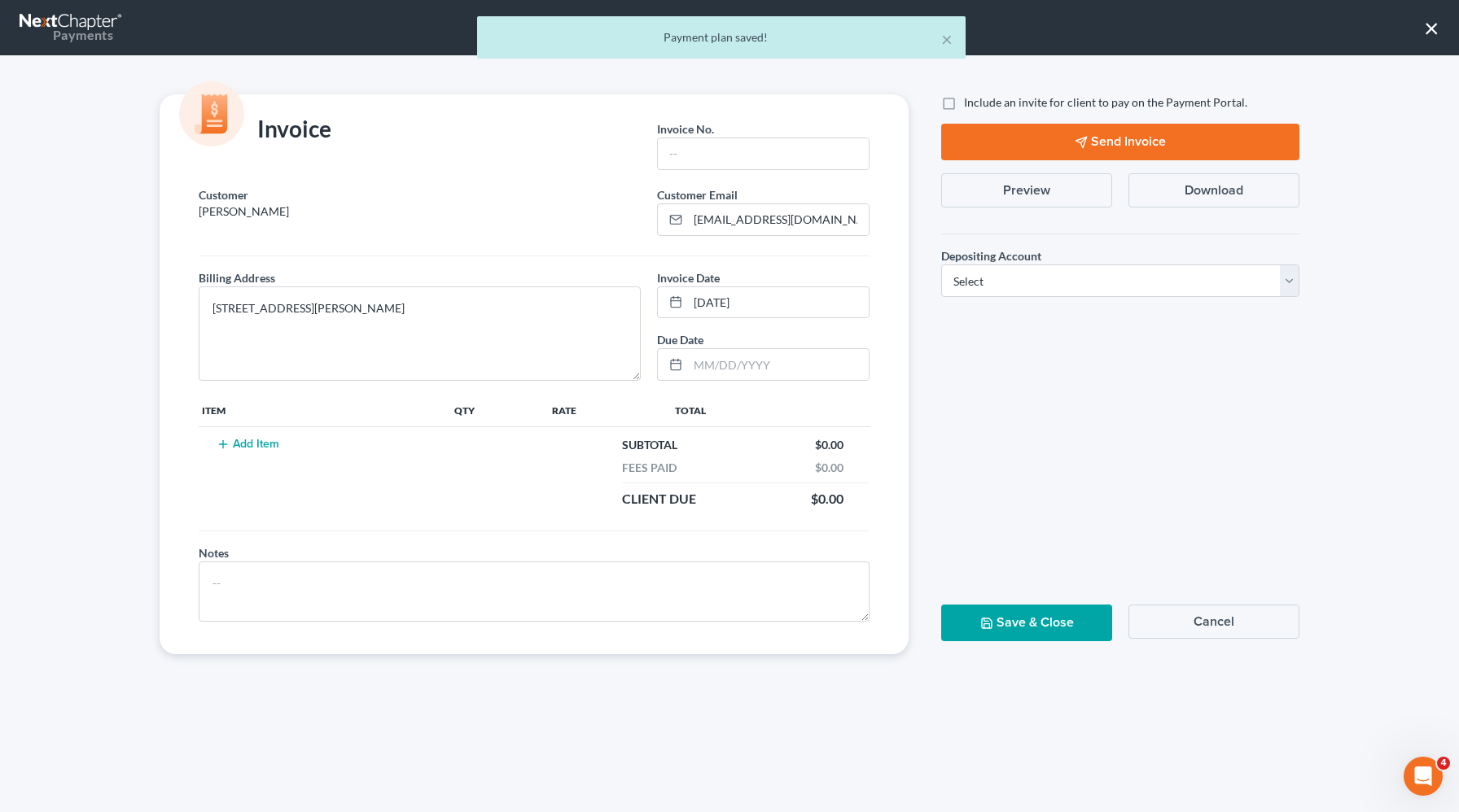
click at [281, 457] on td "Add Item" at bounding box center [325, 472] width 253 height 90
click at [291, 442] on td "Add Item" at bounding box center [325, 472] width 253 height 90
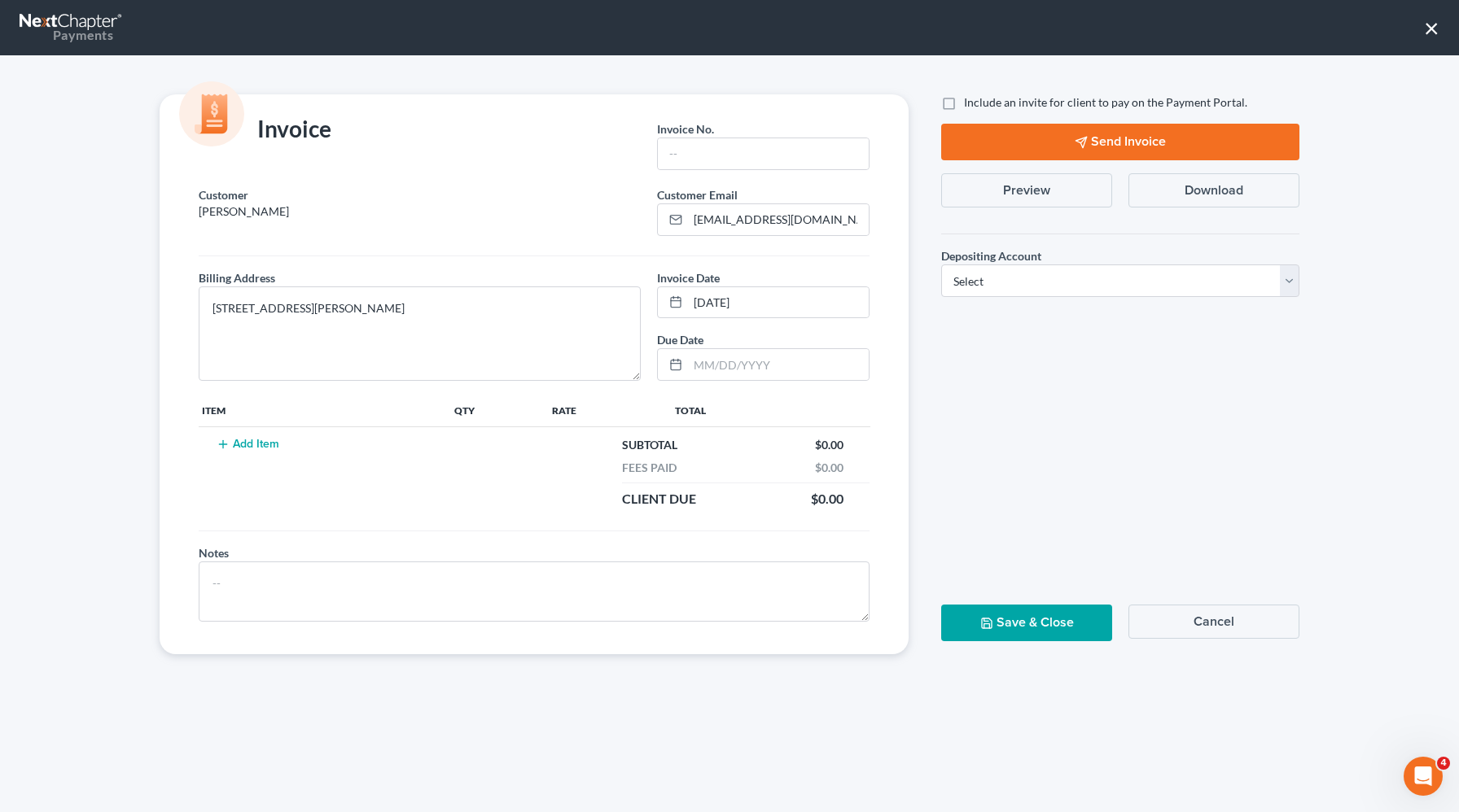
click at [283, 442] on button "Add Item" at bounding box center [247, 444] width 72 height 13
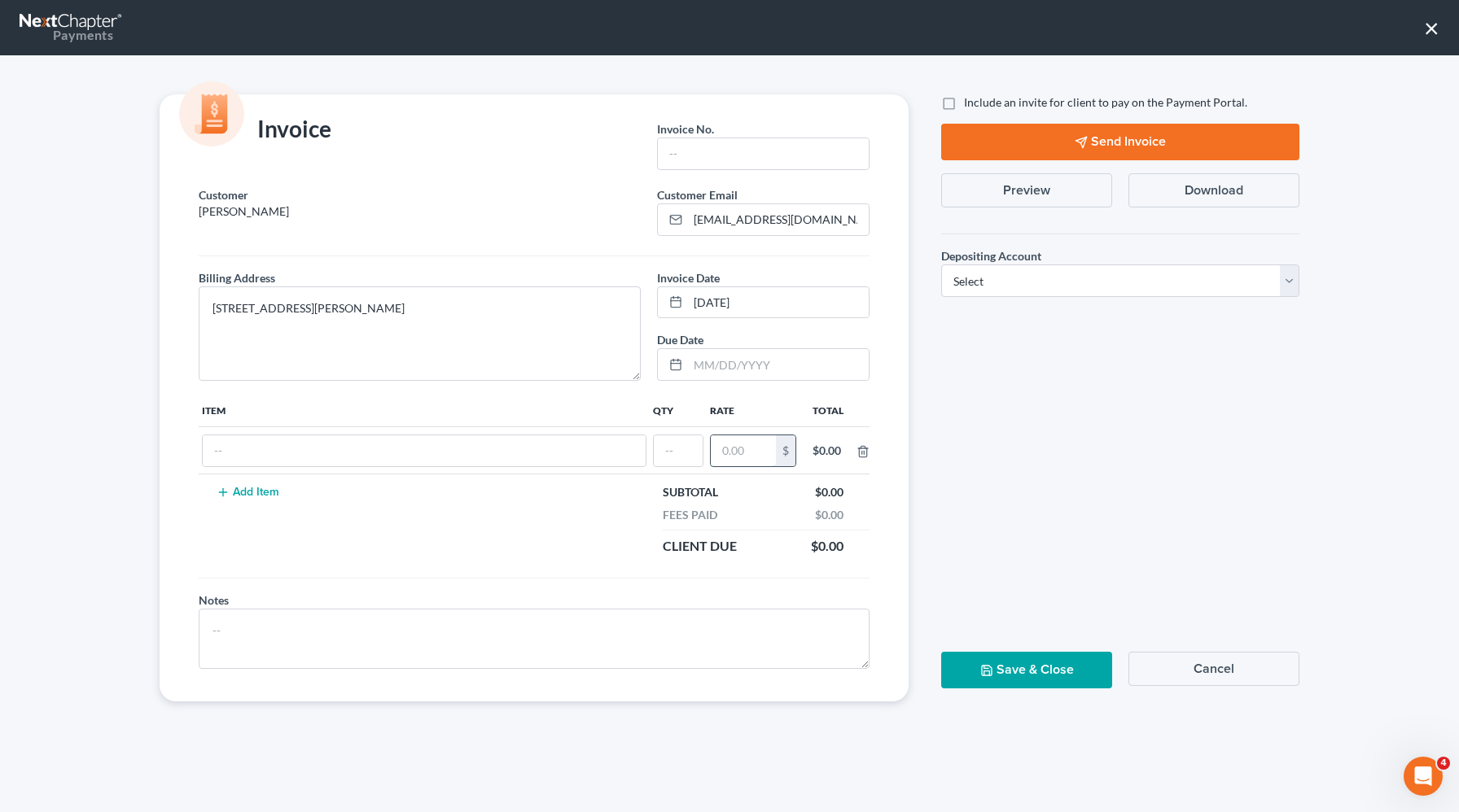
click at [749, 459] on input "text" at bounding box center [743, 451] width 65 height 31
type input "2,274"
click at [676, 454] on input "text" at bounding box center [678, 451] width 49 height 31
type input "1"
click at [568, 450] on input "text" at bounding box center [414, 451] width 423 height 31
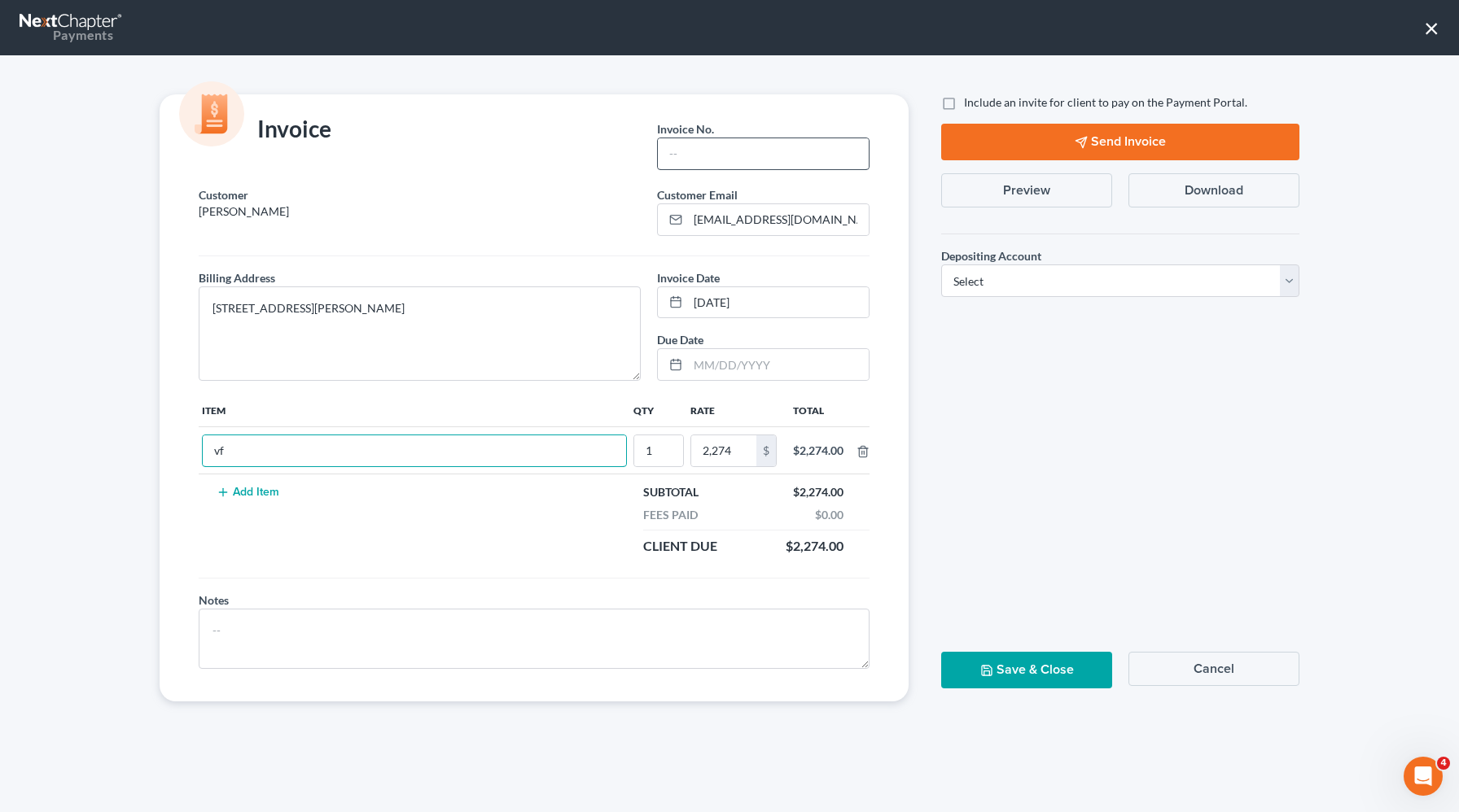
type input "vf"
click at [735, 160] on input "text" at bounding box center [763, 154] width 211 height 31
type input "2001"
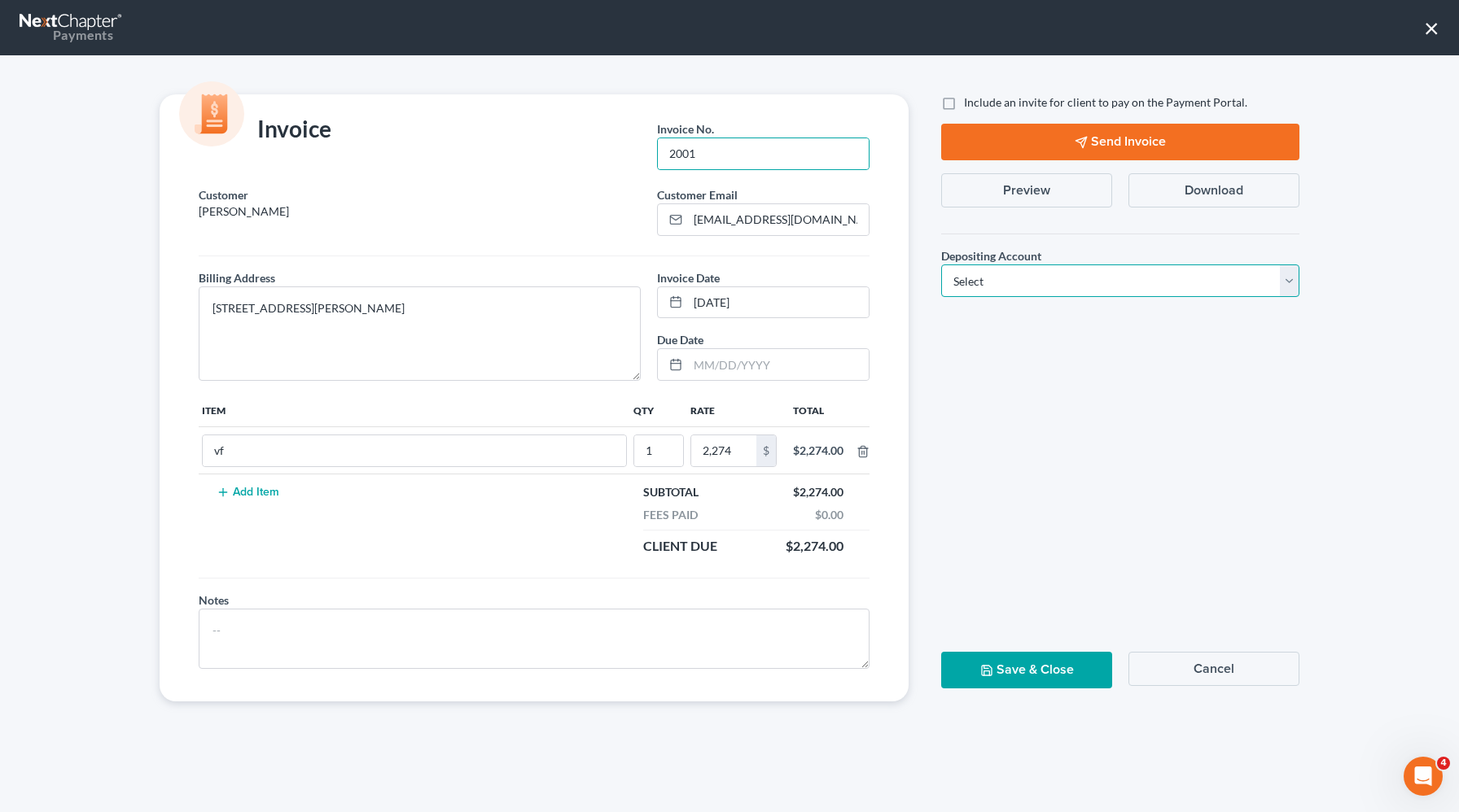
click at [960, 269] on select "Select Operation Trust" at bounding box center [1120, 281] width 359 height 33
select select "0"
click at [941, 265] on select "Select Operation Trust" at bounding box center [1120, 281] width 359 height 33
click at [973, 676] on button "Save & Close" at bounding box center [1026, 671] width 171 height 36
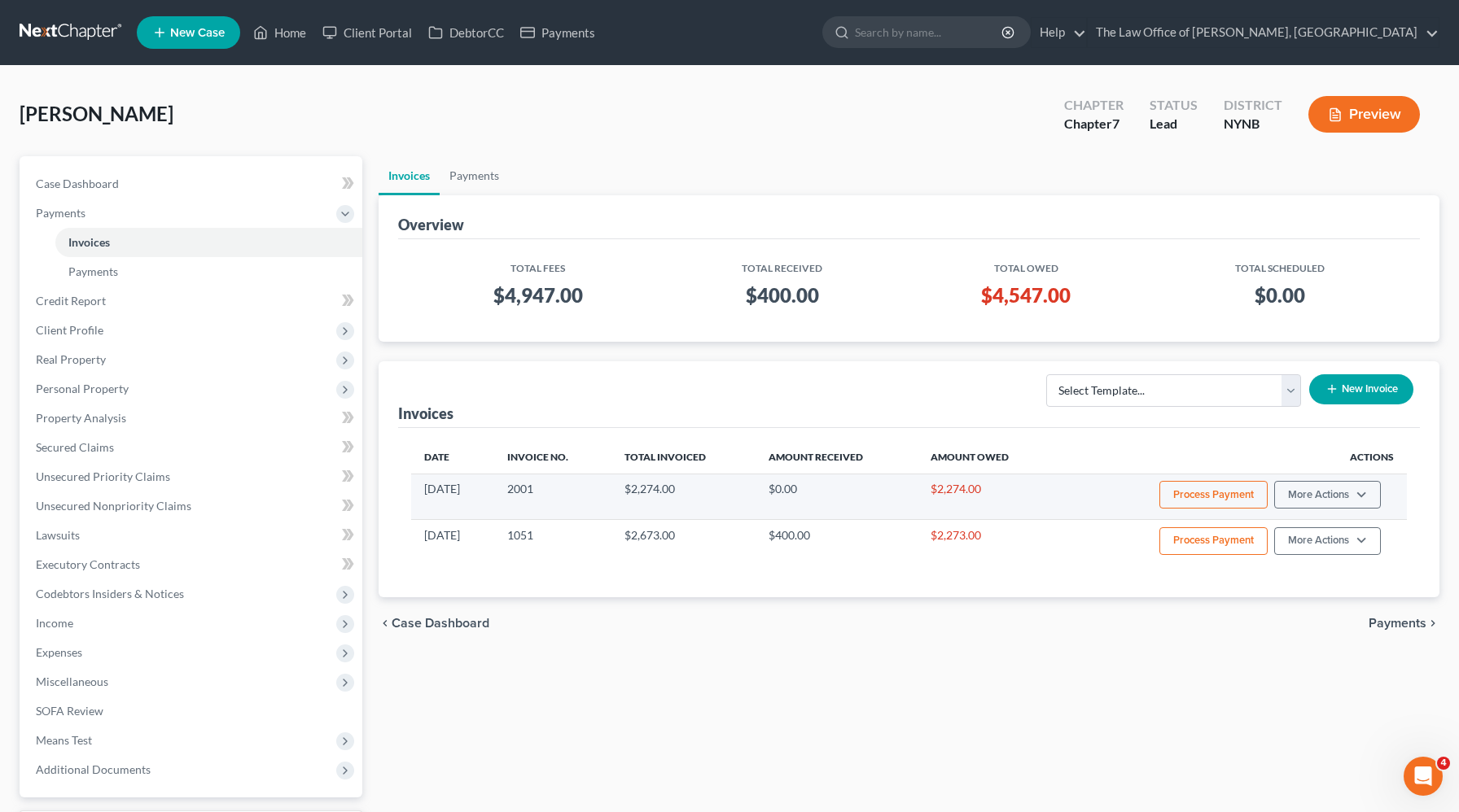
click at [1198, 500] on button "Process Payment" at bounding box center [1214, 494] width 109 height 27
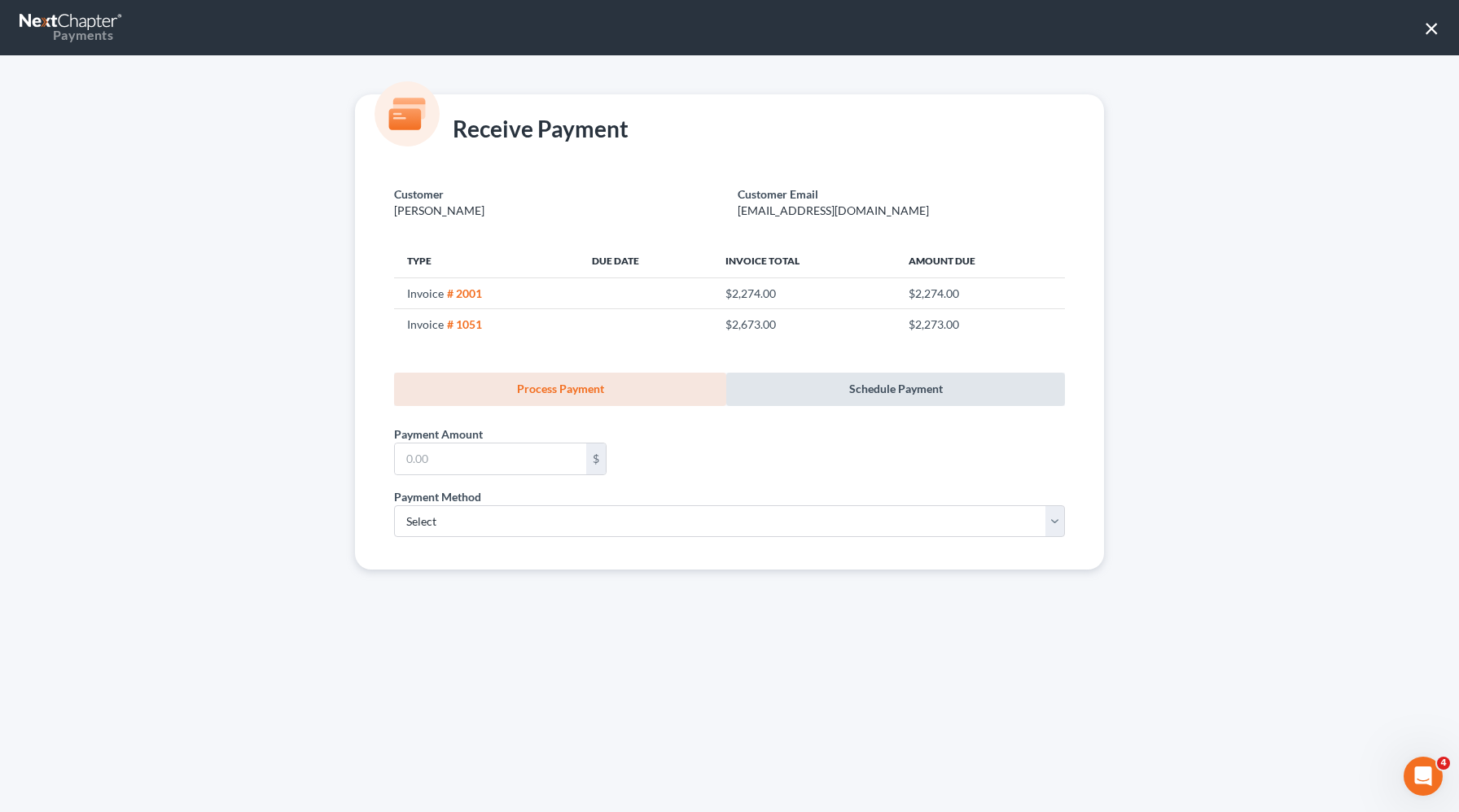
click at [871, 389] on link "Schedule Payment" at bounding box center [895, 390] width 339 height 34
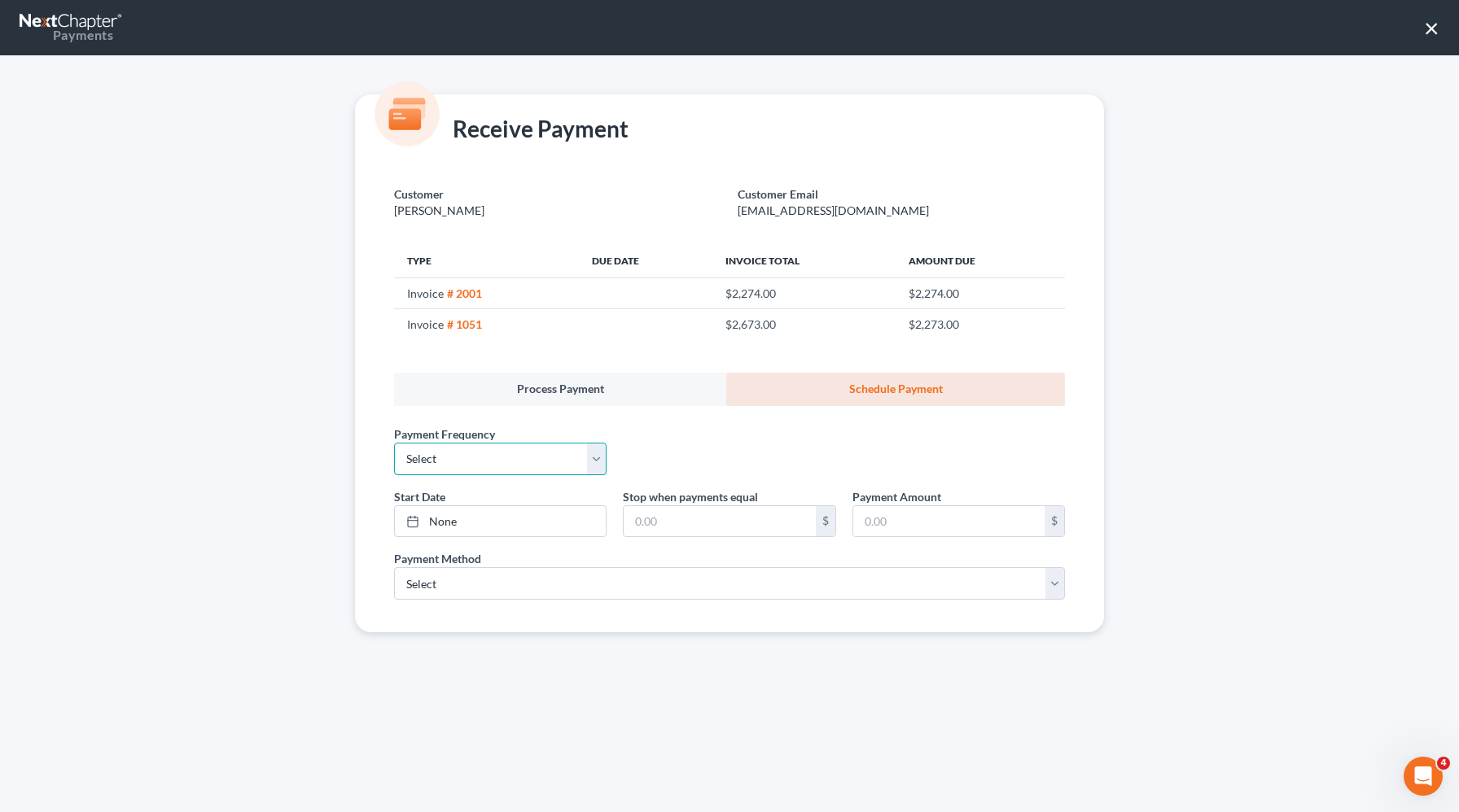
click at [450, 454] on select "Select One-Time Weekly Bi-Weekly Monthly Bi-Monthly Custom" at bounding box center [500, 459] width 213 height 33
select select "3"
click at [394, 442] on select "Select One-Time Weekly Bi-Weekly Monthly Bi-Monthly Custom" at bounding box center [500, 459] width 213 height 33
click at [462, 525] on link "None" at bounding box center [500, 522] width 211 height 31
click at [689, 522] on input "text" at bounding box center [719, 522] width 192 height 31
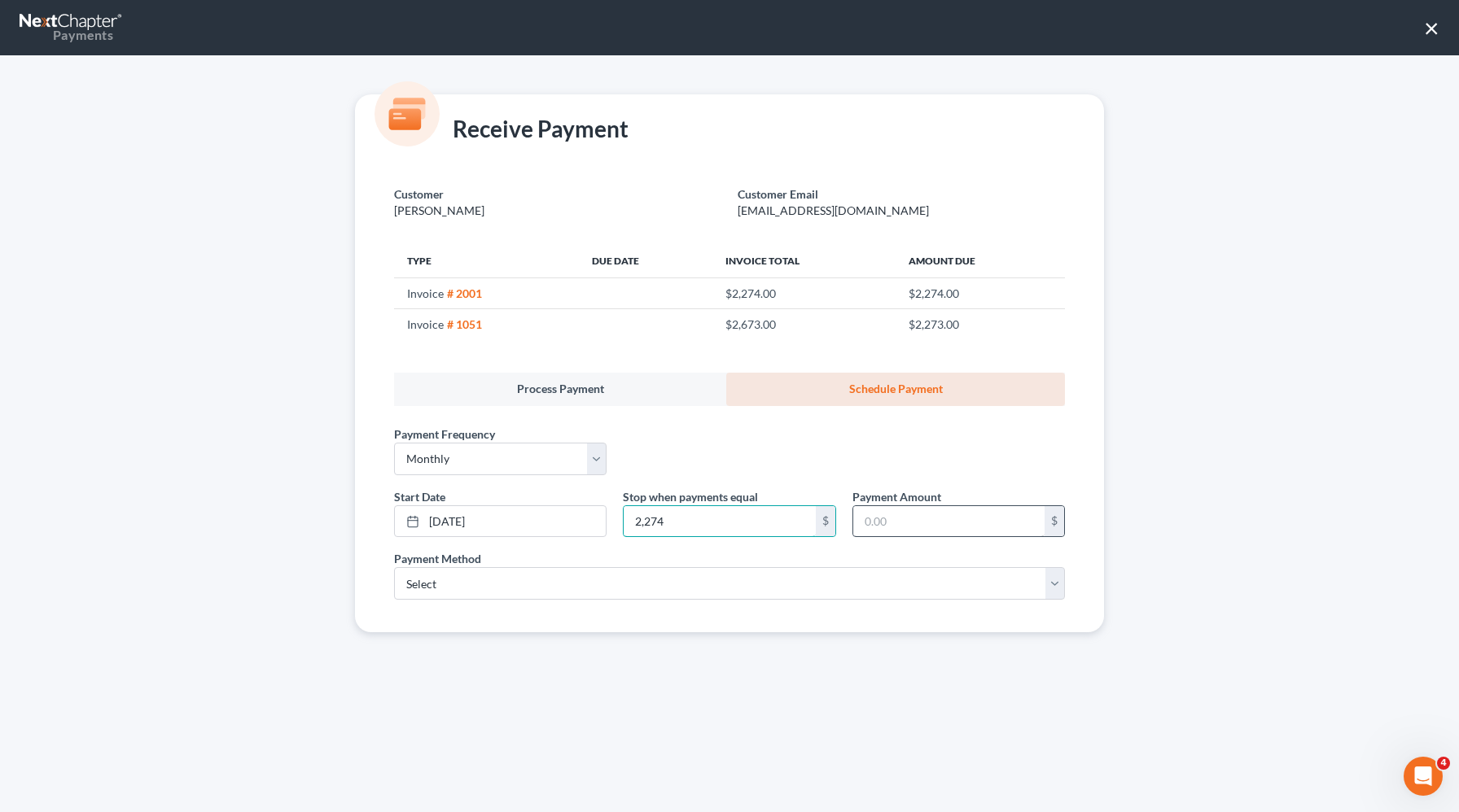
type input "2,274"
click at [882, 532] on input "text" at bounding box center [949, 522] width 192 height 31
type input "272.74"
click at [701, 587] on select "Select ACH Credit Card" at bounding box center [729, 584] width 671 height 33
select select "1"
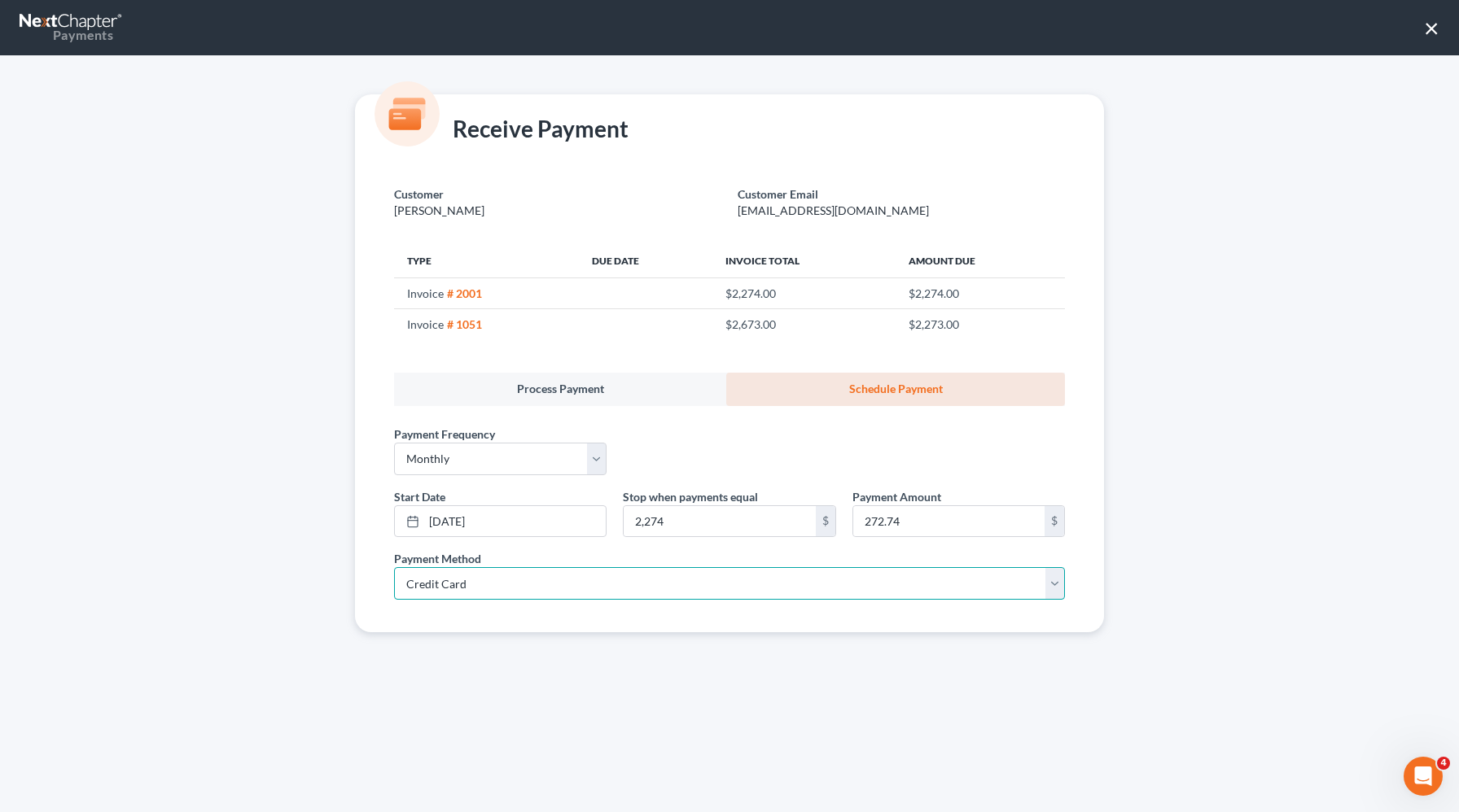
click at [394, 567] on select "Select ACH Credit Card" at bounding box center [729, 584] width 671 height 33
select select "35"
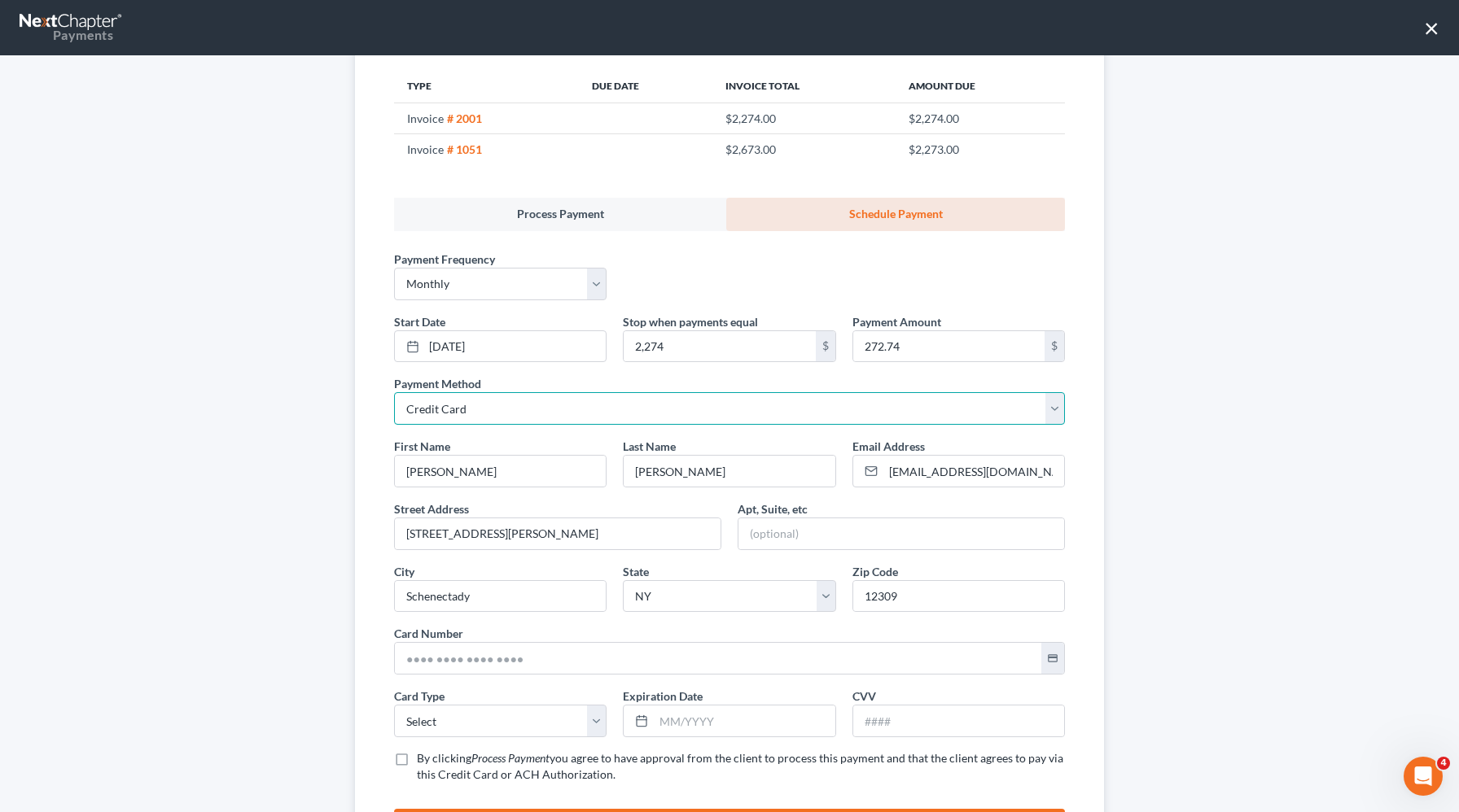
scroll to position [236, 0]
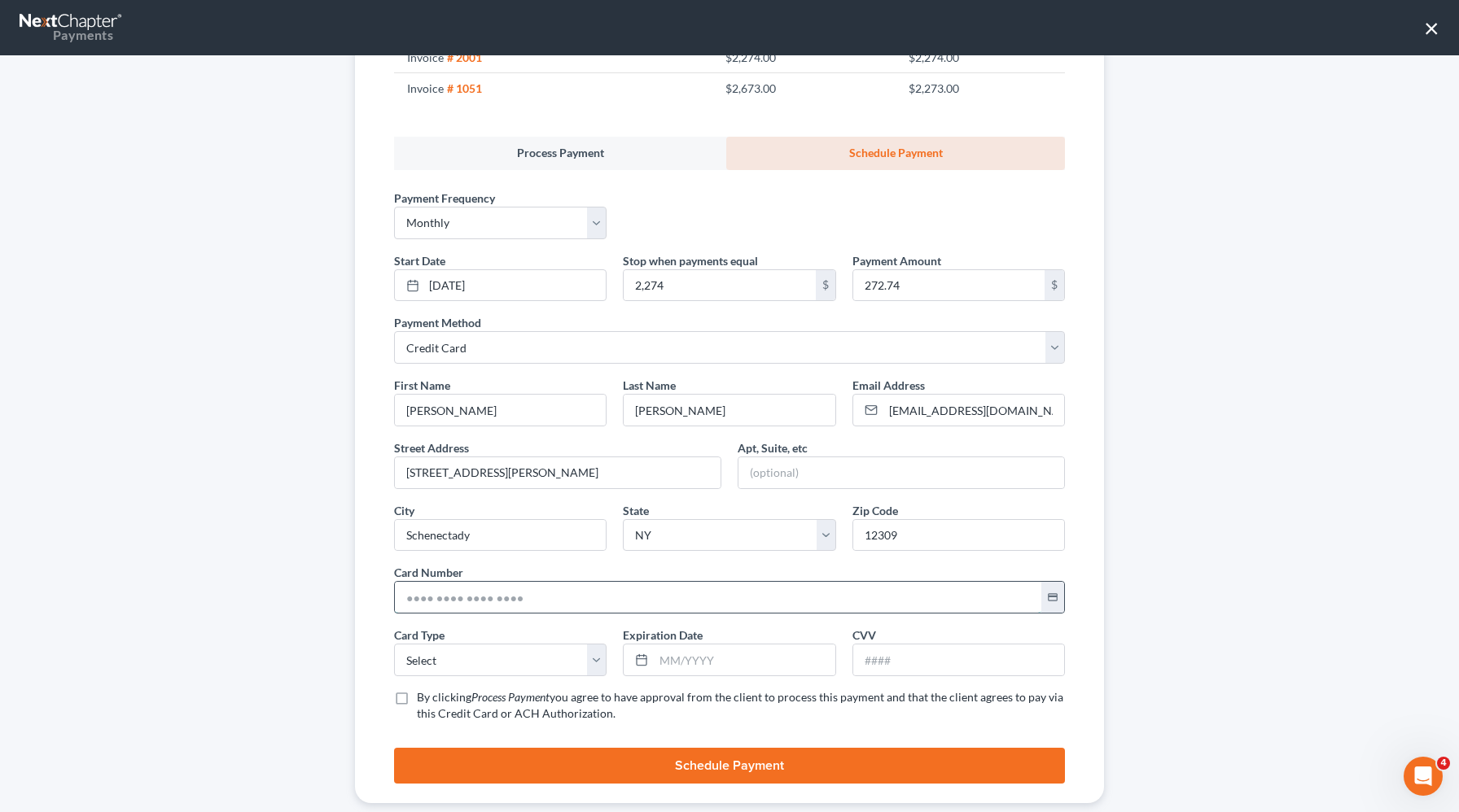
click at [463, 599] on input "text" at bounding box center [718, 598] width 646 height 31
paste input "4130 2200 1489 6475"
type input "4130 2200 1489 6475"
click at [496, 669] on select "Select Visa MasterCard Discover American Express" at bounding box center [500, 661] width 213 height 33
select select "0"
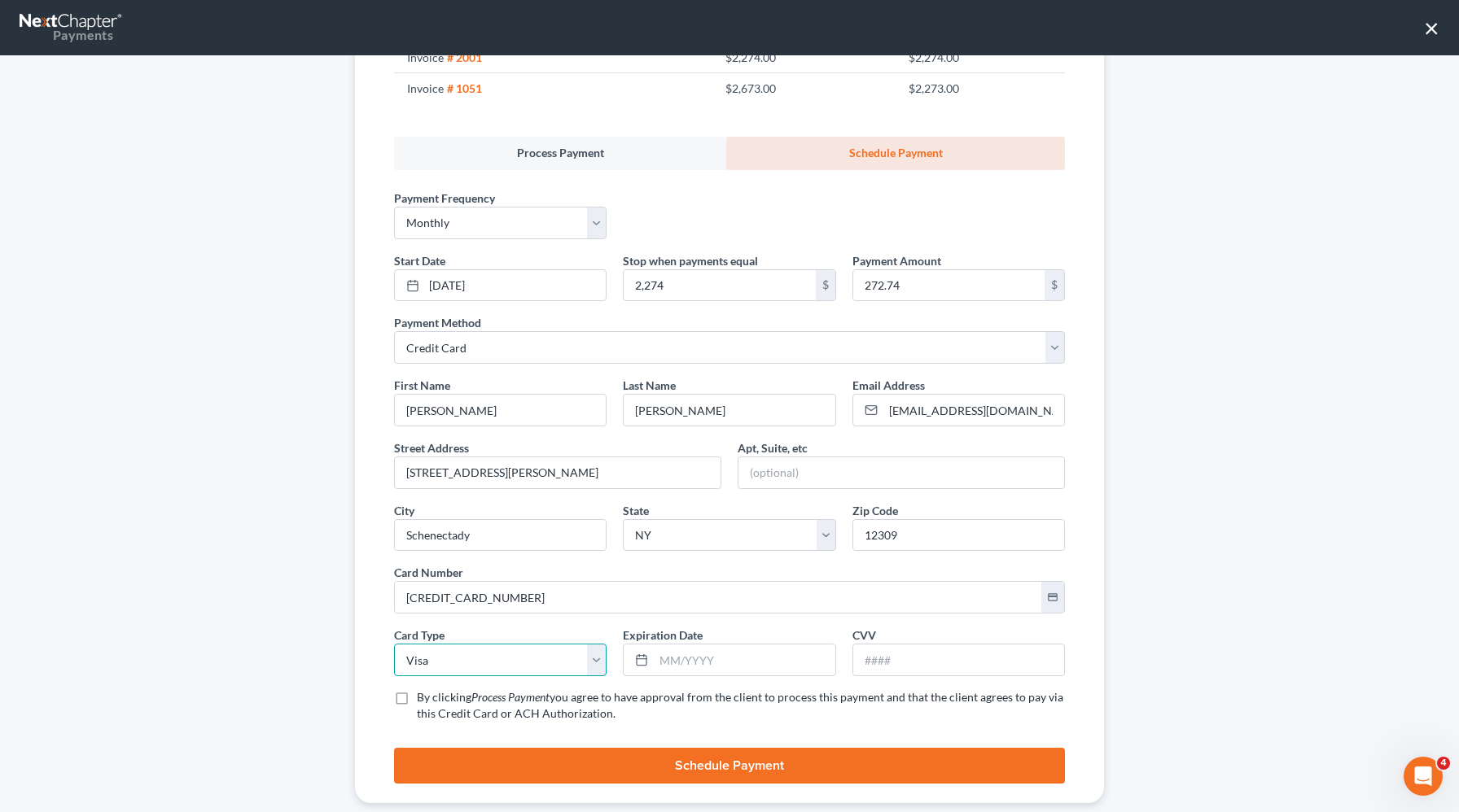
click at [394, 644] on select "Select Visa MasterCard Discover American Express" at bounding box center [500, 661] width 213 height 33
click at [718, 665] on input "text" at bounding box center [744, 661] width 181 height 31
type input "08/2028"
click at [869, 660] on input "text" at bounding box center [958, 661] width 211 height 31
type input "287"
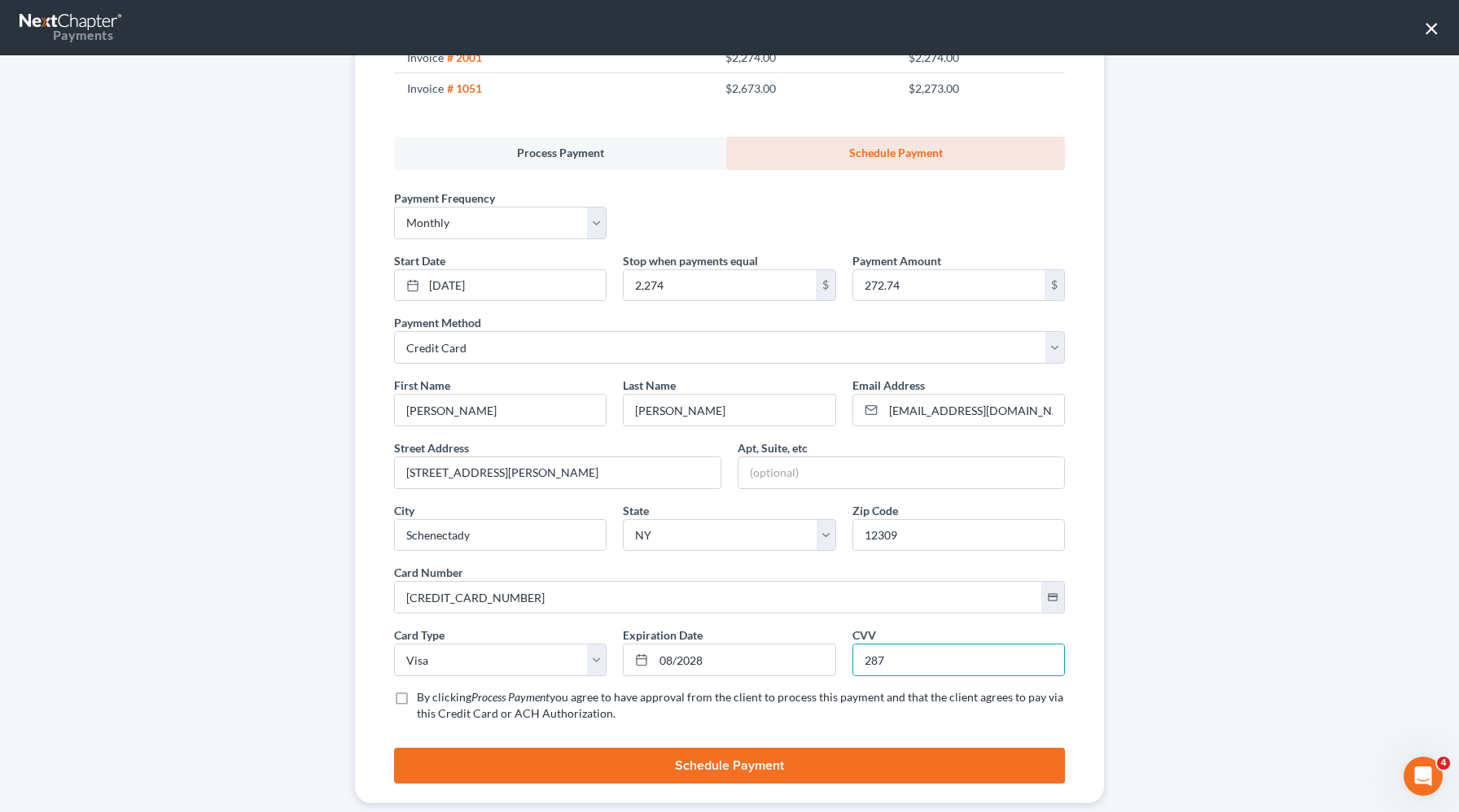
click at [417, 705] on label "By clicking Process Payment you agree to have approval from the client to proce…" at bounding box center [741, 706] width 648 height 33
click at [423, 700] on input "By clicking Process Payment you agree to have approval from the client to proce…" at bounding box center [429, 695] width 11 height 11
checkbox input "true"
click at [515, 778] on button "Schedule Payment" at bounding box center [729, 765] width 671 height 36
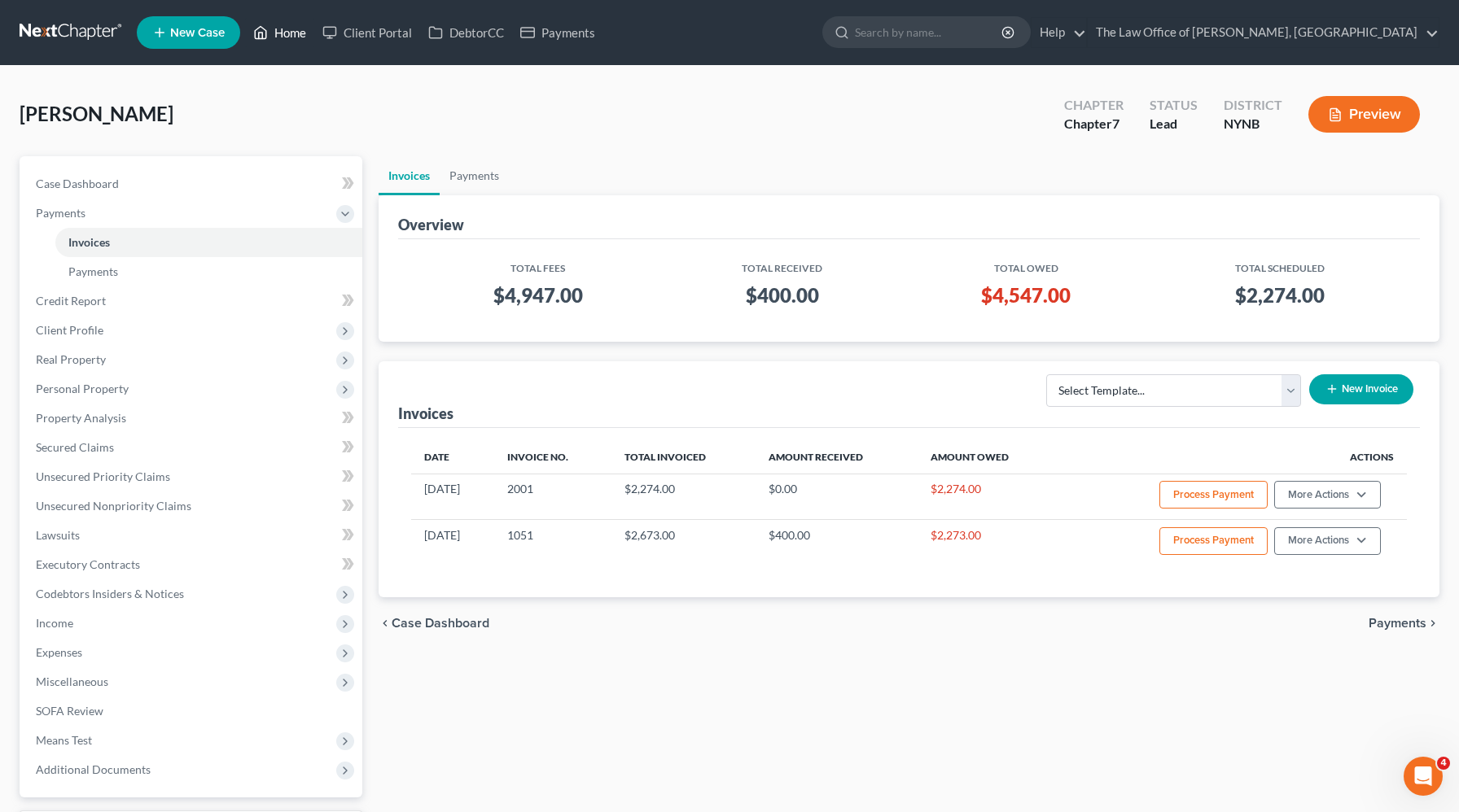
click at [278, 31] on link "Home" at bounding box center [280, 33] width 69 height 29
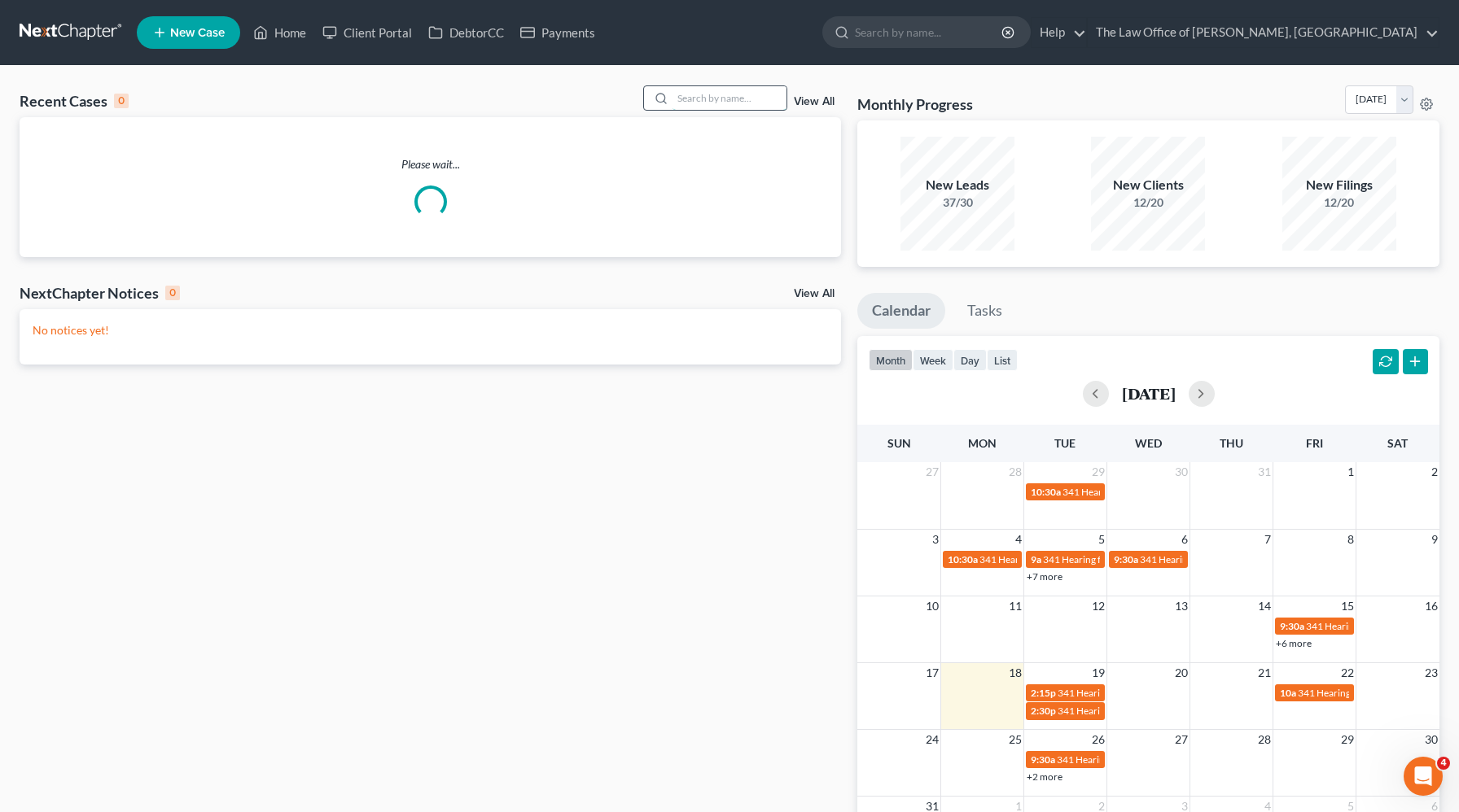
click at [736, 98] on input "search" at bounding box center [729, 99] width 114 height 24
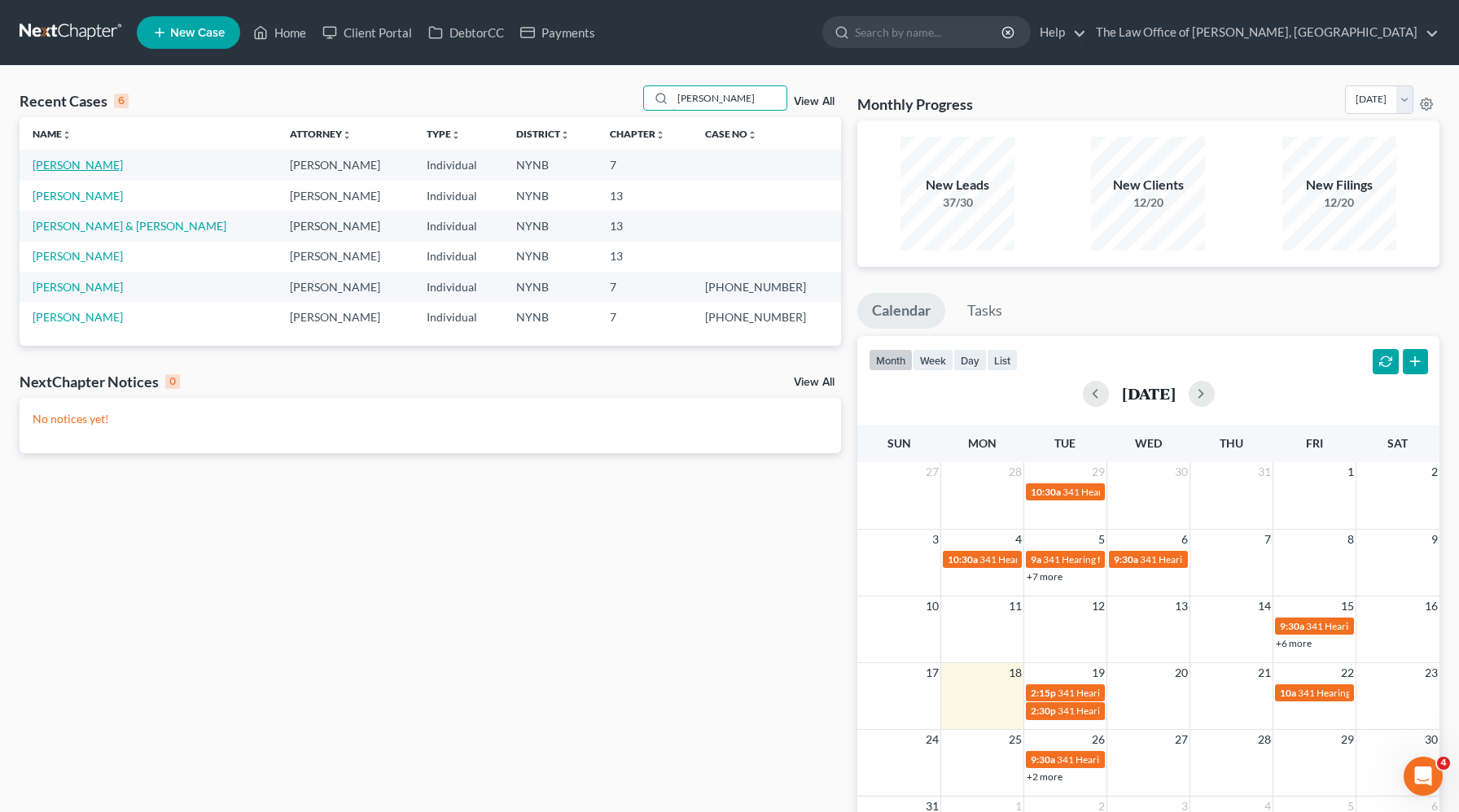
type input "fretto"
click at [104, 167] on link "Fretto, Christopher" at bounding box center [78, 164] width 90 height 14
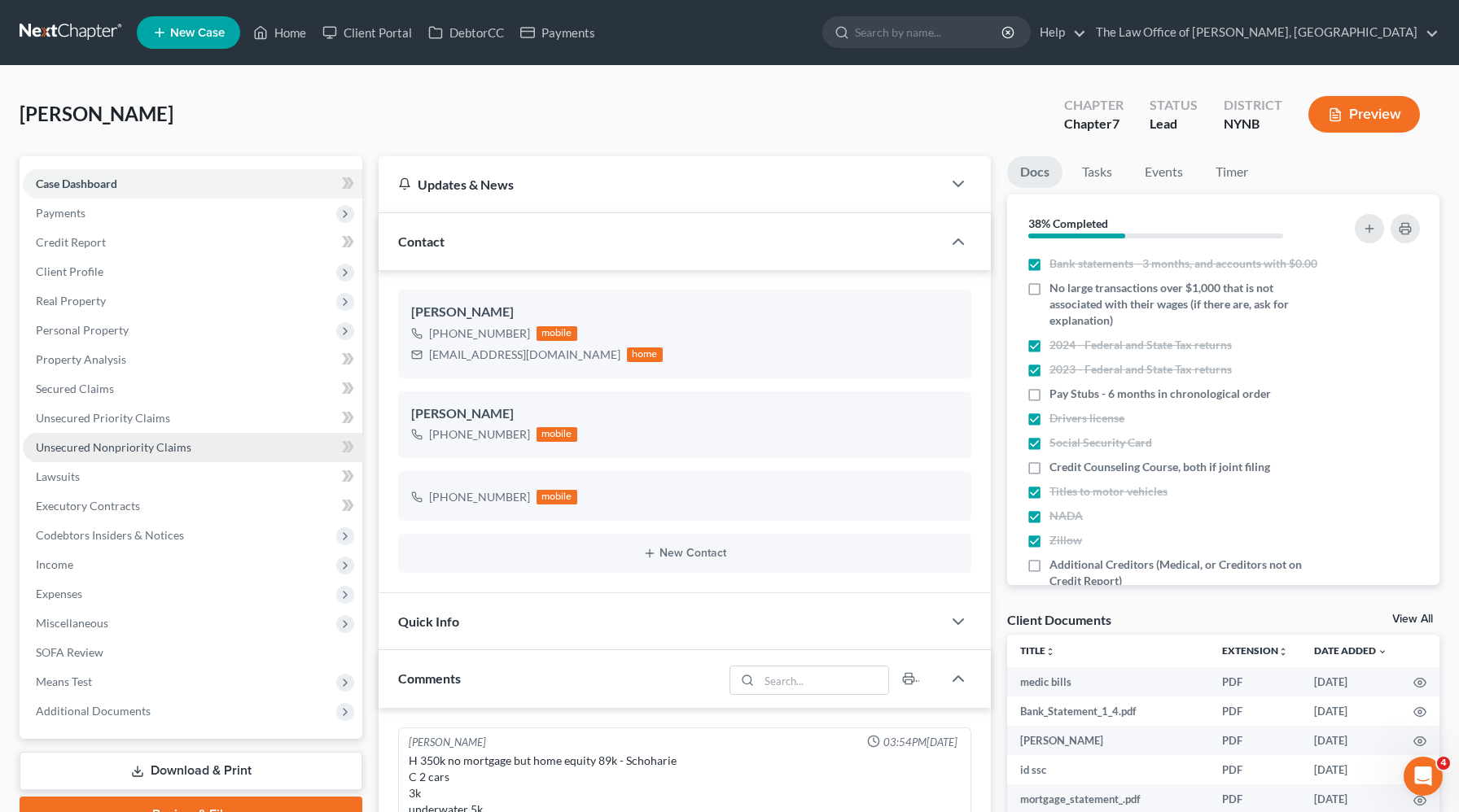
scroll to position [15, 0]
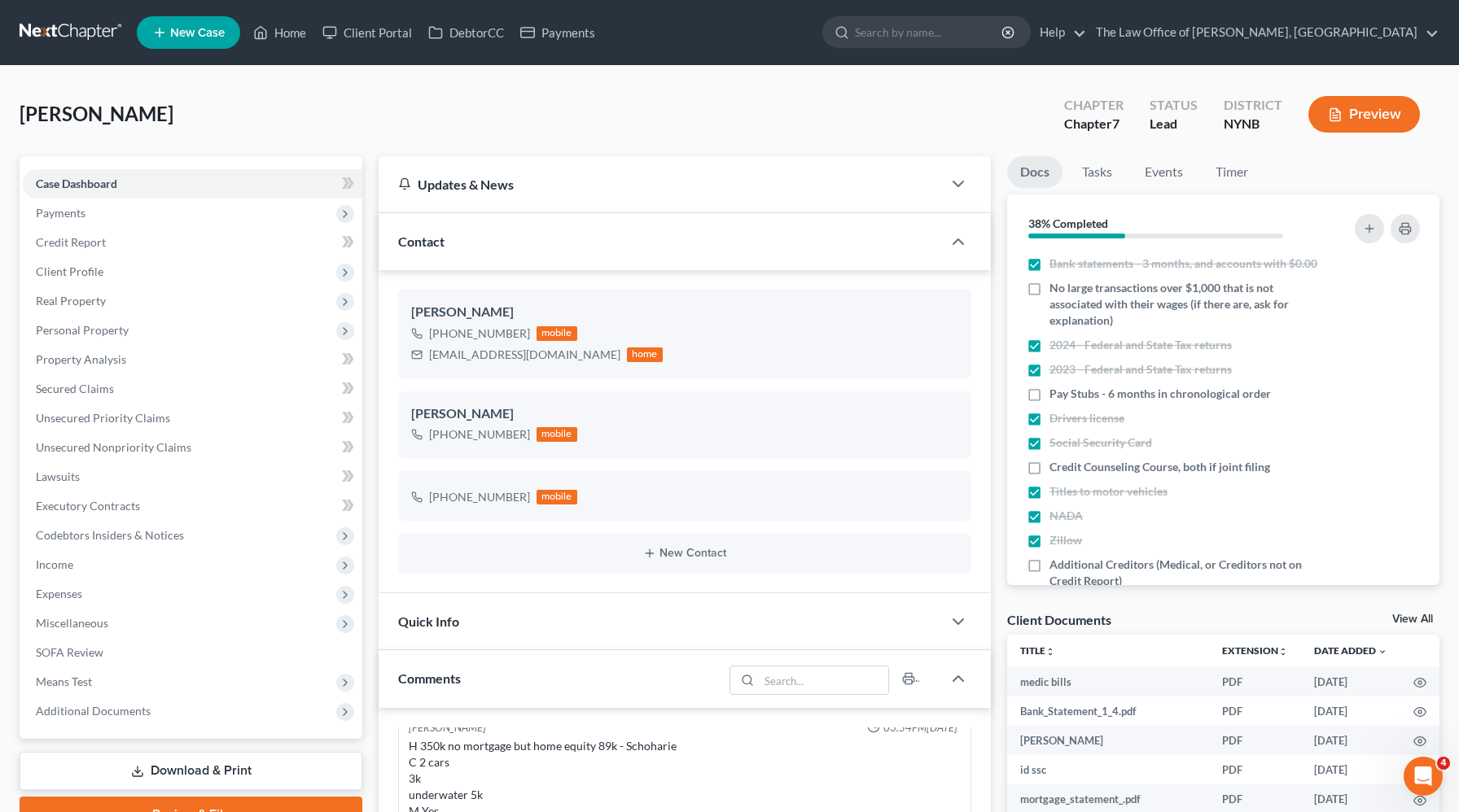
click at [1375, 120] on button "Preview" at bounding box center [1364, 114] width 111 height 36
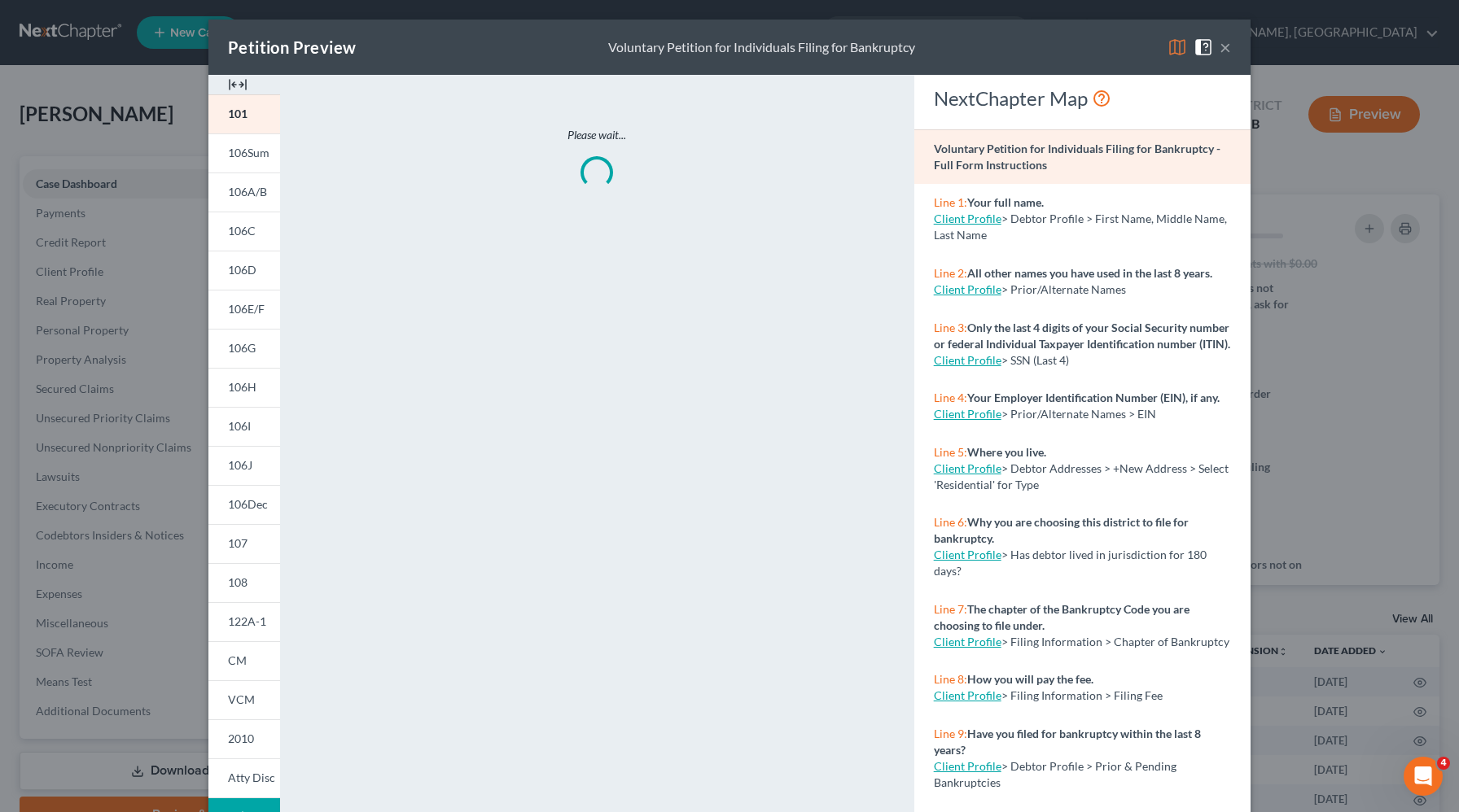
click at [237, 85] on img at bounding box center [237, 84] width 19 height 19
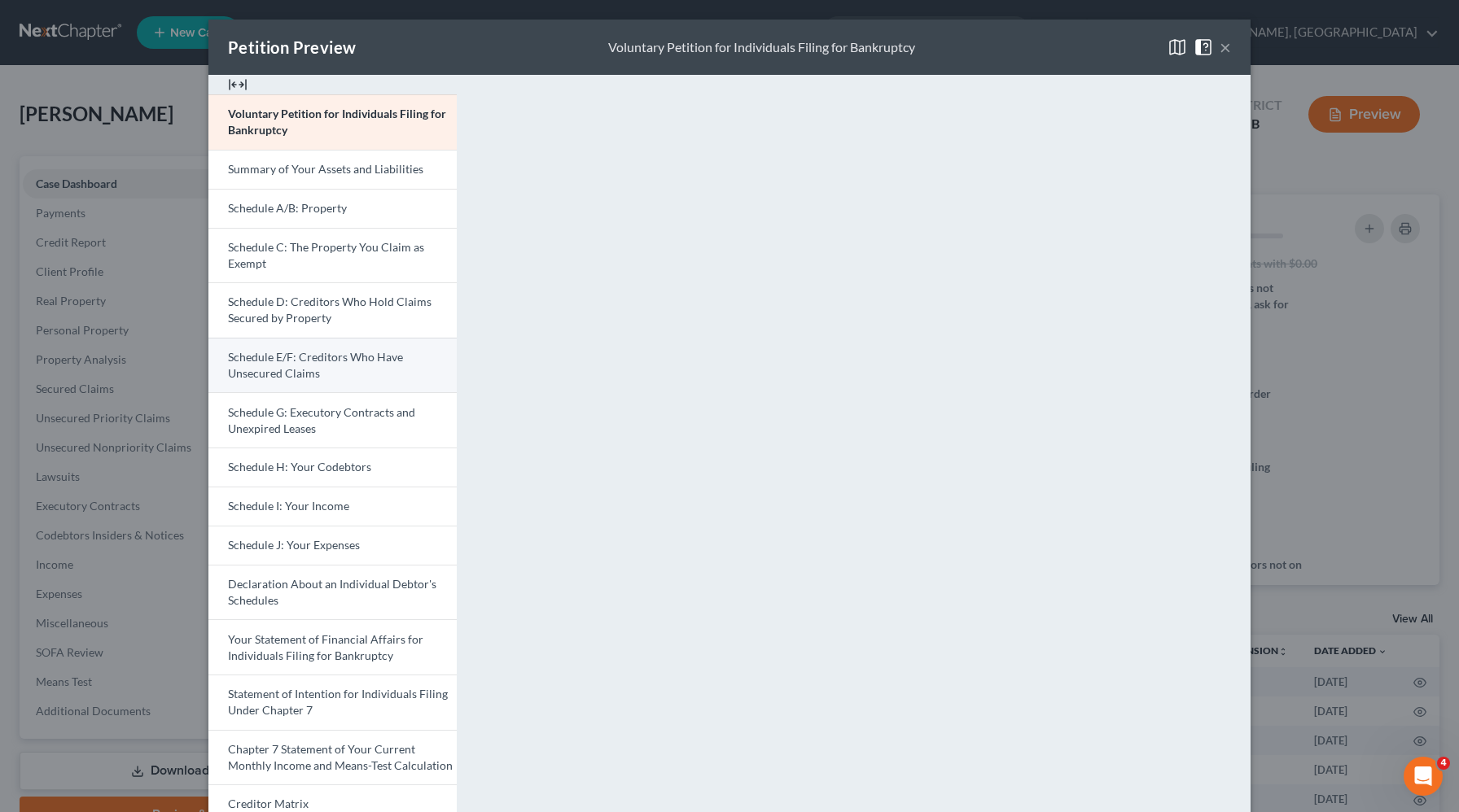
click at [283, 380] on span "Schedule E/F: Creditors Who Have Unsecured Claims" at bounding box center [316, 365] width 175 height 30
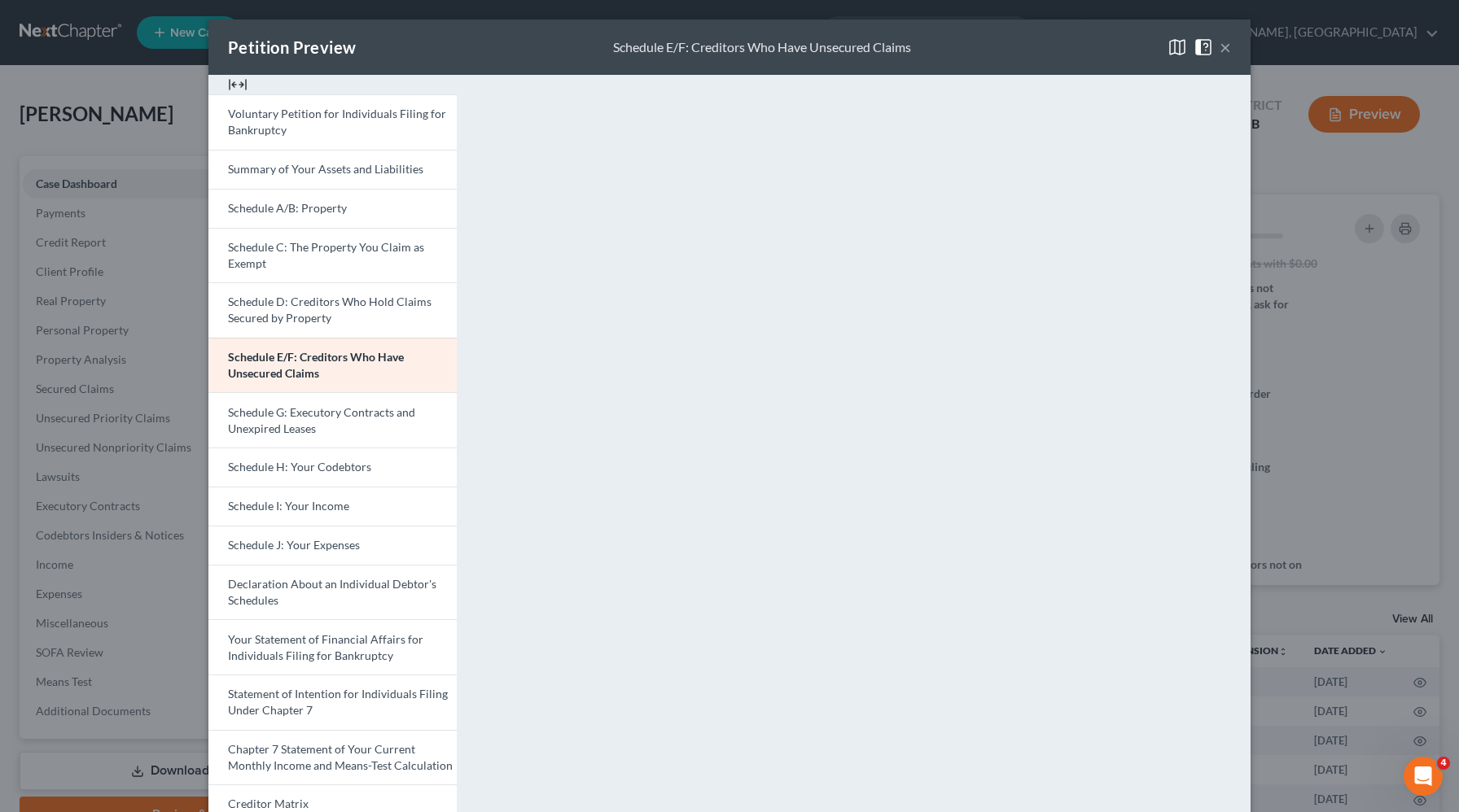
click at [118, 147] on div "Petition Preview Schedule E/F: Creditors Who Have Unsecured Claims × Voluntary …" at bounding box center [729, 406] width 1459 height 812
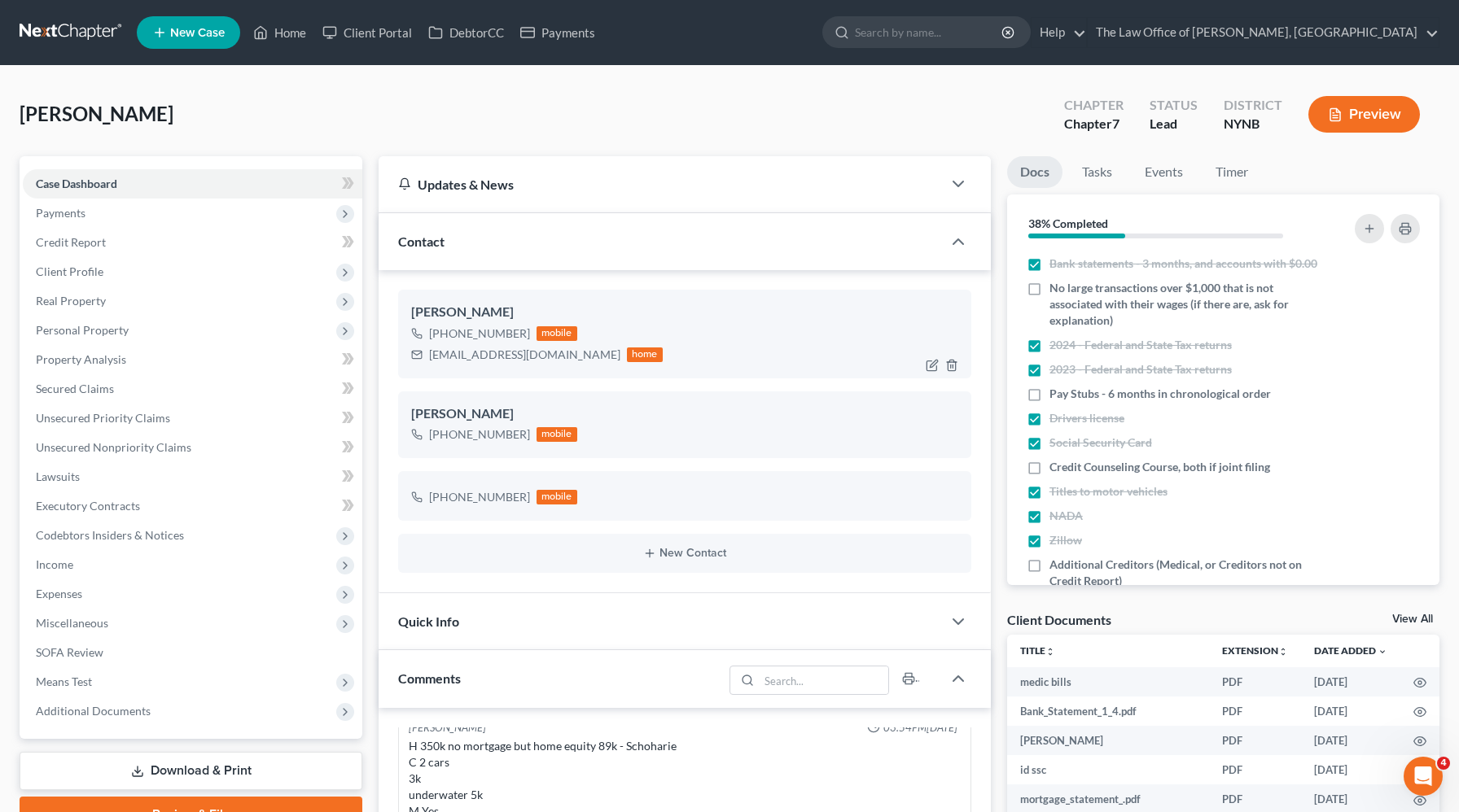
click at [508, 357] on div "stephaniefretto@yahoo.com" at bounding box center [525, 355] width 192 height 16
copy div "stephaniefretto@yahoo.com"
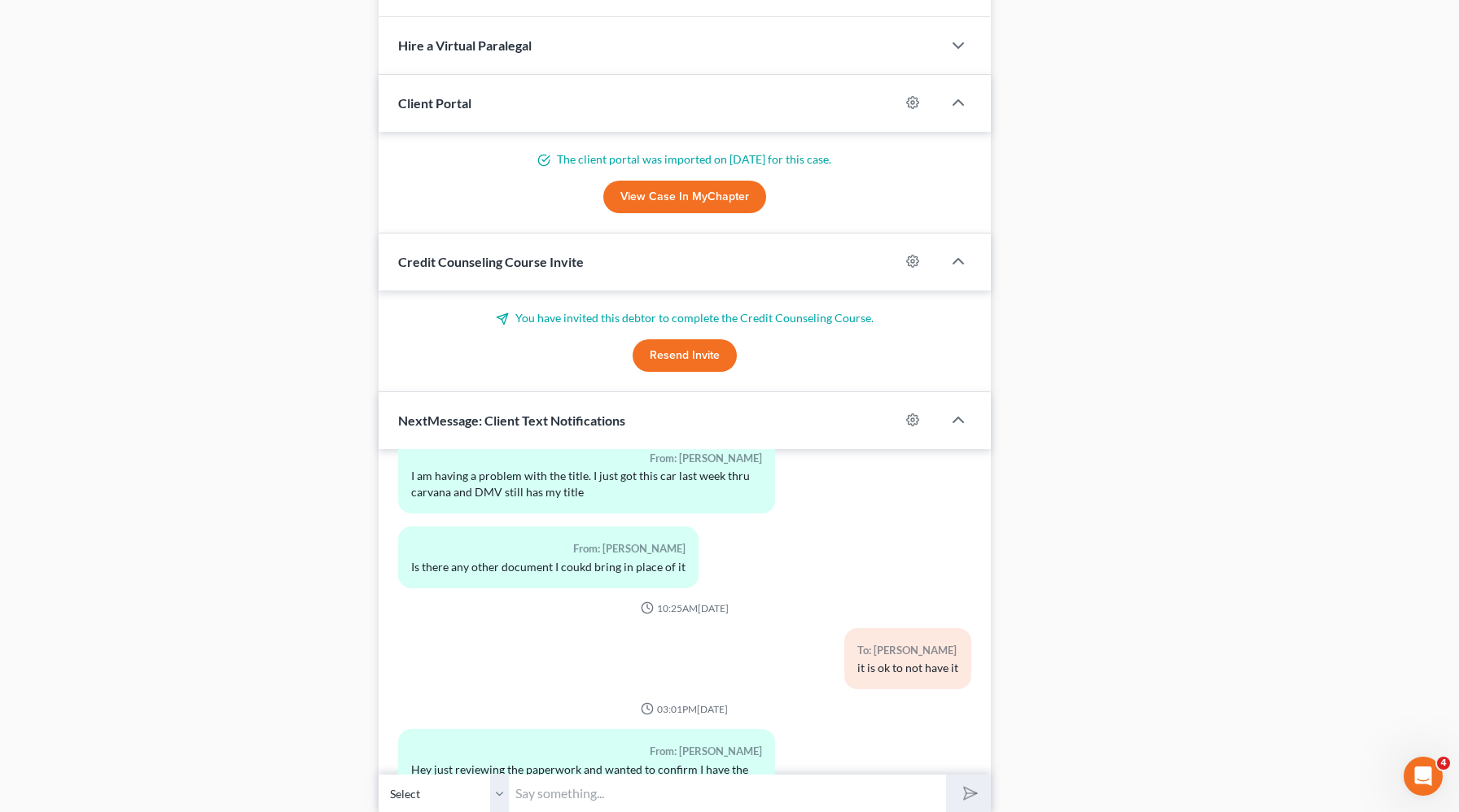
scroll to position [1111, 0]
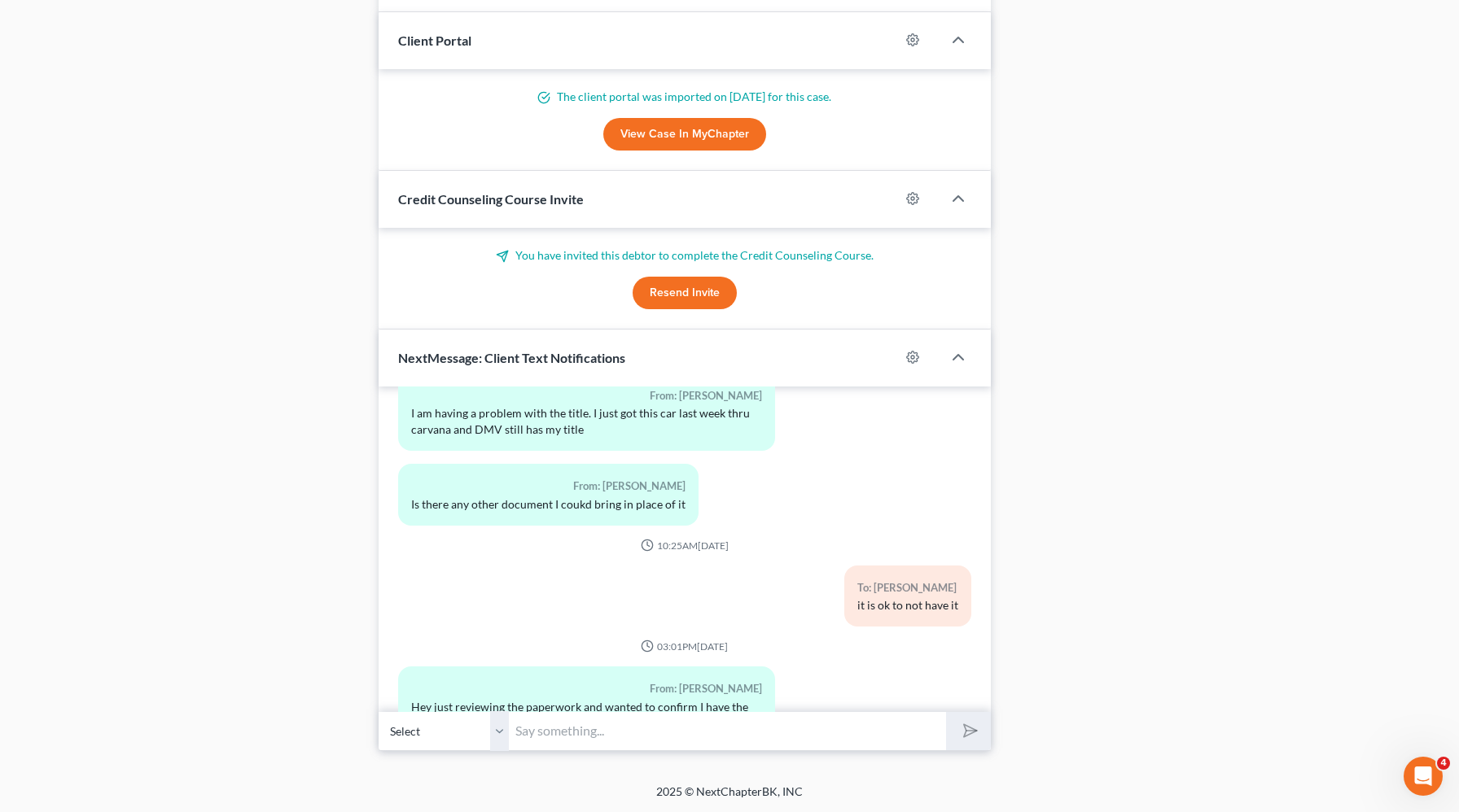
click at [626, 734] on input "text" at bounding box center [727, 732] width 437 height 40
type input "I need help understanding your question"
click at [972, 738] on icon "submit" at bounding box center [967, 731] width 16 height 16
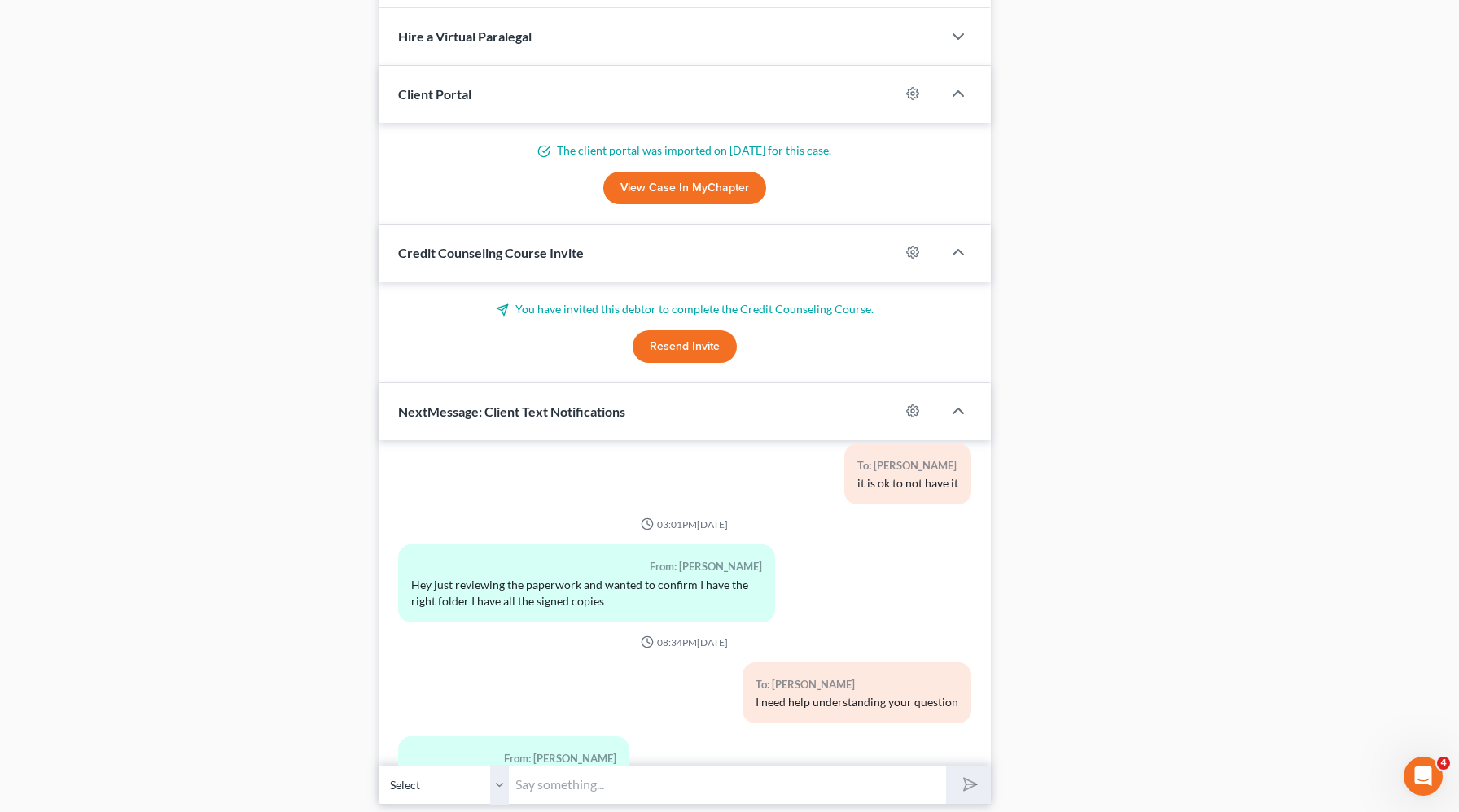
scroll to position [1111, 0]
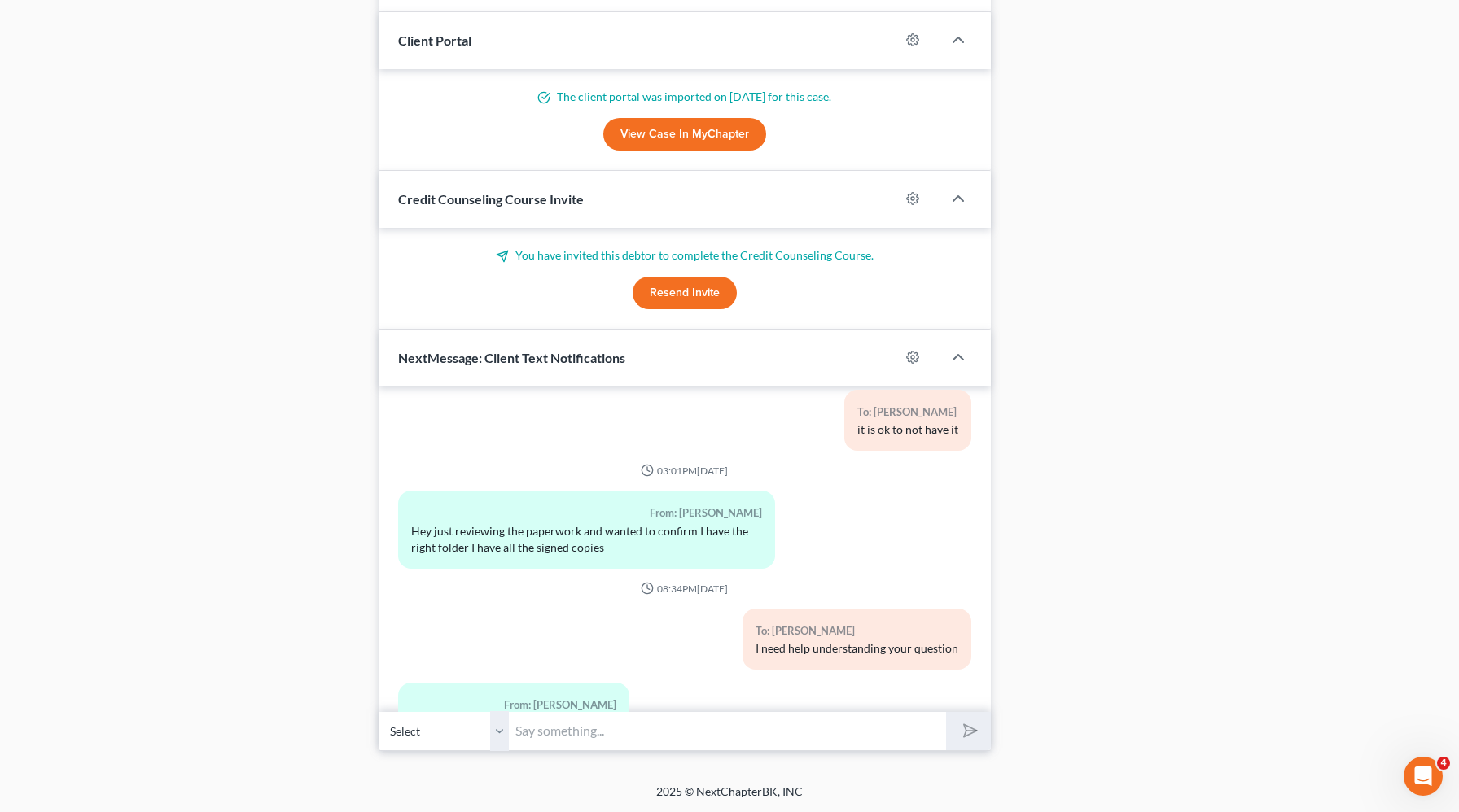
click at [591, 744] on input "text" at bounding box center [727, 732] width 437 height 40
type input "w"
type input "my staff gave the the incorrect set?"
click at [946, 713] on button "submit" at bounding box center [968, 732] width 45 height 38
